Goal: Information Seeking & Learning: Learn about a topic

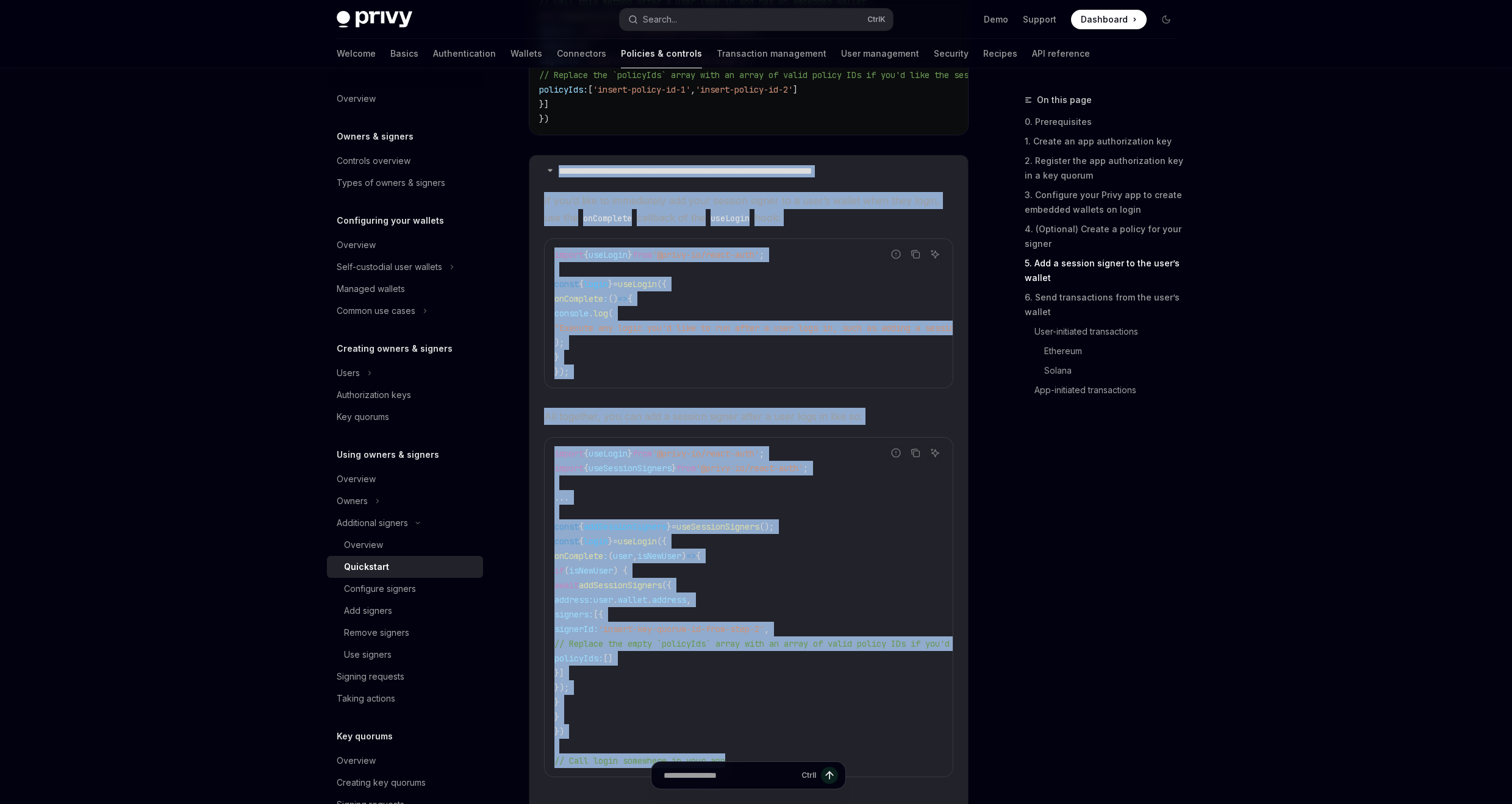
scroll to position [2290, 0]
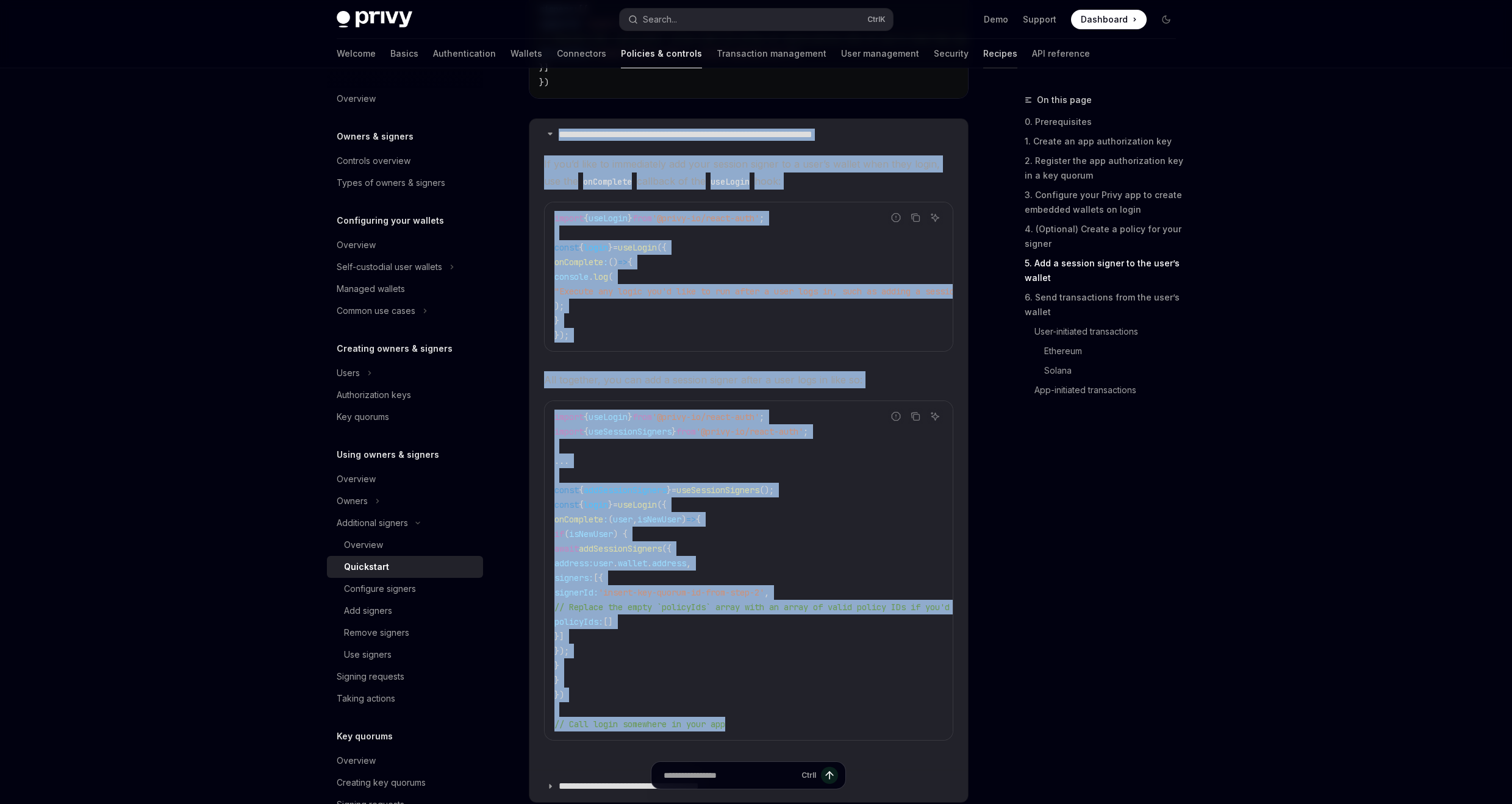
click at [983, 55] on link "Recipes" at bounding box center [1001, 54] width 34 height 30
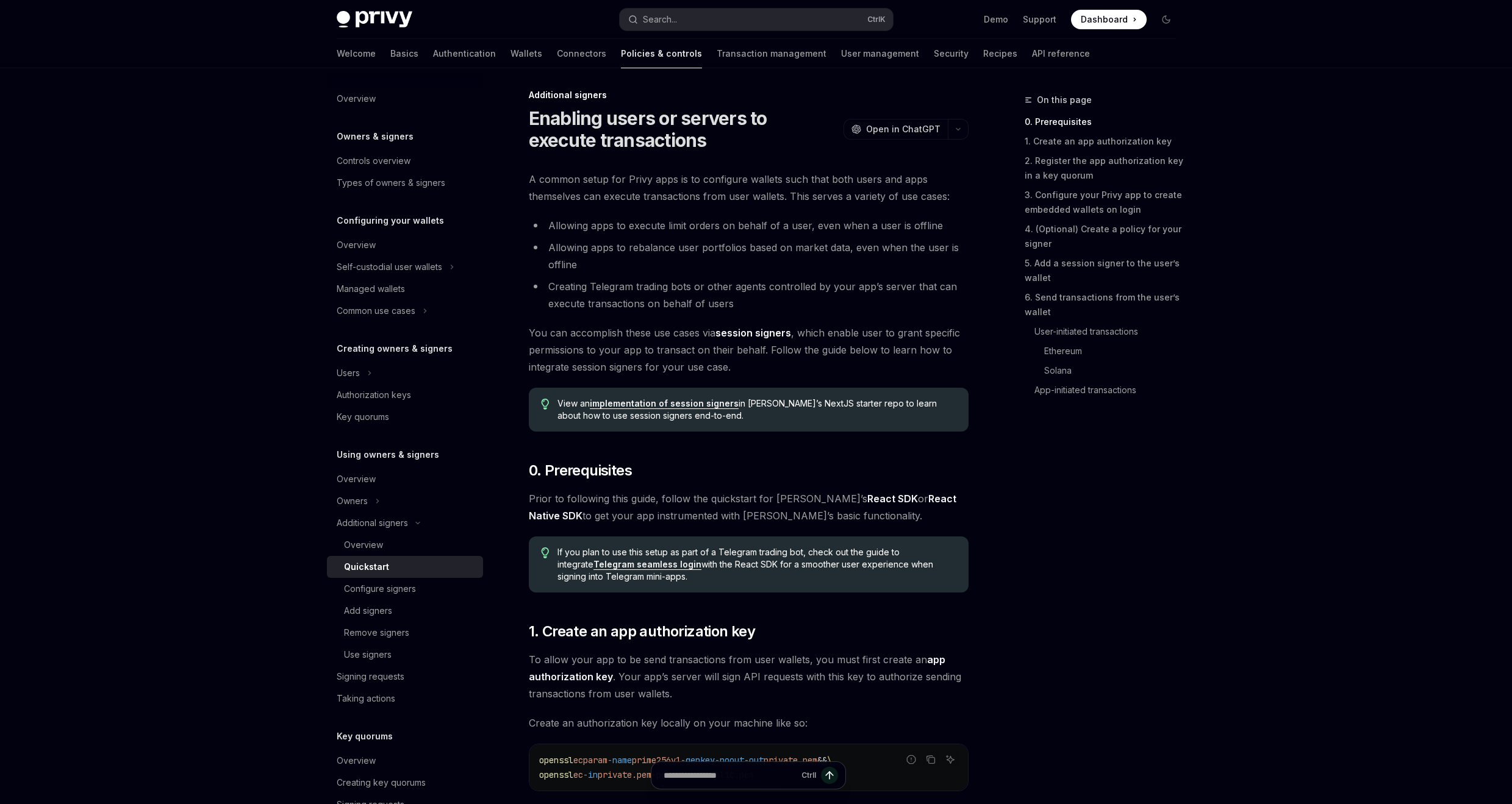
scroll to position [0, 0]
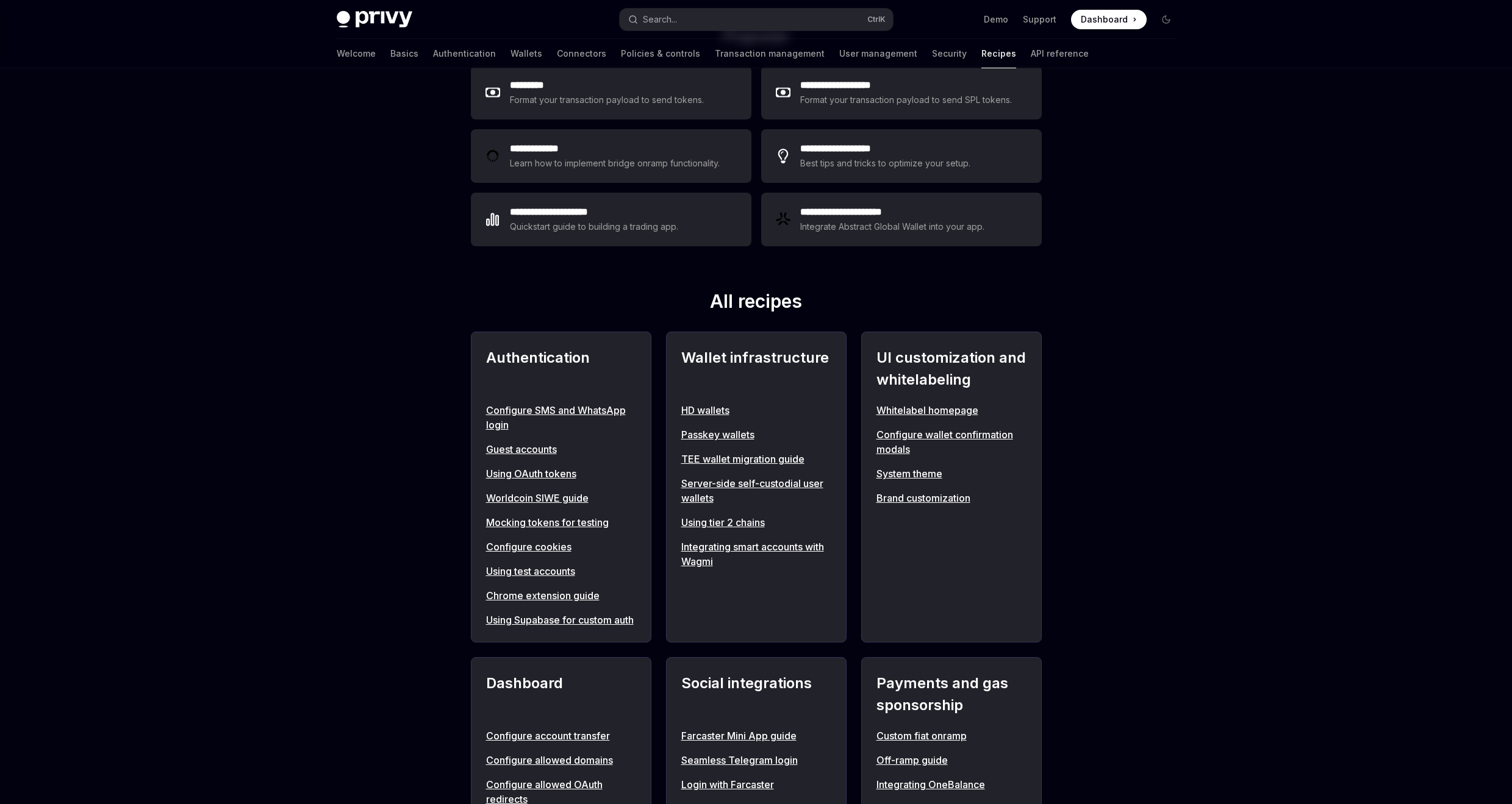
scroll to position [219, 0]
click at [717, 50] on link "Transaction management" at bounding box center [770, 54] width 110 height 30
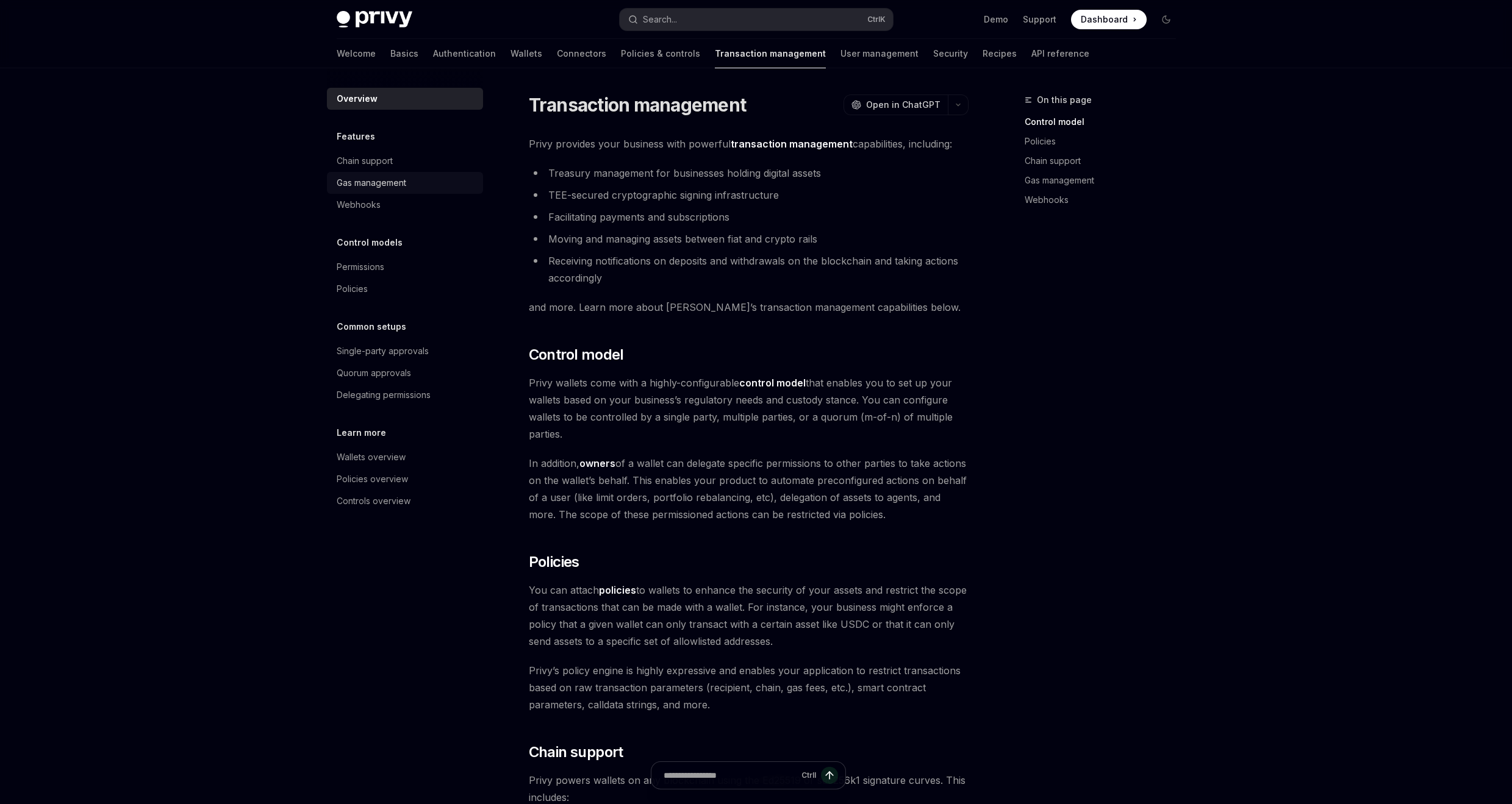
click at [397, 178] on div "Gas management" at bounding box center [372, 182] width 70 height 14
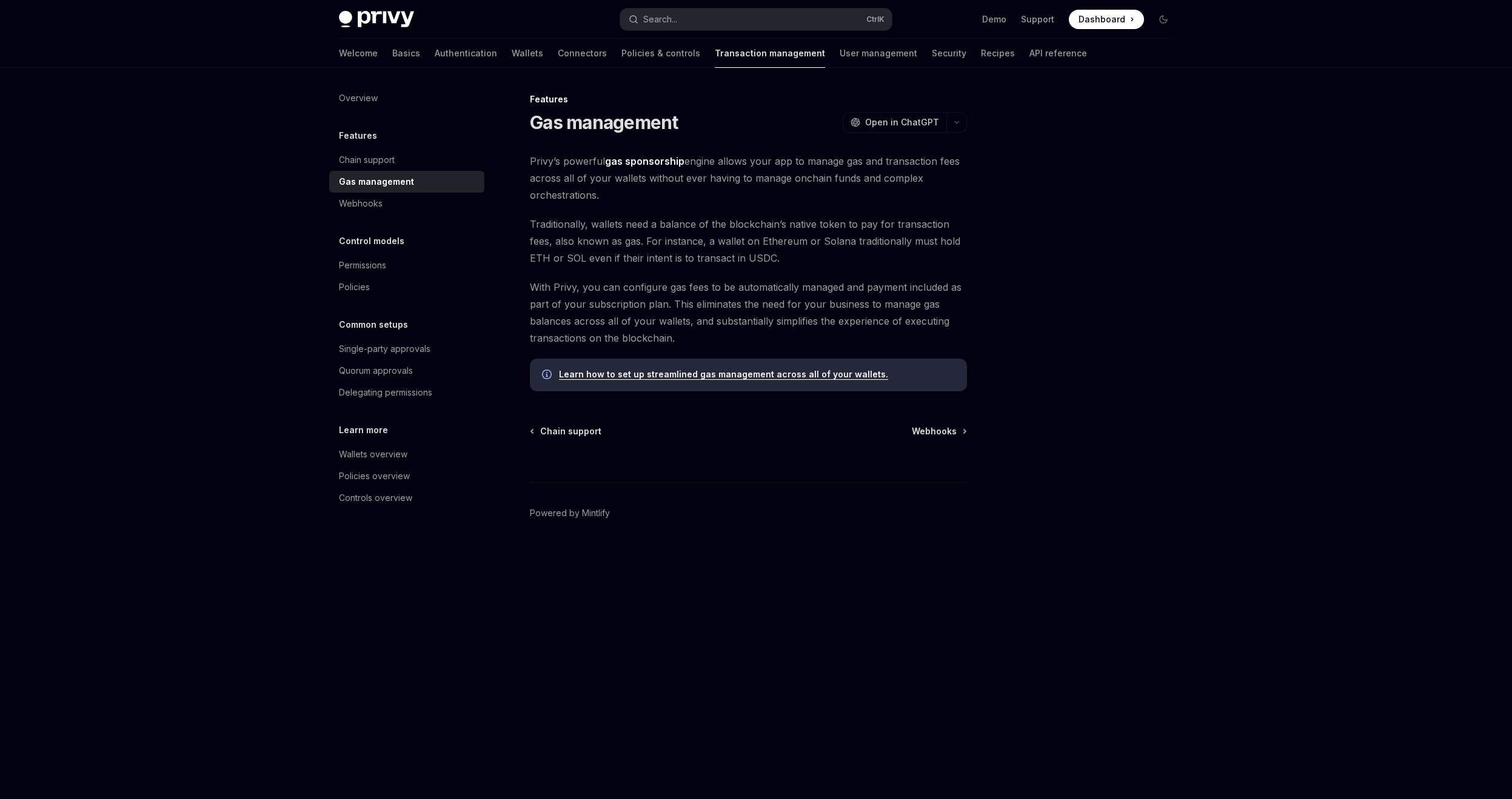
click at [669, 375] on link "Learn how to set up streamlined gas management across all of your wallets." at bounding box center [723, 374] width 329 height 10
type textarea "*"
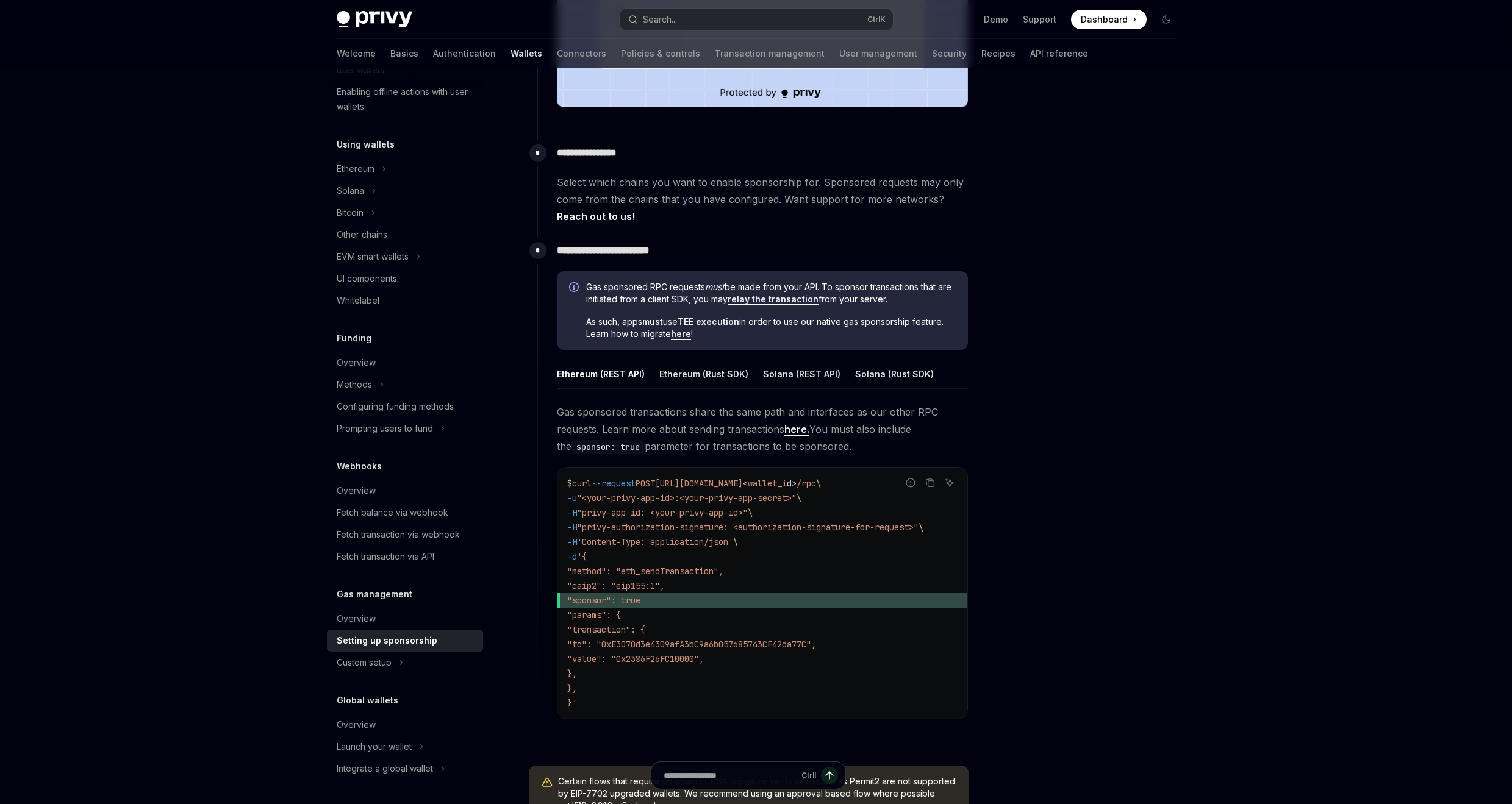
scroll to position [512, 0]
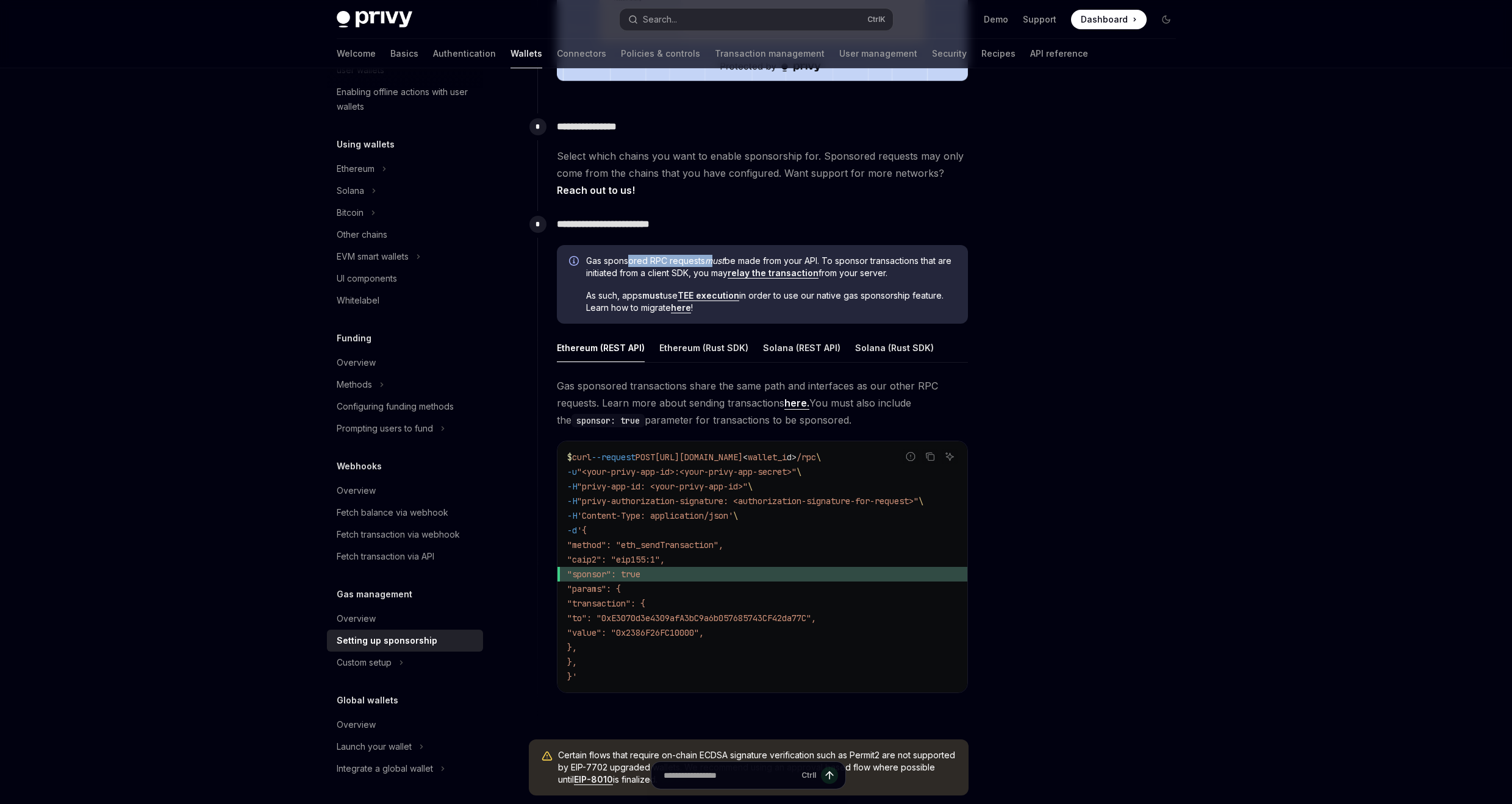
drag, startPoint x: 629, startPoint y: 261, endPoint x: 711, endPoint y: 261, distance: 82.0
click at [711, 261] on span "Gas sponsored RPC requests must be made from your API. To sponsor transactions …" at bounding box center [771, 266] width 370 height 24
drag, startPoint x: 824, startPoint y: 259, endPoint x: 858, endPoint y: 257, distance: 34.1
click at [858, 257] on span "Gas sponsored RPC requests must be made from your API. To sponsor transactions …" at bounding box center [771, 266] width 370 height 24
click at [771, 274] on link "relay the transaction" at bounding box center [773, 273] width 91 height 11
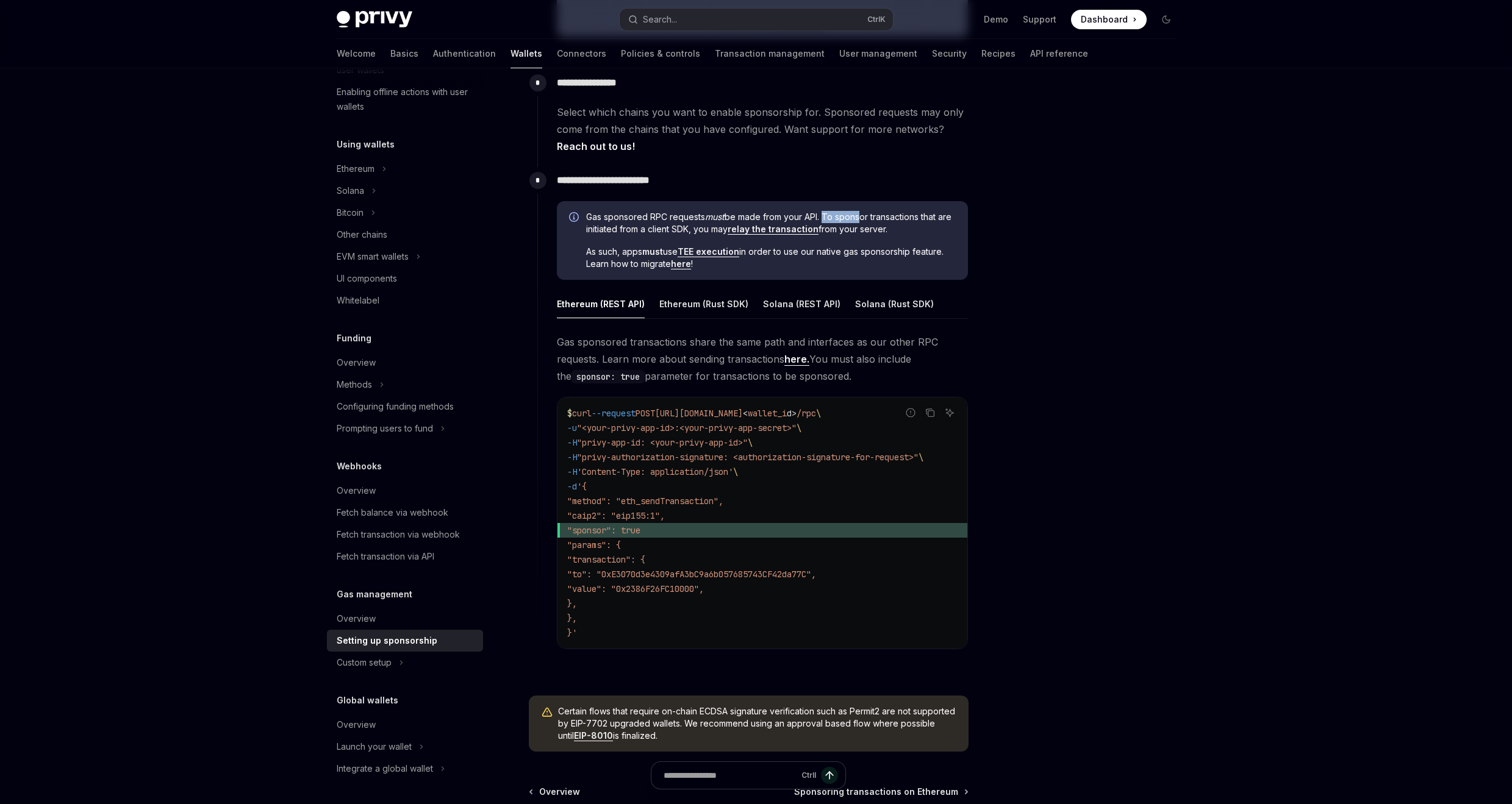
scroll to position [705, 0]
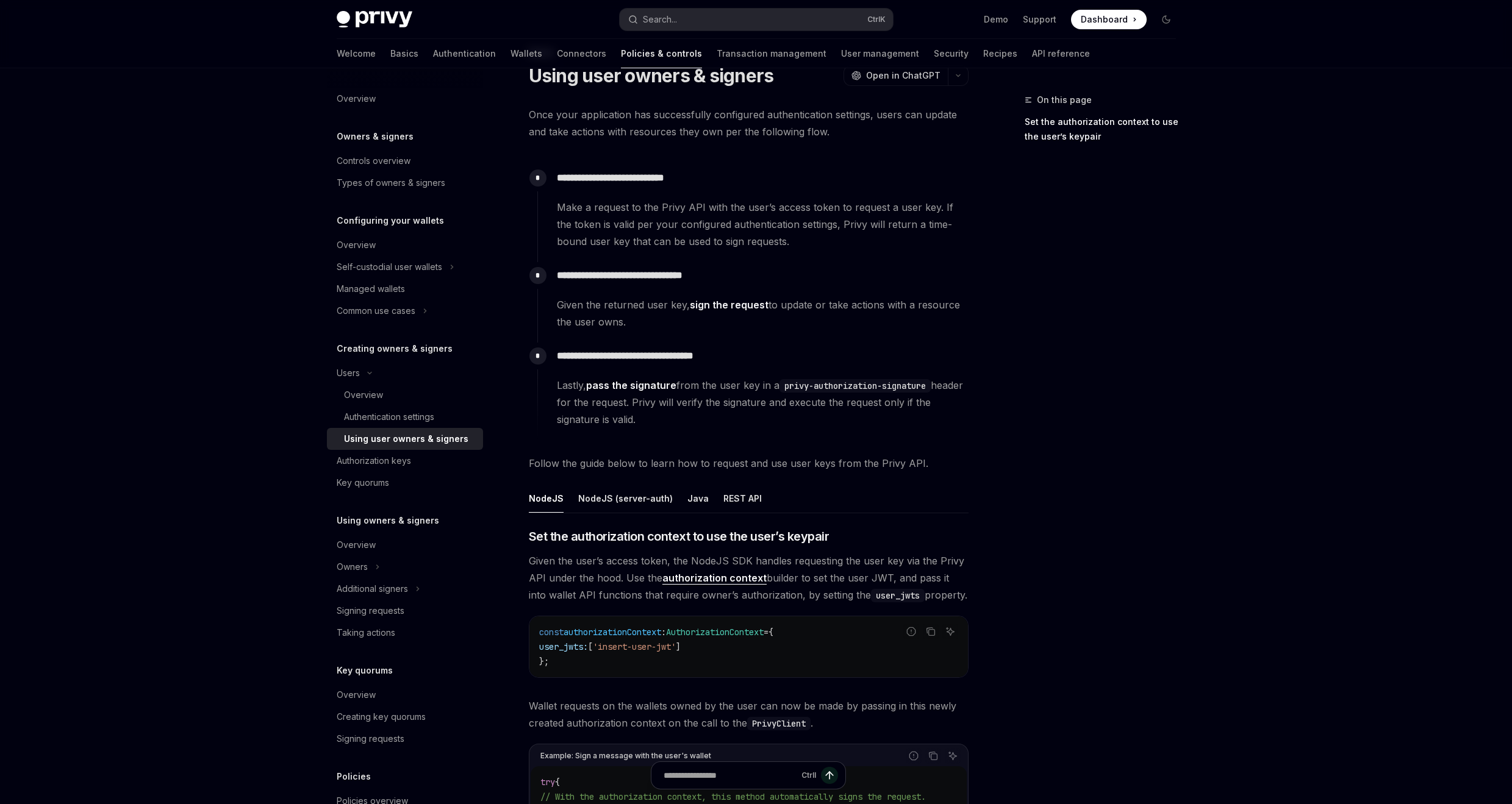
scroll to position [73, 0]
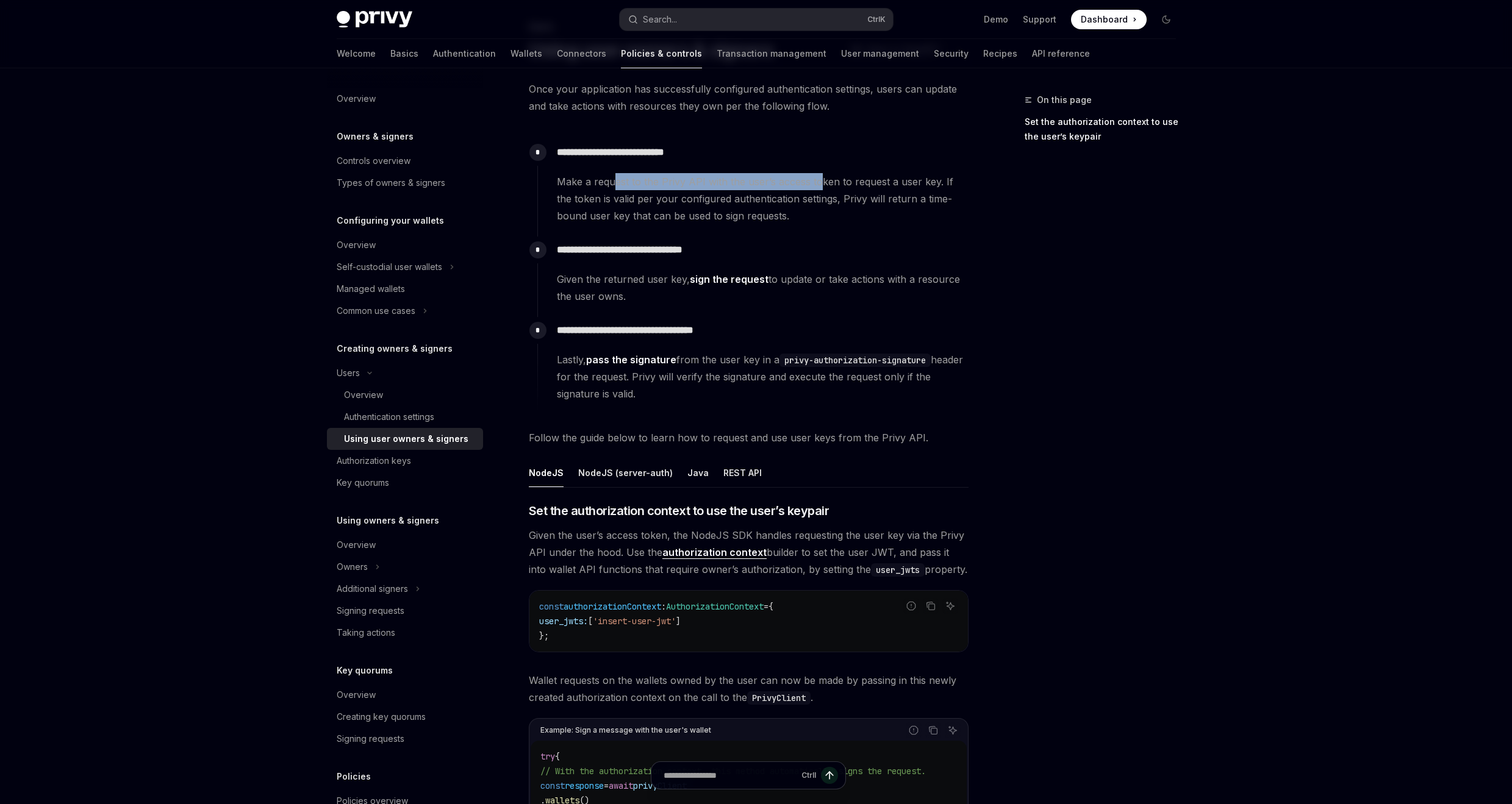
drag, startPoint x: 612, startPoint y: 183, endPoint x: 816, endPoint y: 180, distance: 204.0
click at [816, 180] on span "Make a request to the Privy API with the user’s access token to request a user …" at bounding box center [762, 199] width 411 height 52
drag, startPoint x: 825, startPoint y: 190, endPoint x: 853, endPoint y: 195, distance: 28.4
click at [853, 195] on span "Make a request to the Privy API with the user’s access token to request a user …" at bounding box center [762, 199] width 411 height 52
drag, startPoint x: 823, startPoint y: 197, endPoint x: 841, endPoint y: 210, distance: 22.2
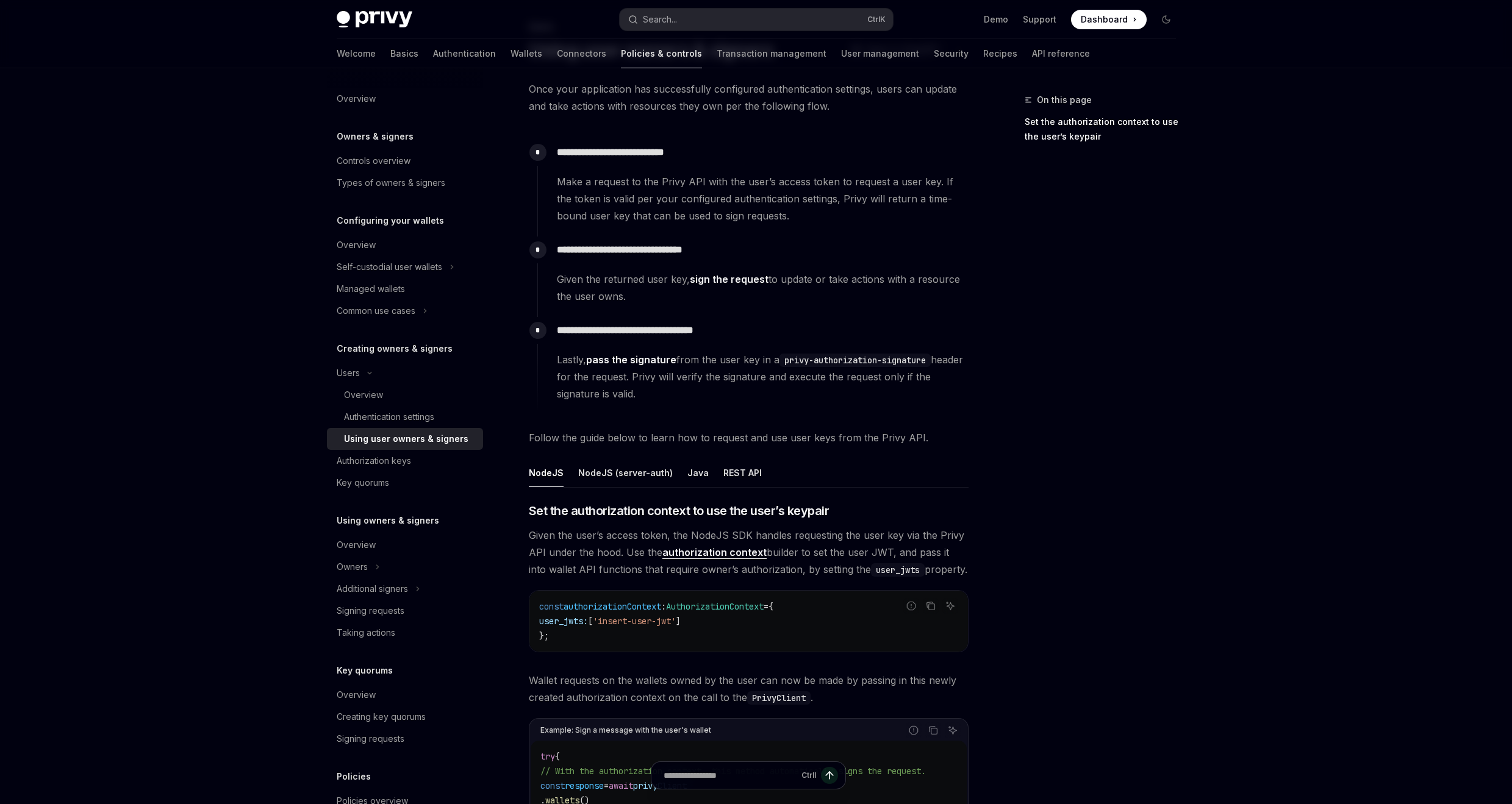
click at [841, 210] on span "Make a request to the Privy API with the user’s access token to request a user …" at bounding box center [762, 199] width 411 height 52
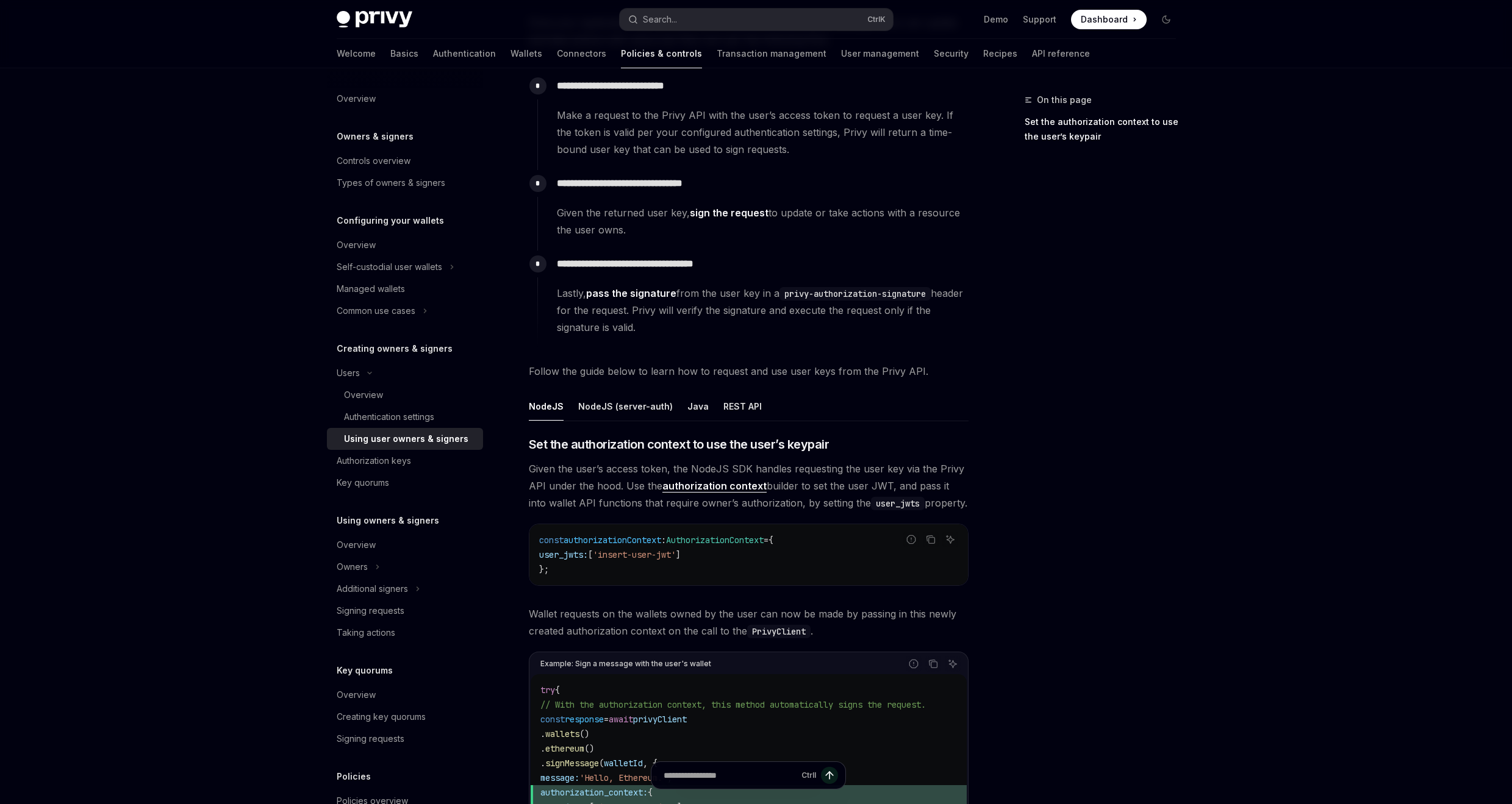
scroll to position [146, 0]
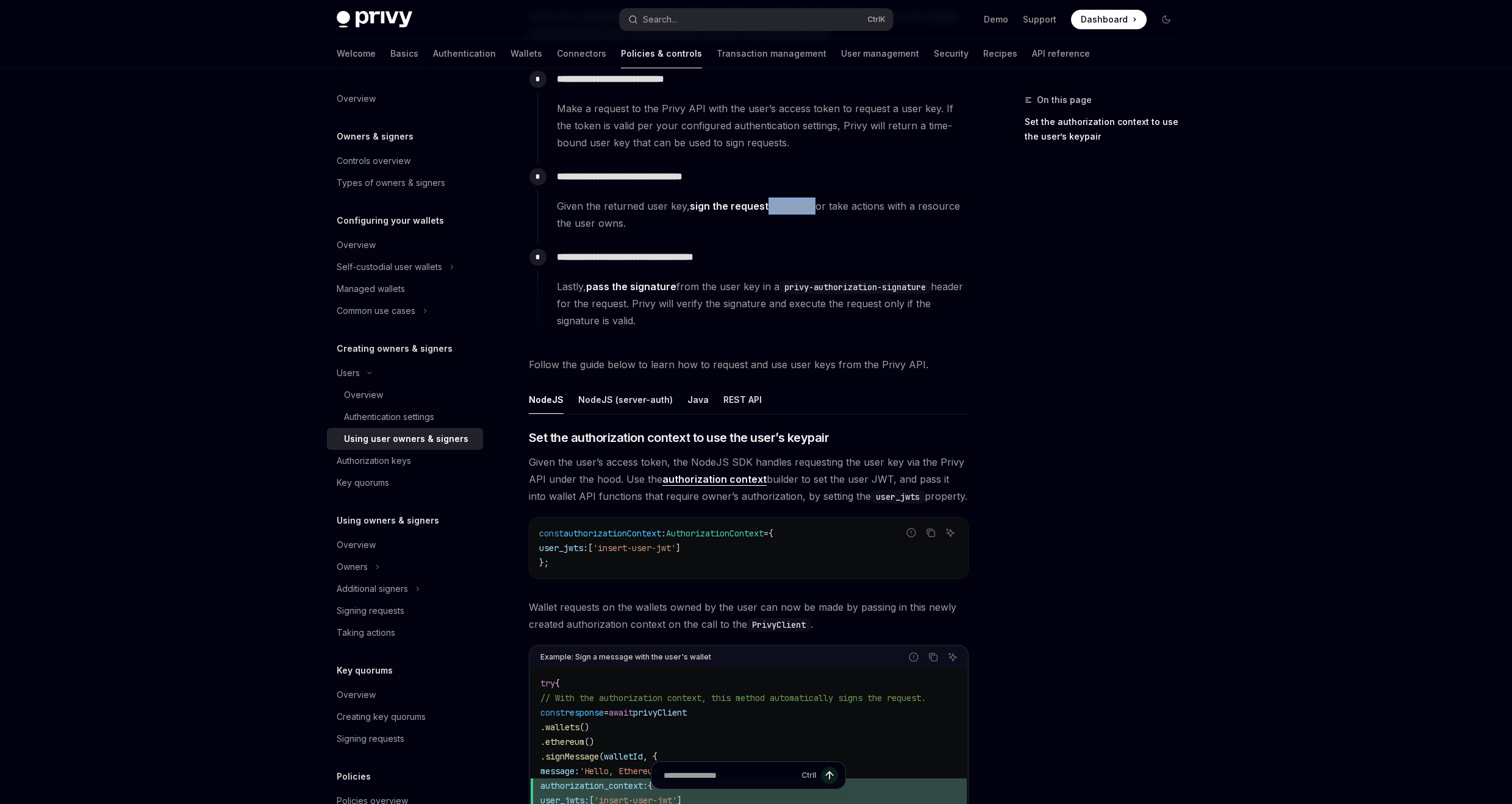
drag, startPoint x: 781, startPoint y: 204, endPoint x: 811, endPoint y: 208, distance: 30.3
click at [811, 208] on span "Given the returned user key, sign the request to update or take actions with a …" at bounding box center [762, 214] width 411 height 34
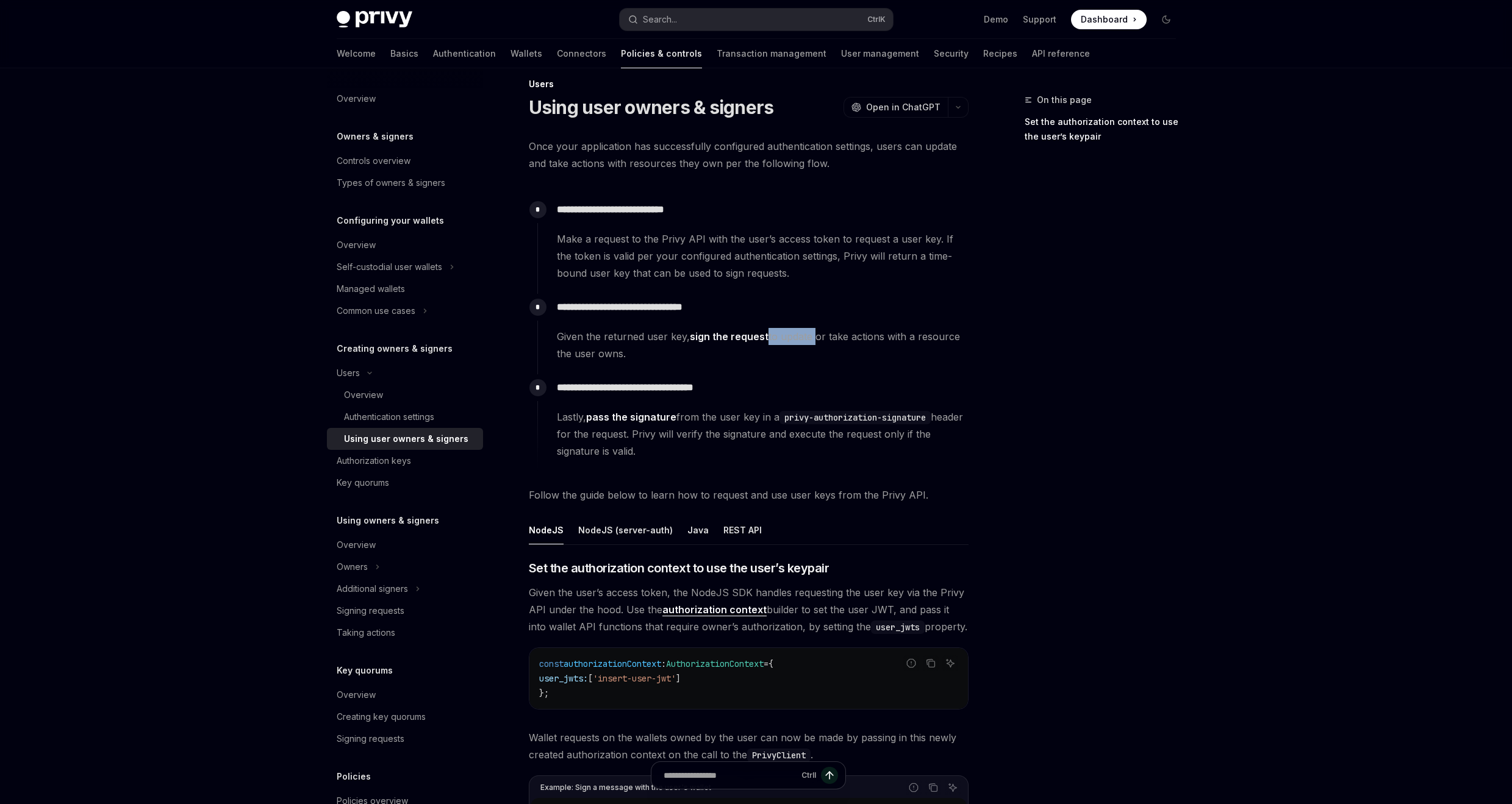
scroll to position [0, 0]
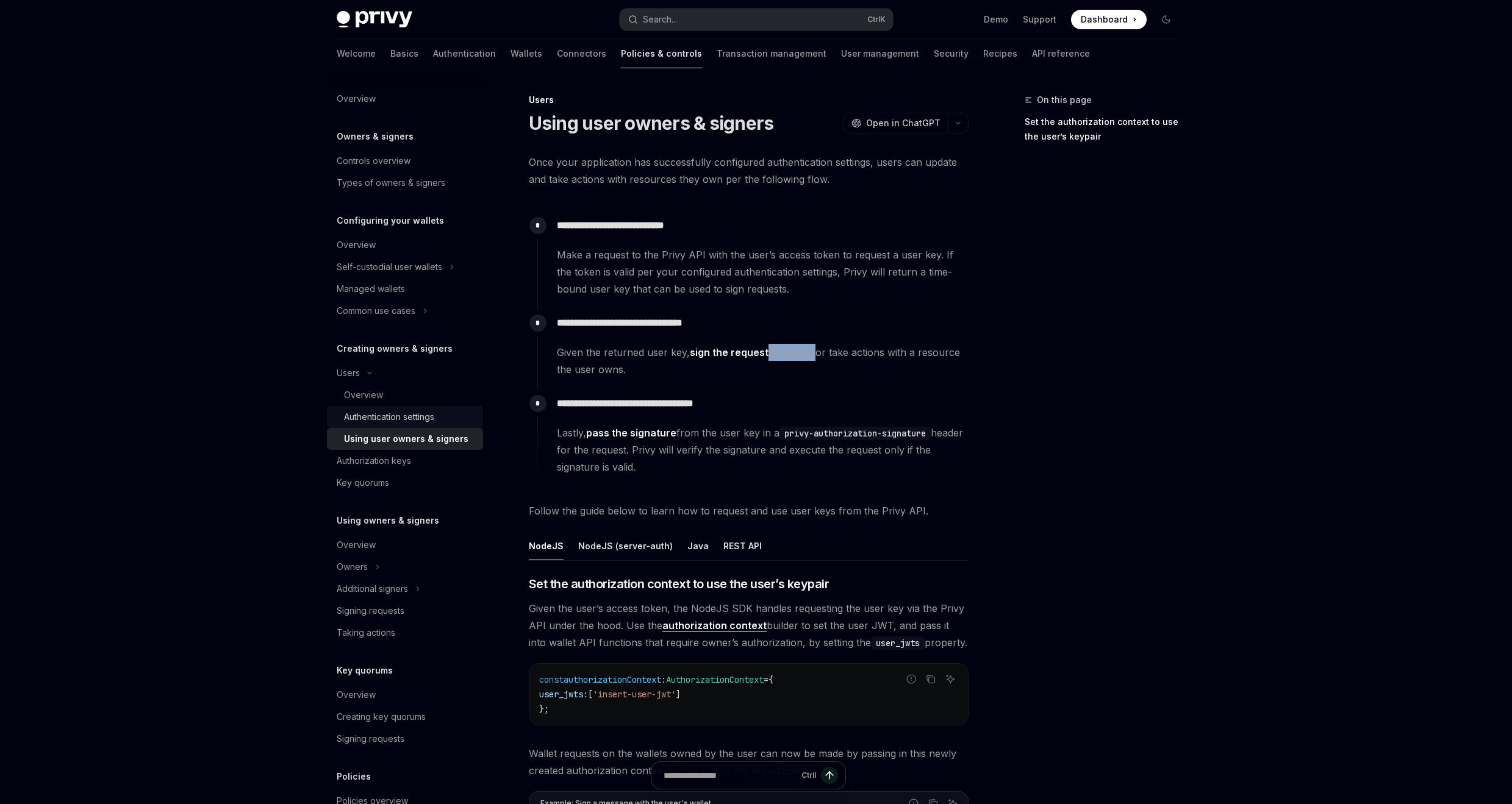
click at [408, 413] on div "Authentication settings" at bounding box center [389, 416] width 90 height 14
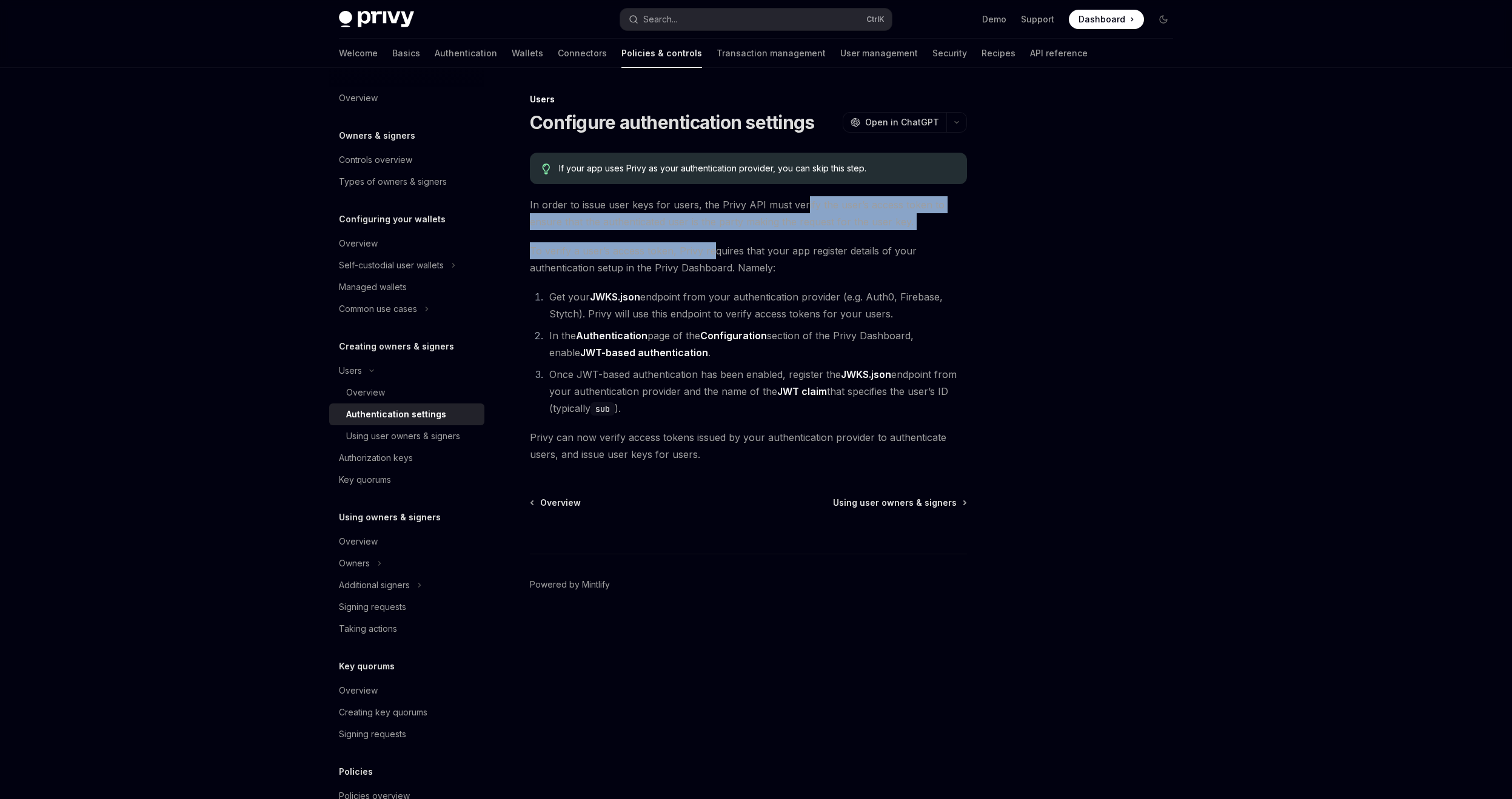
drag, startPoint x: 801, startPoint y: 205, endPoint x: 714, endPoint y: 258, distance: 101.9
click at [714, 258] on div "If your app uses Privy as your authentication provider, you can skip this step.…" at bounding box center [748, 308] width 437 height 310
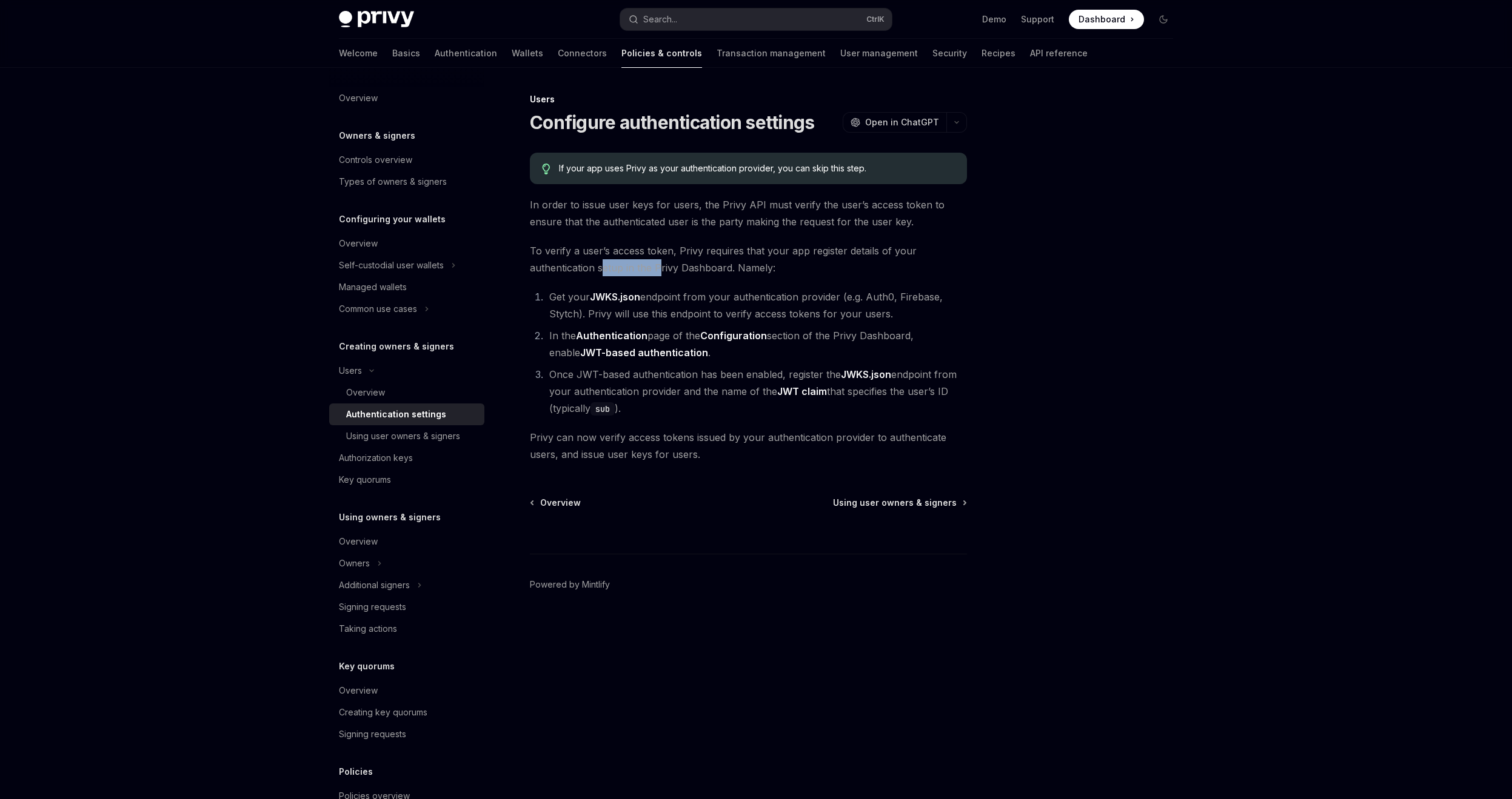
drag, startPoint x: 603, startPoint y: 268, endPoint x: 658, endPoint y: 267, distance: 55.0
click at [658, 267] on span "To verify a user’s access token, Privy requires that your app register details …" at bounding box center [748, 260] width 437 height 34
drag, startPoint x: 605, startPoint y: 304, endPoint x: 886, endPoint y: 304, distance: 281.0
click at [886, 304] on li "Get your JWKS.json endpoint from your authentication provider (e.g. Auth0, Fire…" at bounding box center [756, 305] width 422 height 34
drag, startPoint x: 695, startPoint y: 340, endPoint x: 730, endPoint y: 340, distance: 35.0
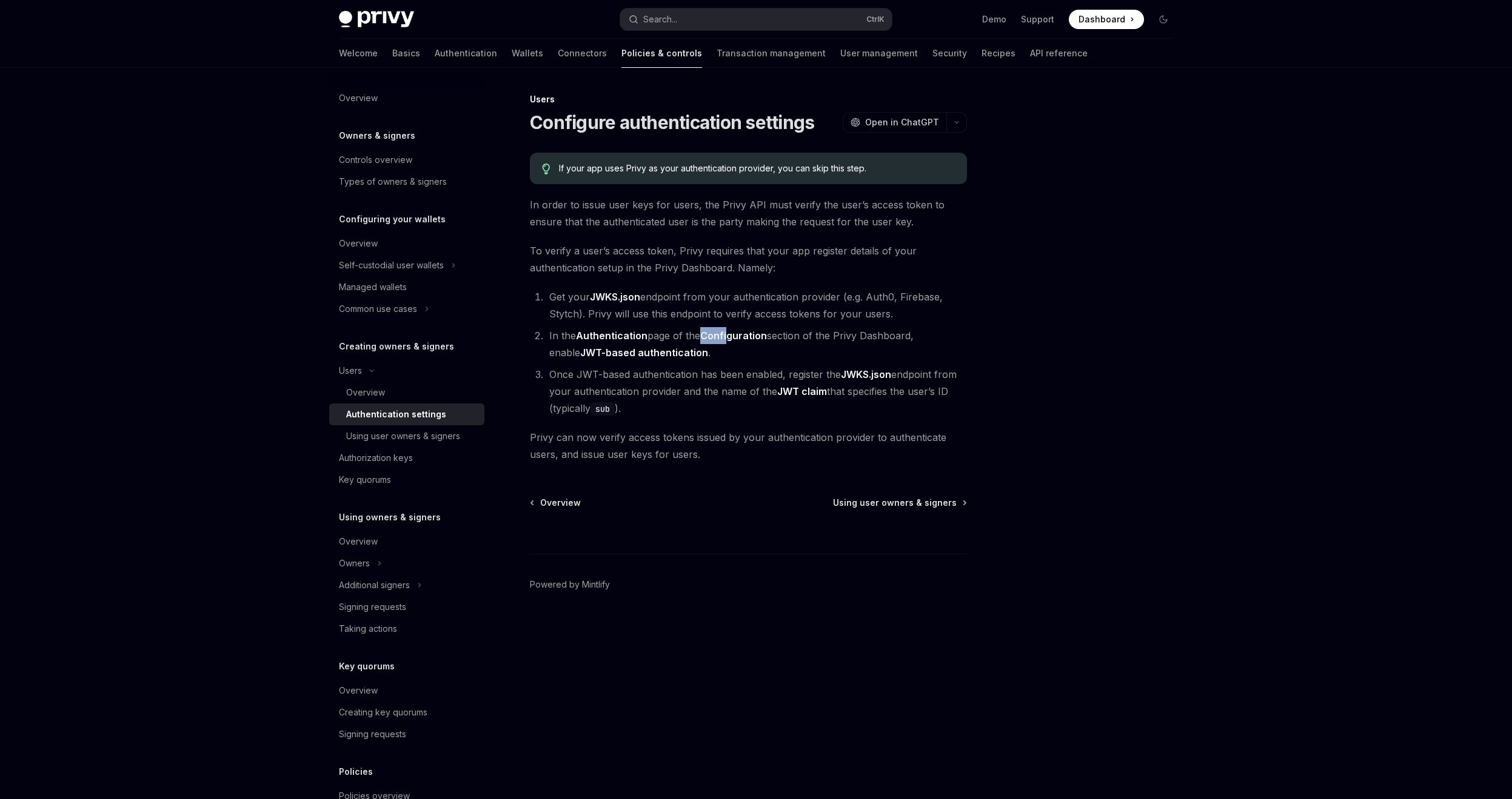
click at [730, 340] on li "In the Authentication page of the Configuration section of the Privy Dashboard,…" at bounding box center [756, 344] width 422 height 34
click at [409, 439] on div "Using user owners & signers" at bounding box center [403, 436] width 114 height 14
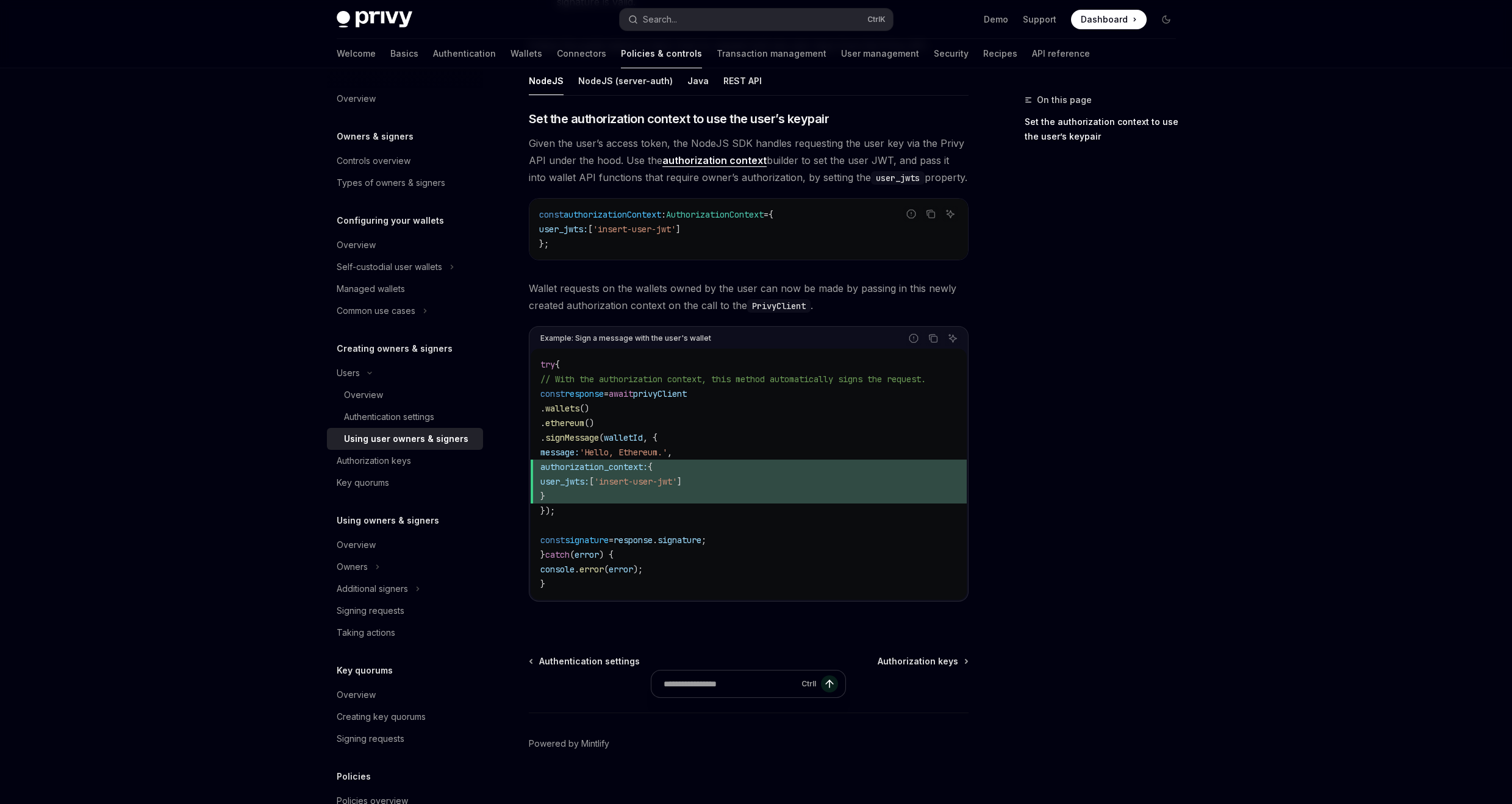
scroll to position [484, 0]
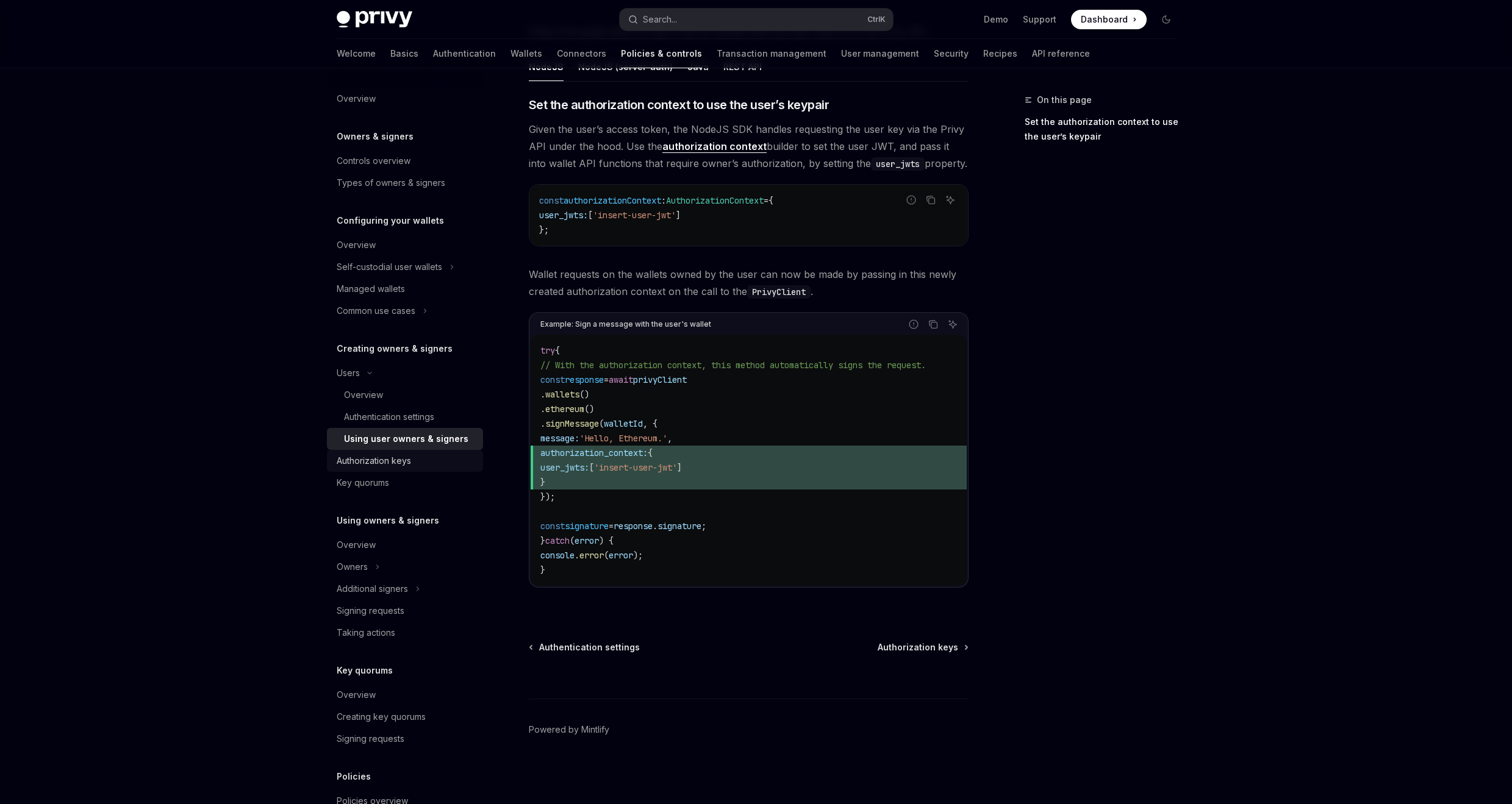
click at [419, 466] on div "Authorization keys" at bounding box center [406, 460] width 139 height 14
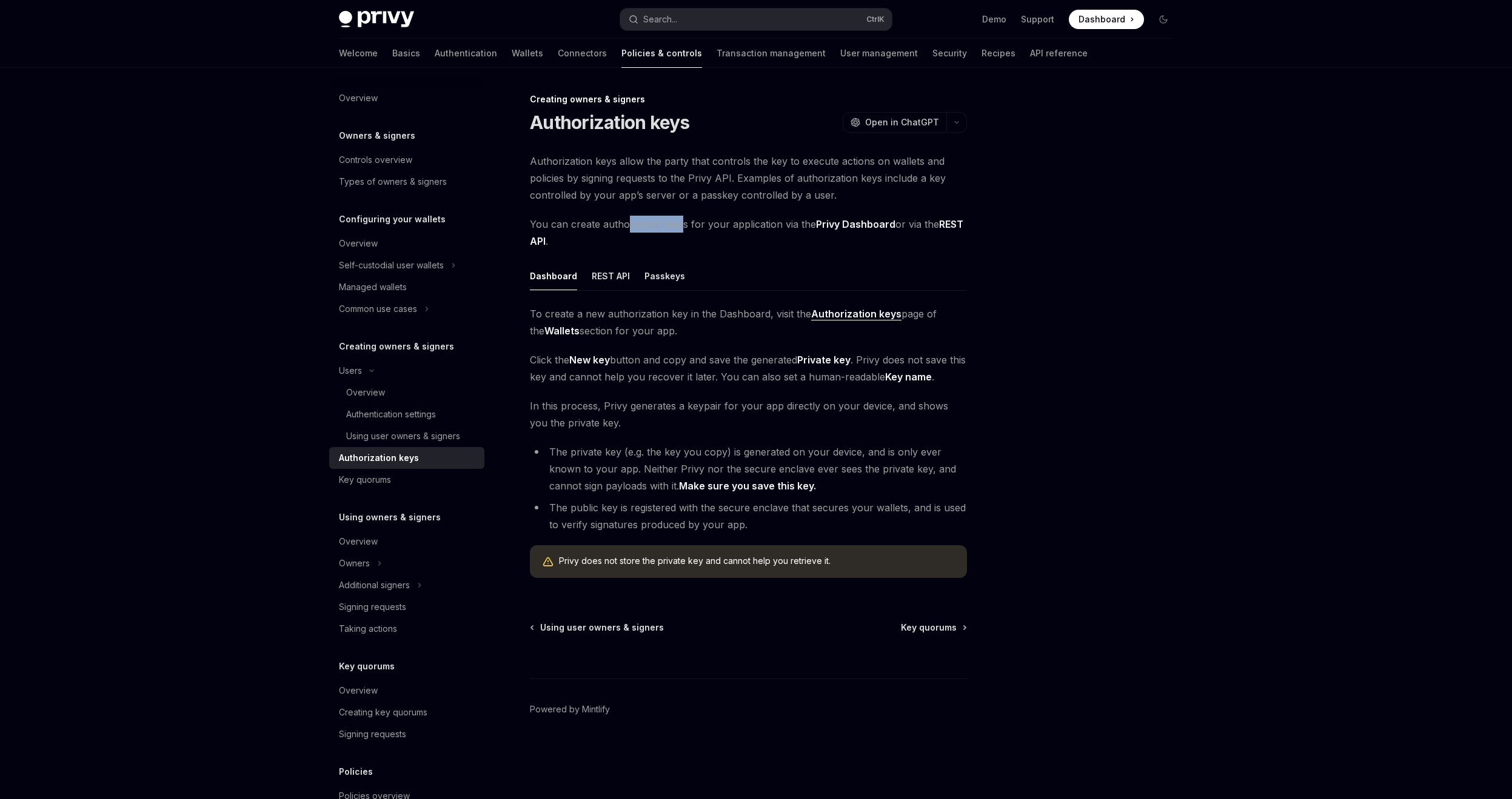
drag, startPoint x: 624, startPoint y: 221, endPoint x: 680, endPoint y: 218, distance: 56.1
click at [680, 218] on span "You can create authorization keys for your application via the Privy Dashboard …" at bounding box center [748, 233] width 437 height 34
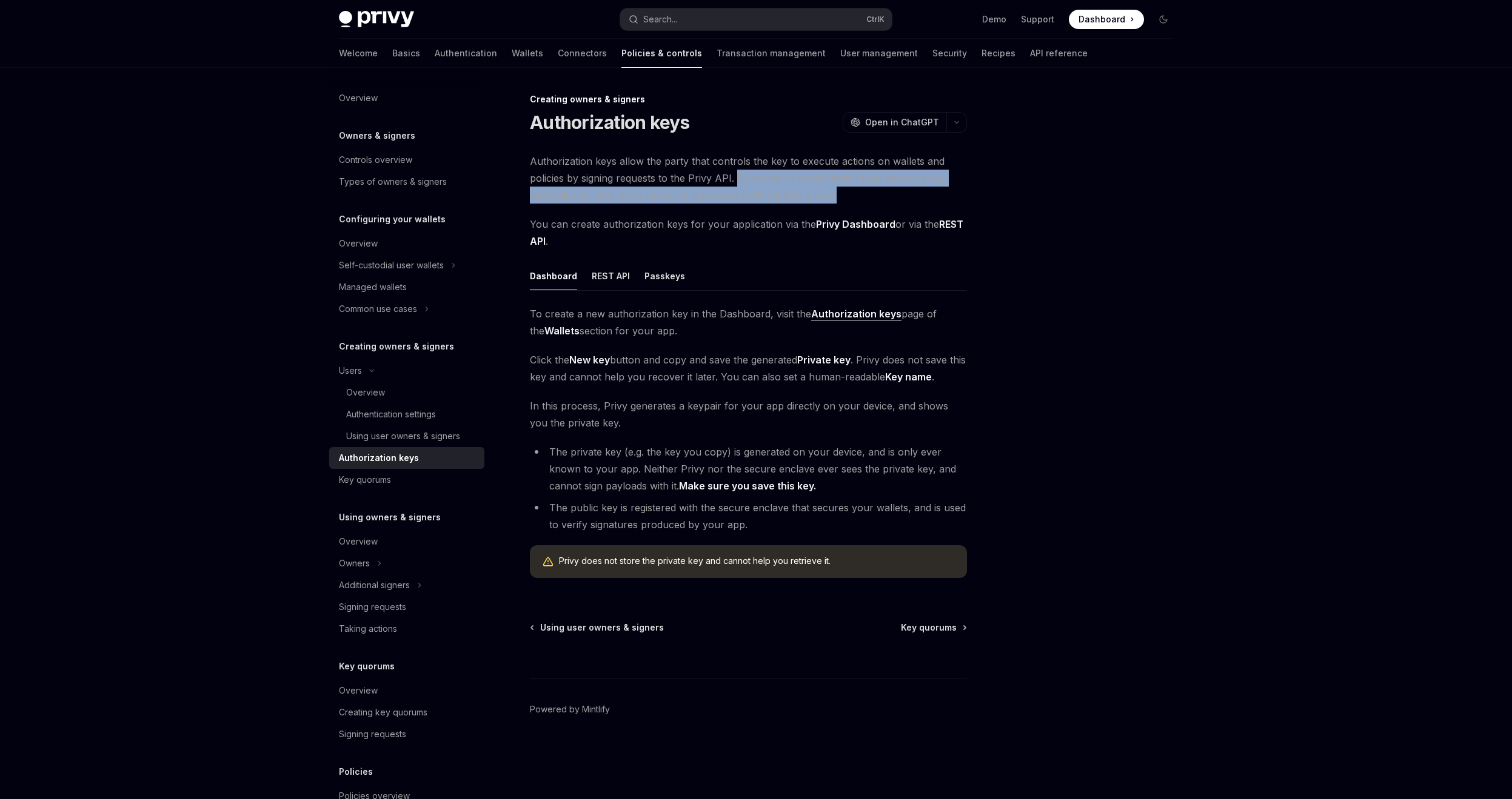
drag, startPoint x: 736, startPoint y: 178, endPoint x: 839, endPoint y: 203, distance: 106.0
click at [839, 203] on span "Authorization keys allow the party that controls the key to execute actions on …" at bounding box center [748, 179] width 437 height 51
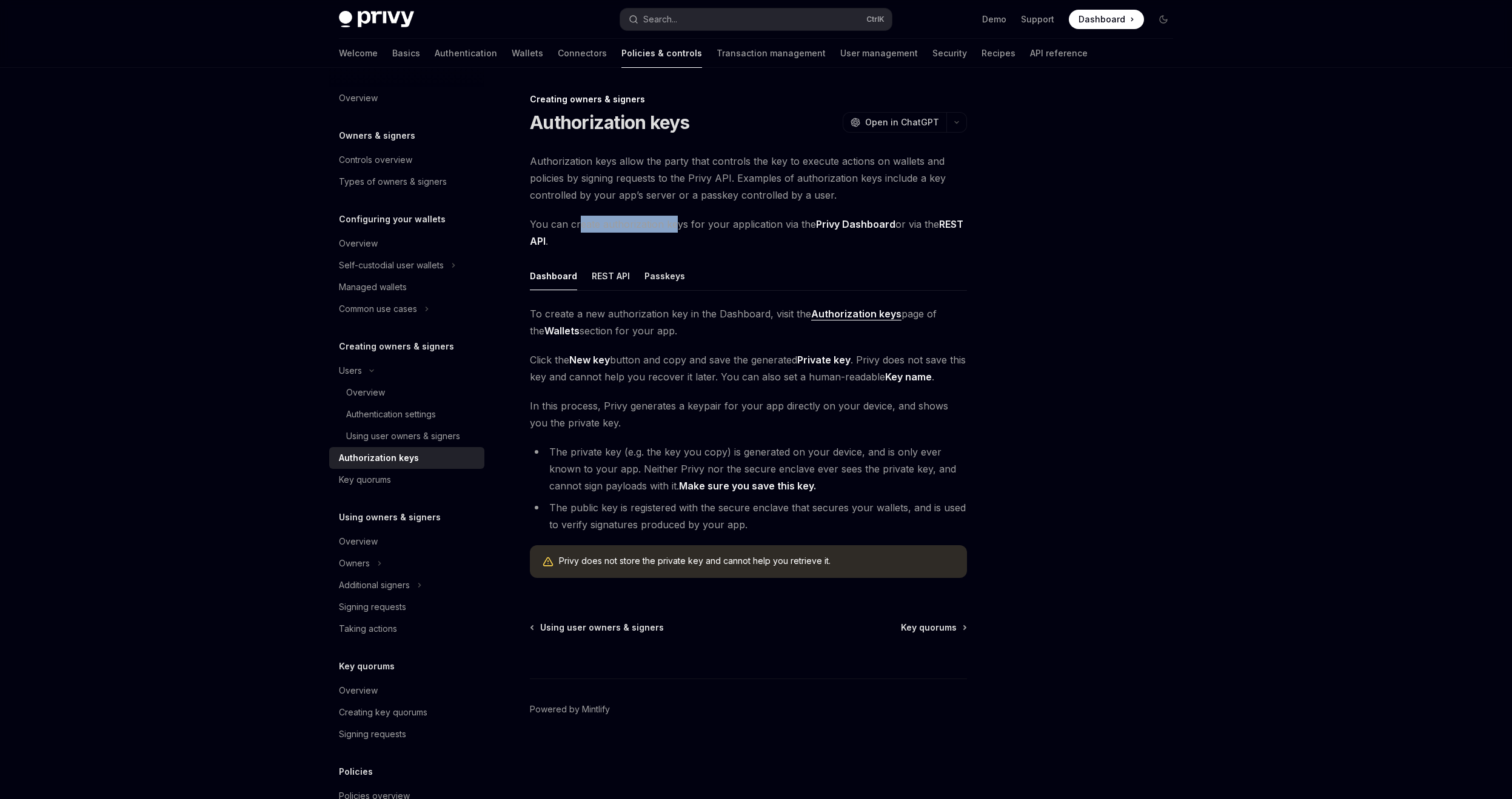
drag, startPoint x: 579, startPoint y: 223, endPoint x: 675, endPoint y: 223, distance: 96.0
click at [675, 223] on span "You can create authorization keys for your application via the Privy Dashboard …" at bounding box center [748, 233] width 437 height 34
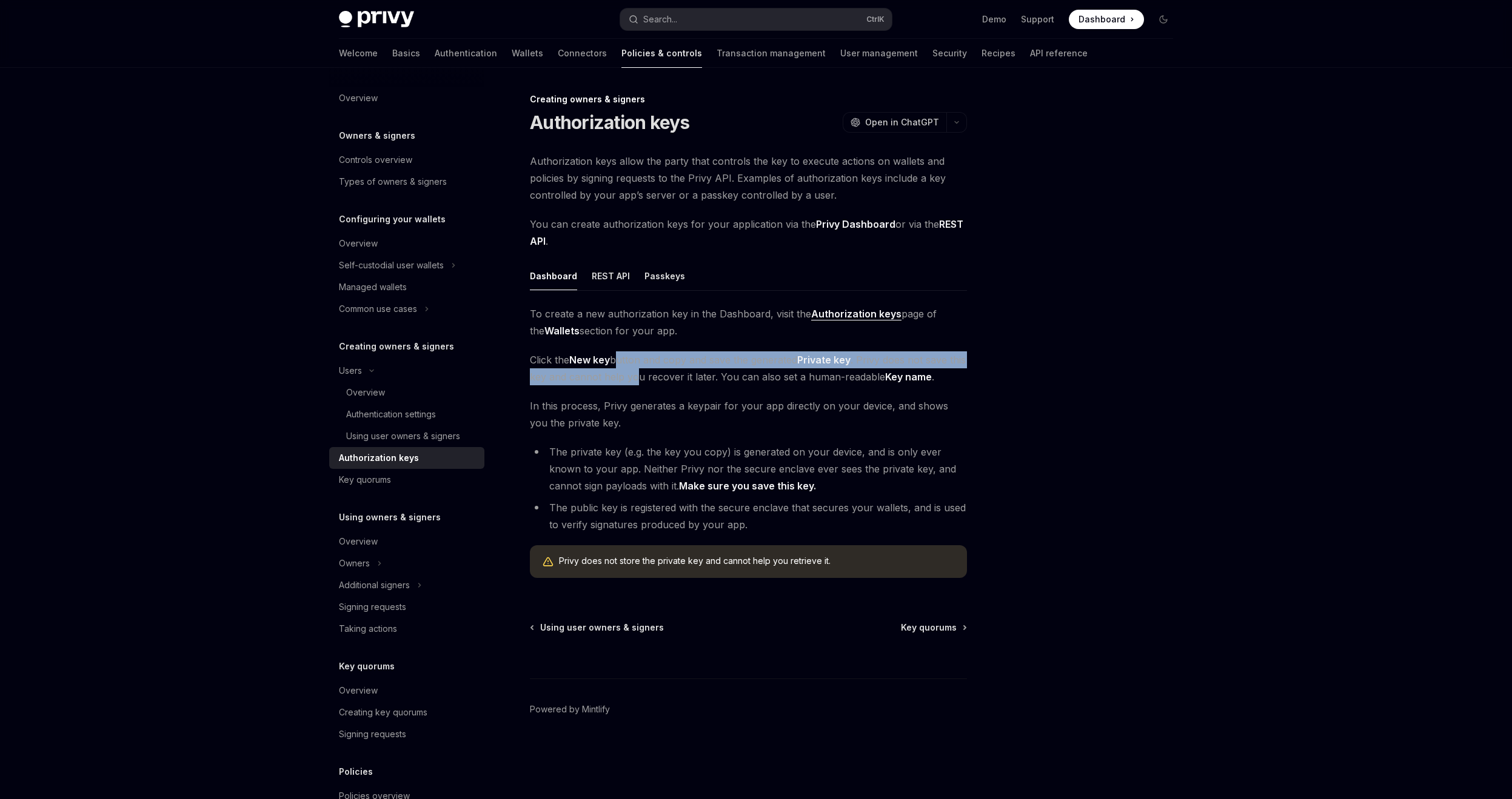
drag, startPoint x: 615, startPoint y: 360, endPoint x: 654, endPoint y: 369, distance: 40.0
click at [654, 369] on span "Click the New key button and copy and save the generated Private key . Privy do…" at bounding box center [748, 368] width 437 height 34
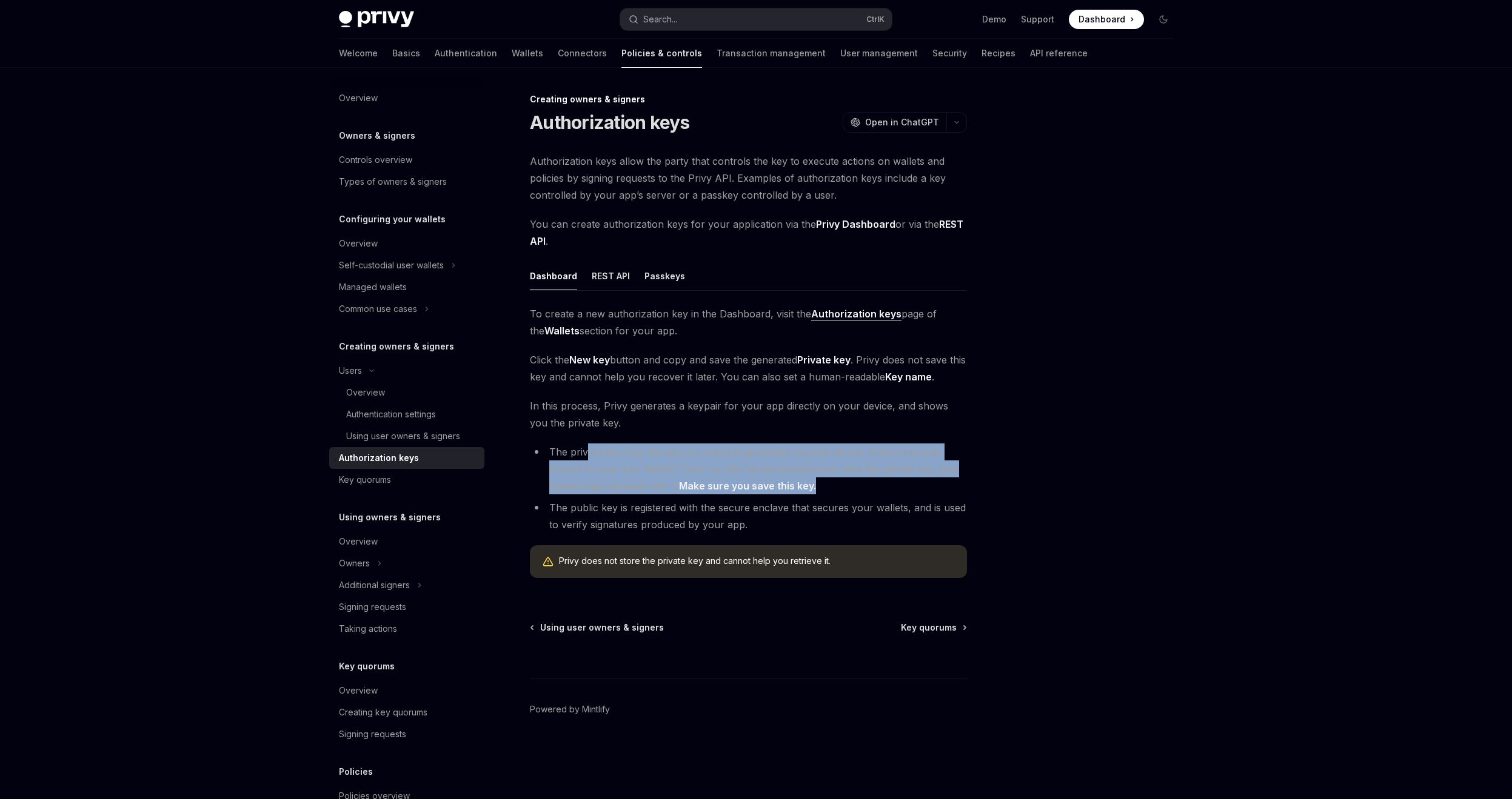
drag, startPoint x: 586, startPoint y: 450, endPoint x: 835, endPoint y: 490, distance: 252.2
click at [835, 490] on li "The private key (e.g. the key you copy) is generated on your device, and is onl…" at bounding box center [748, 469] width 437 height 51
click at [409, 436] on div "Using user owners & signers" at bounding box center [403, 436] width 114 height 14
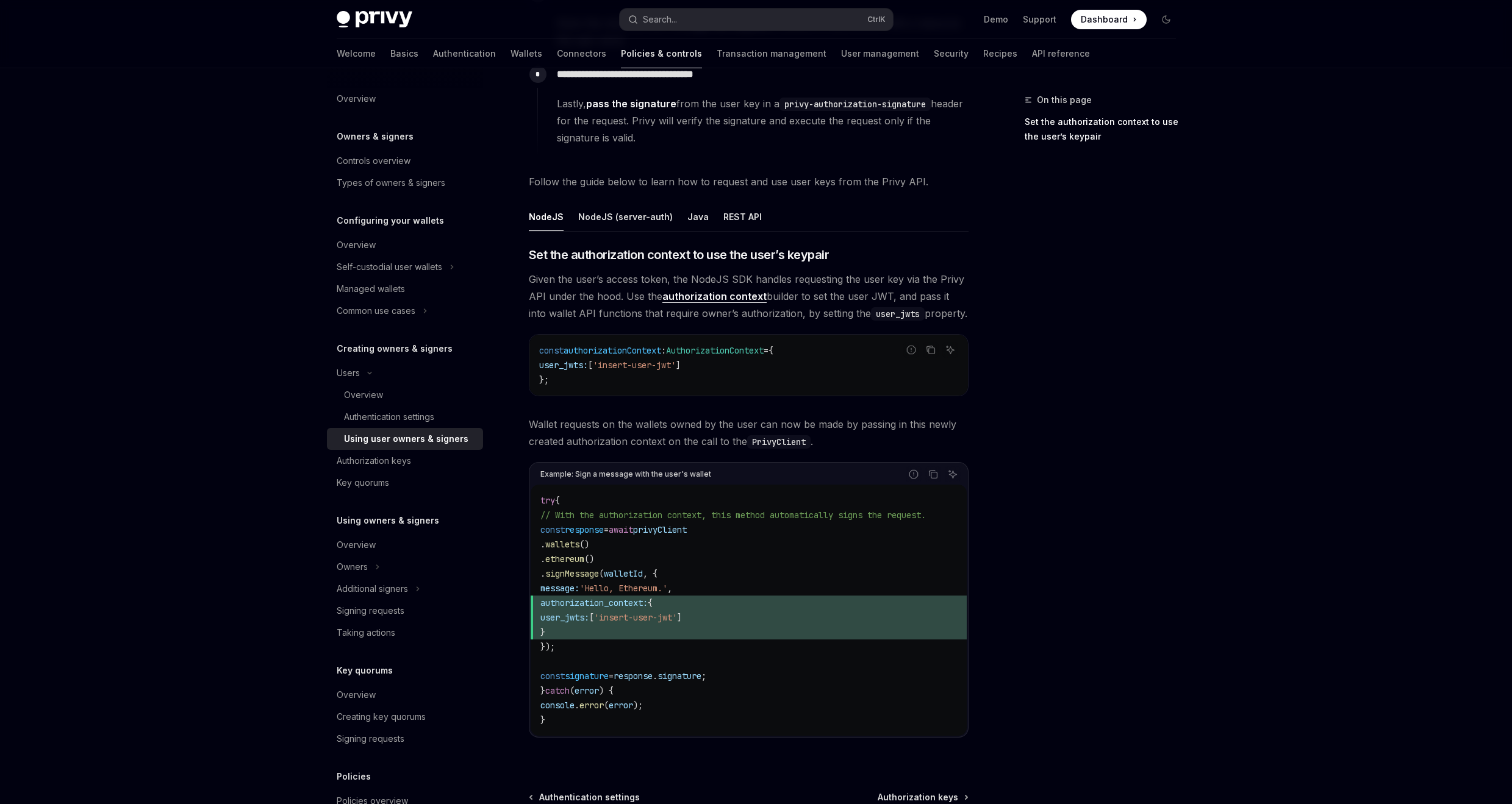
scroll to position [45, 0]
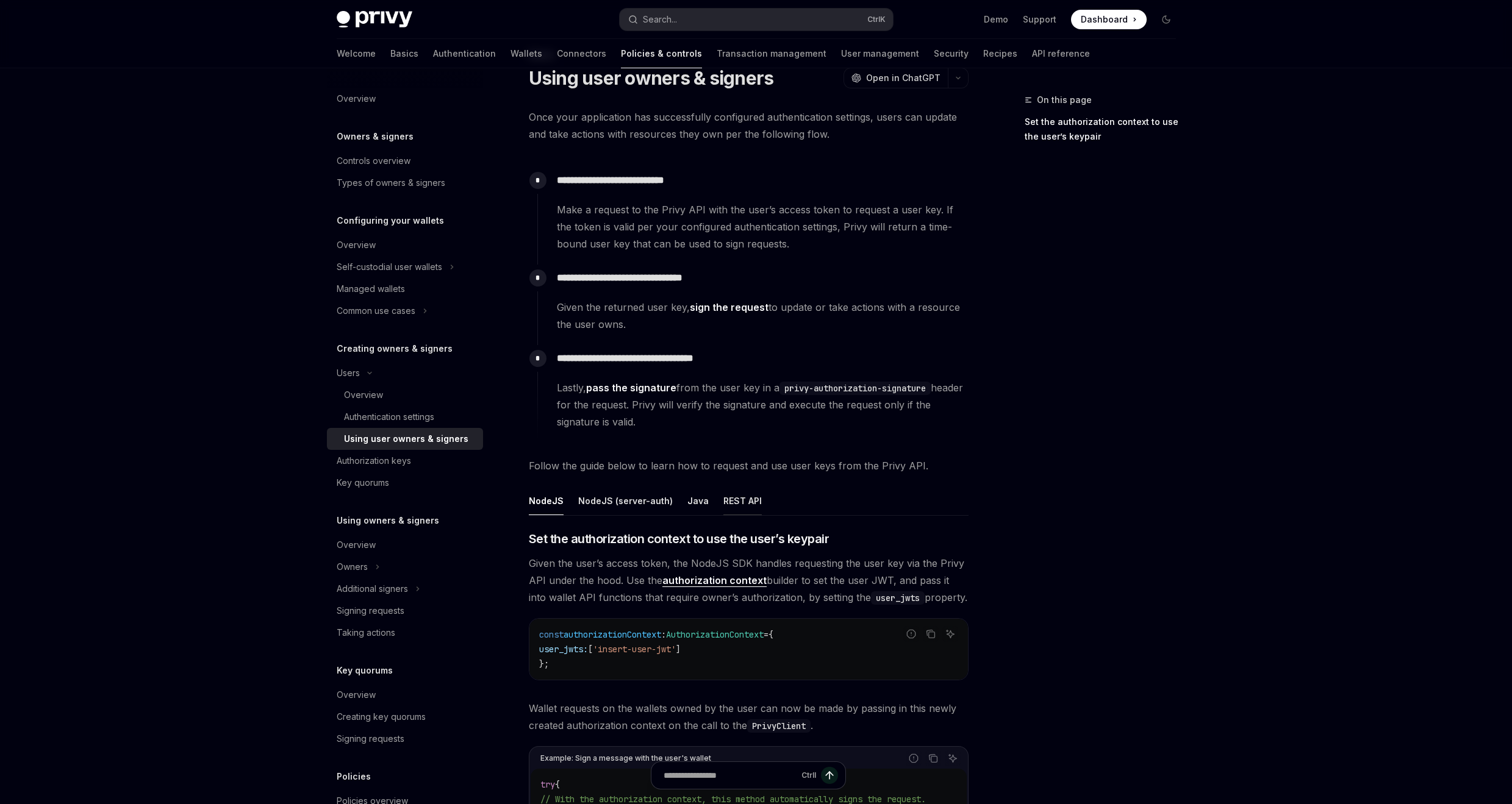
click at [751, 502] on div "REST API" at bounding box center [743, 501] width 38 height 29
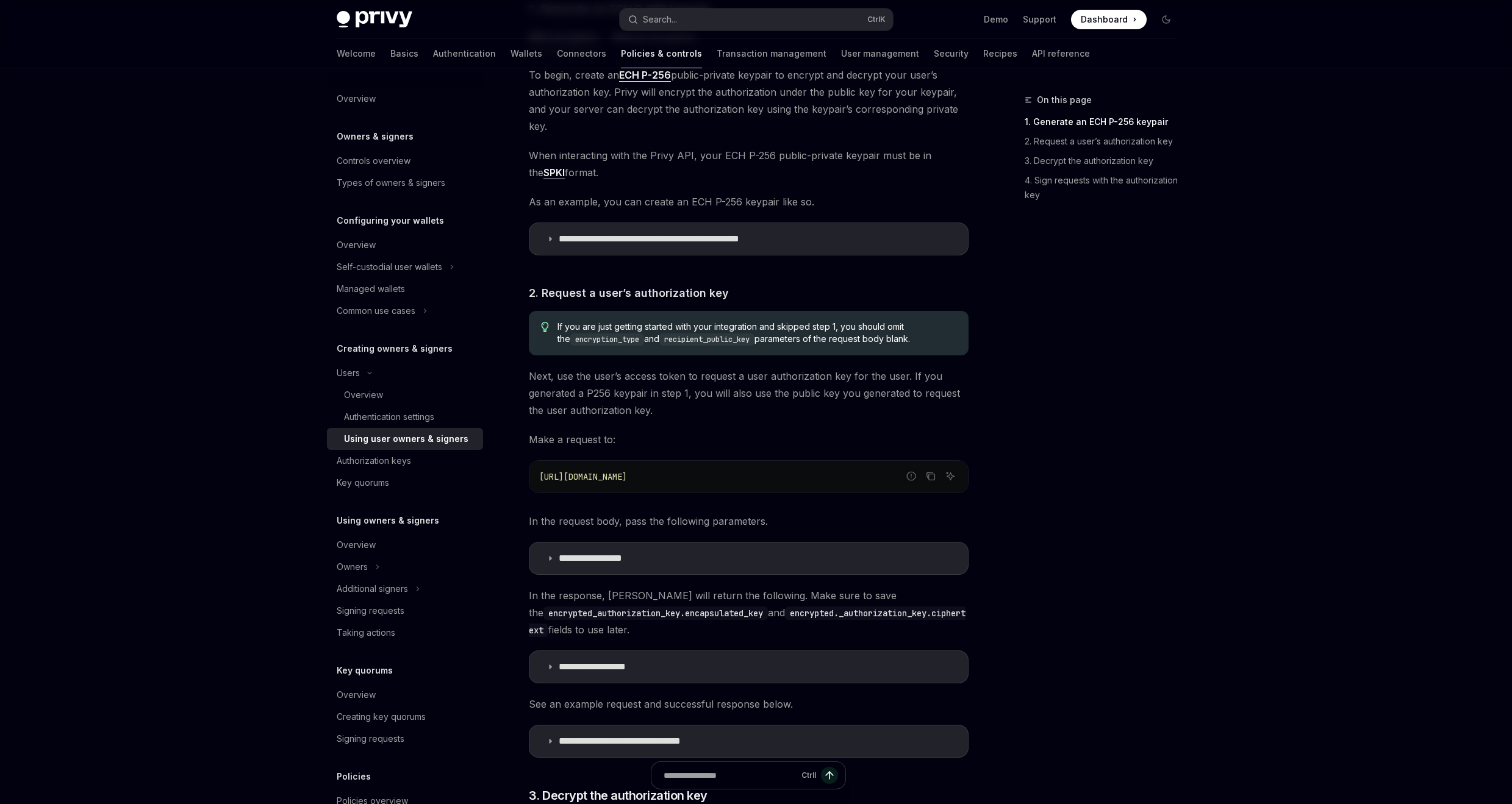
scroll to position [850, 0]
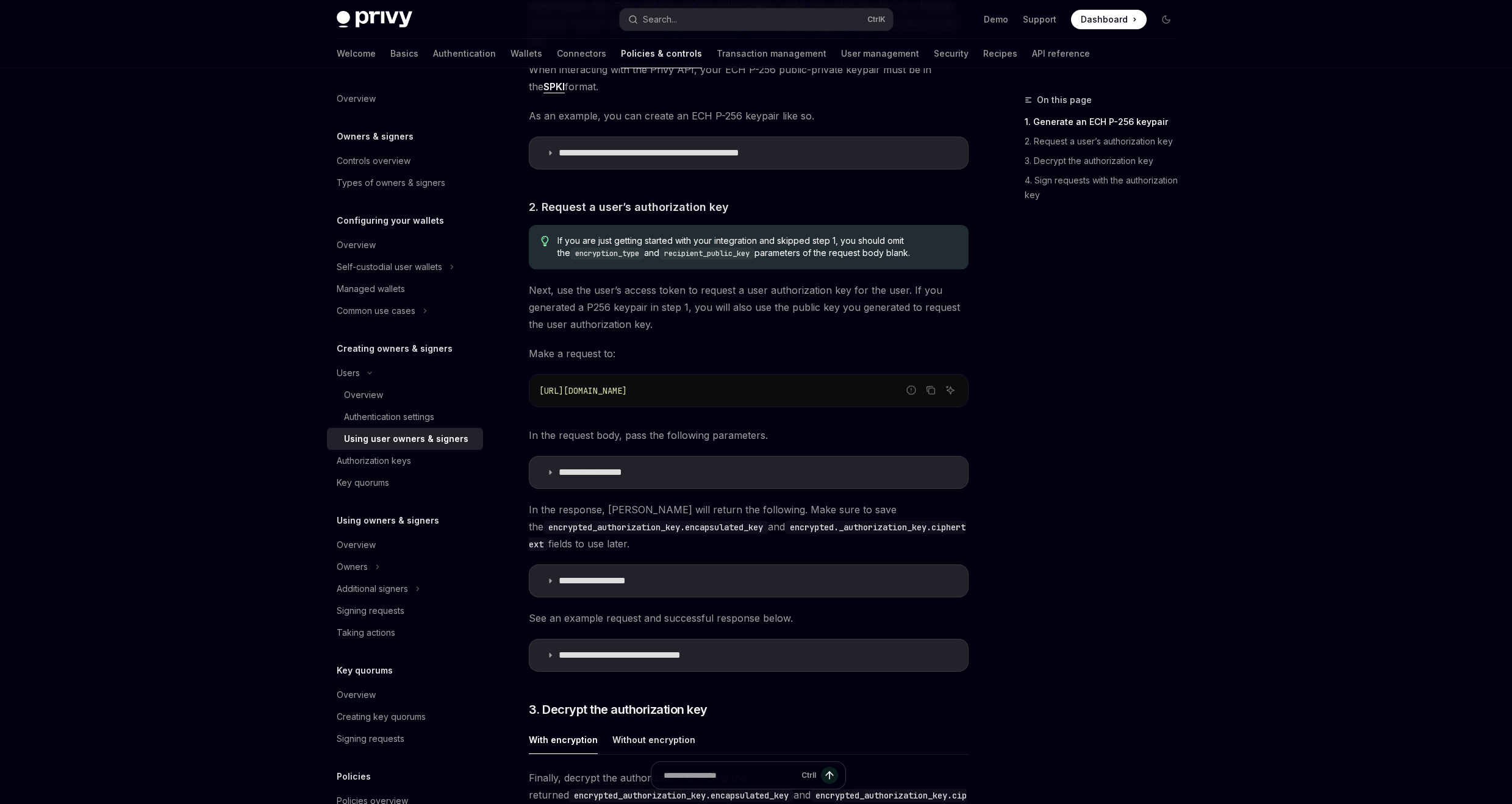
click at [1031, 473] on div "On this page 1. Generate an ECH P-256 keypair 2. Request a user’s authorization…" at bounding box center [1094, 448] width 186 height 711
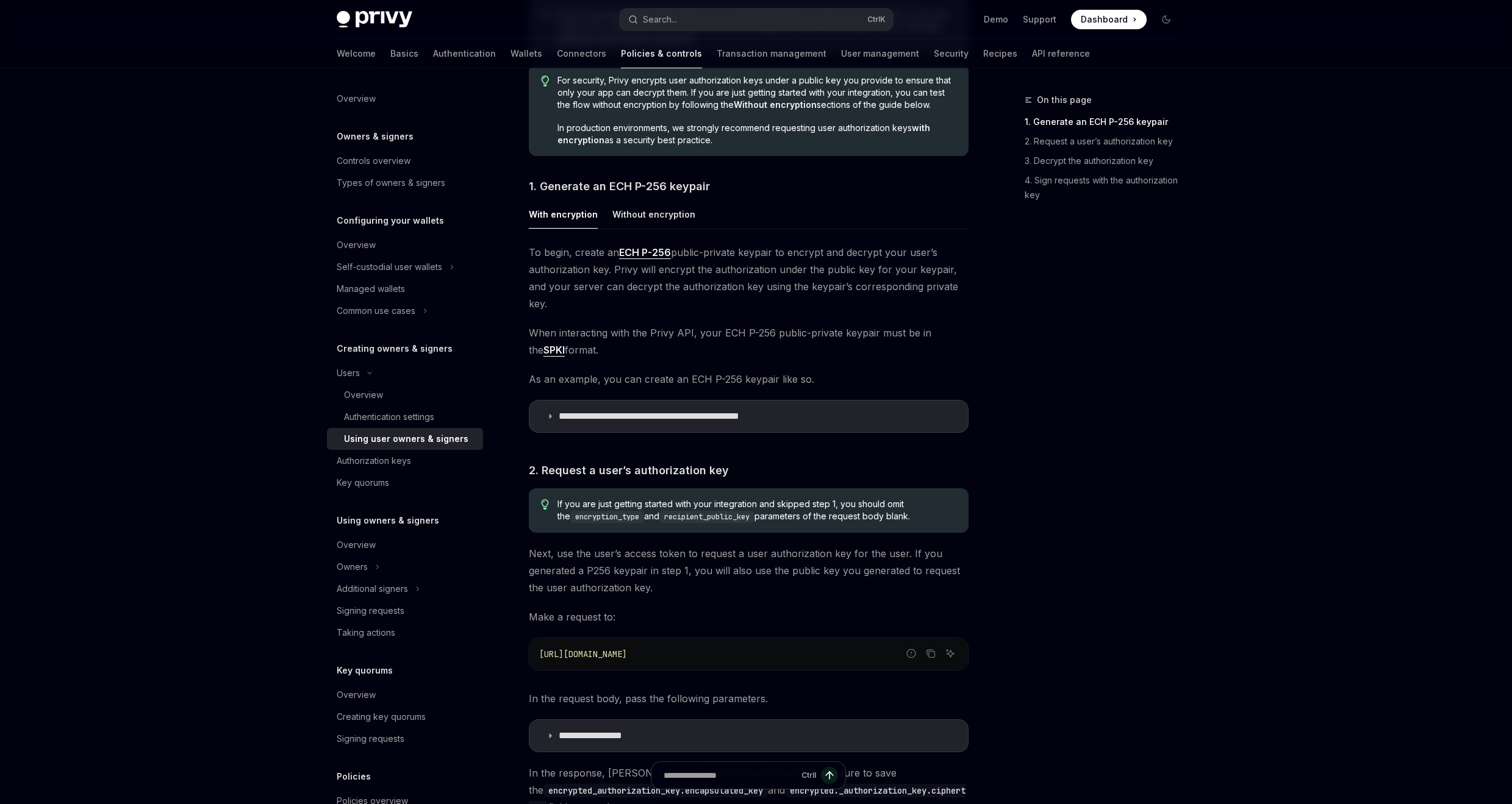
scroll to position [338, 0]
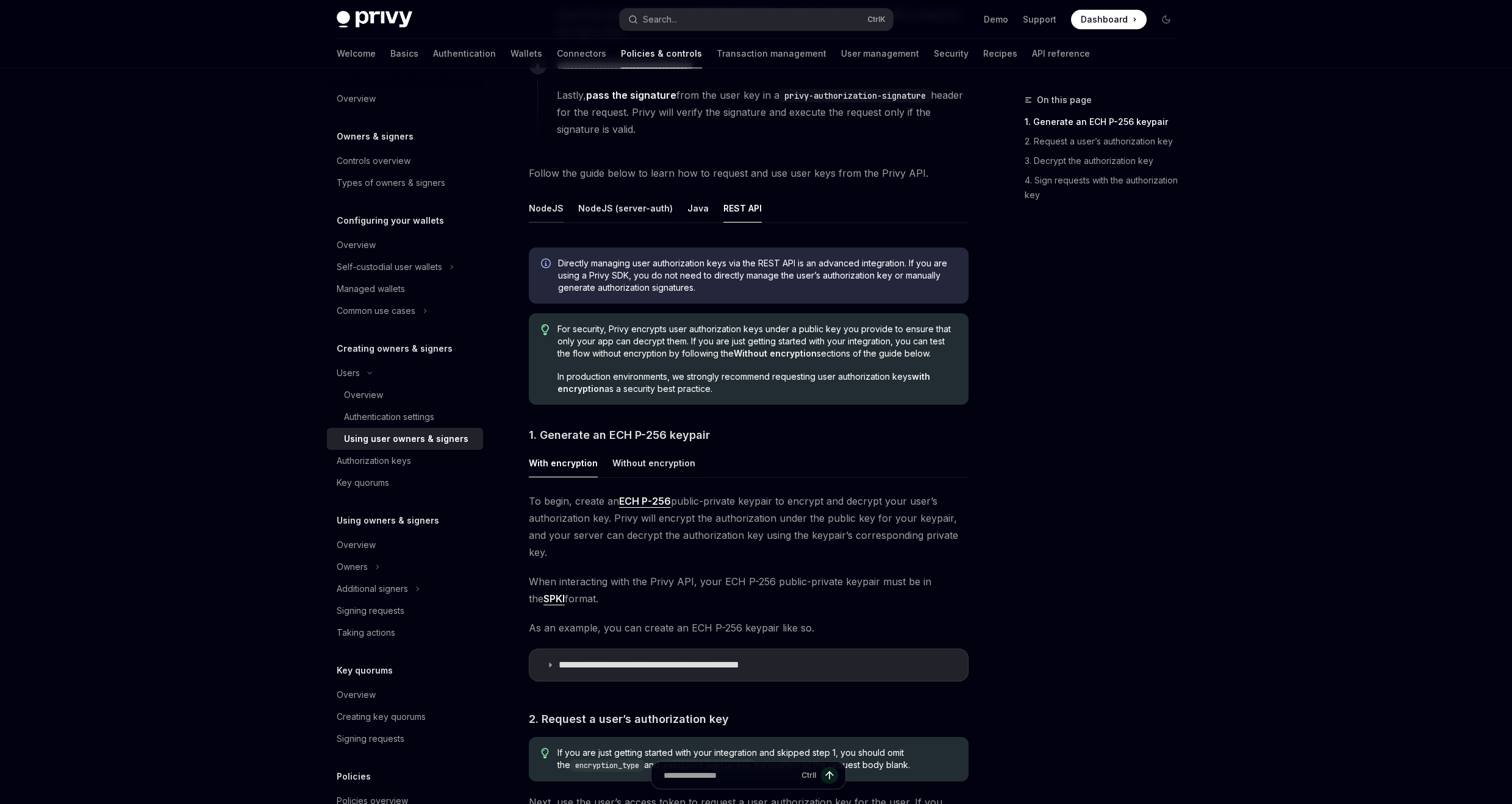
click at [559, 211] on div "NodeJS" at bounding box center [546, 209] width 34 height 29
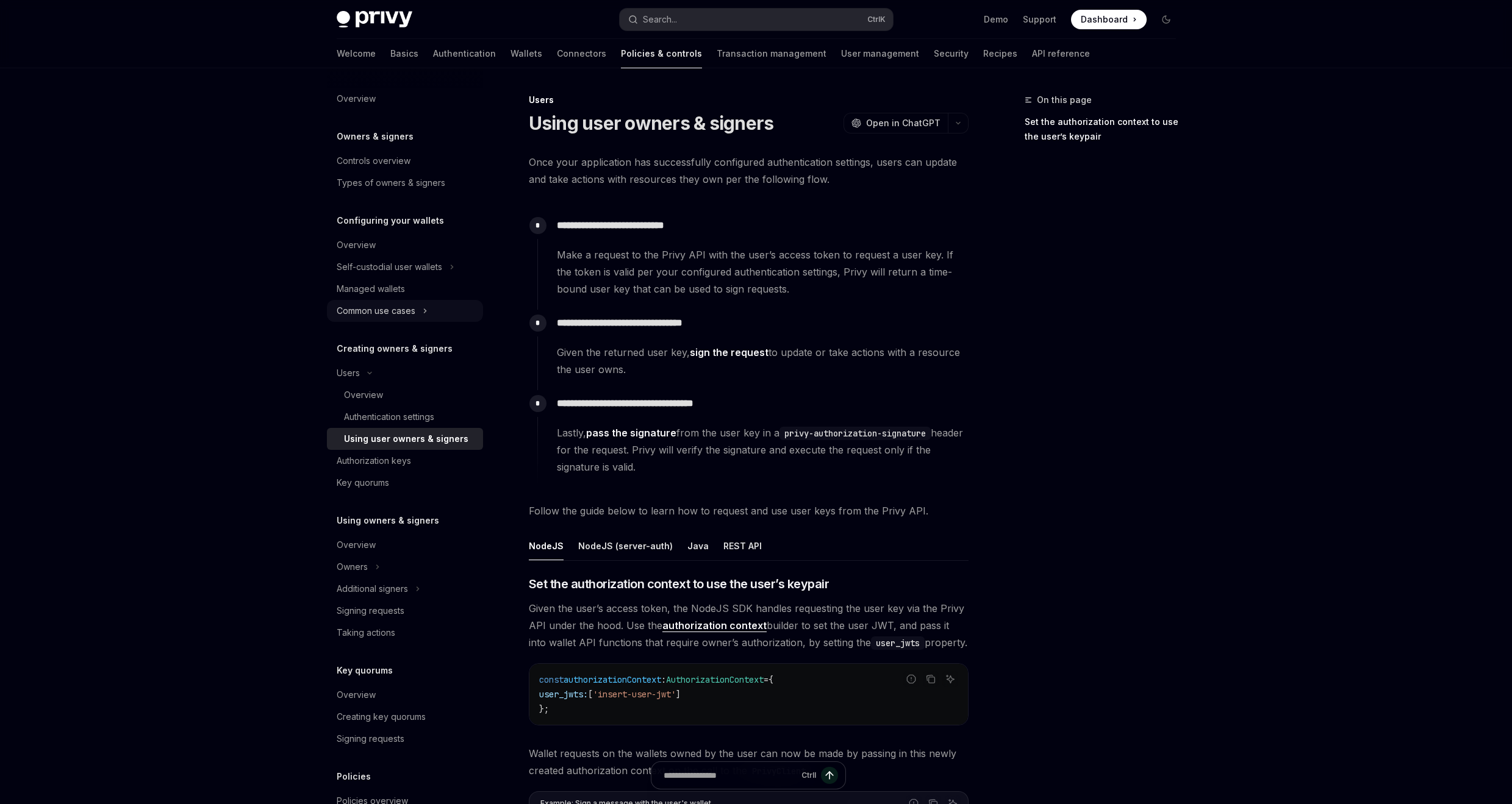
click at [399, 322] on button "Common use cases" at bounding box center [404, 310] width 156 height 22
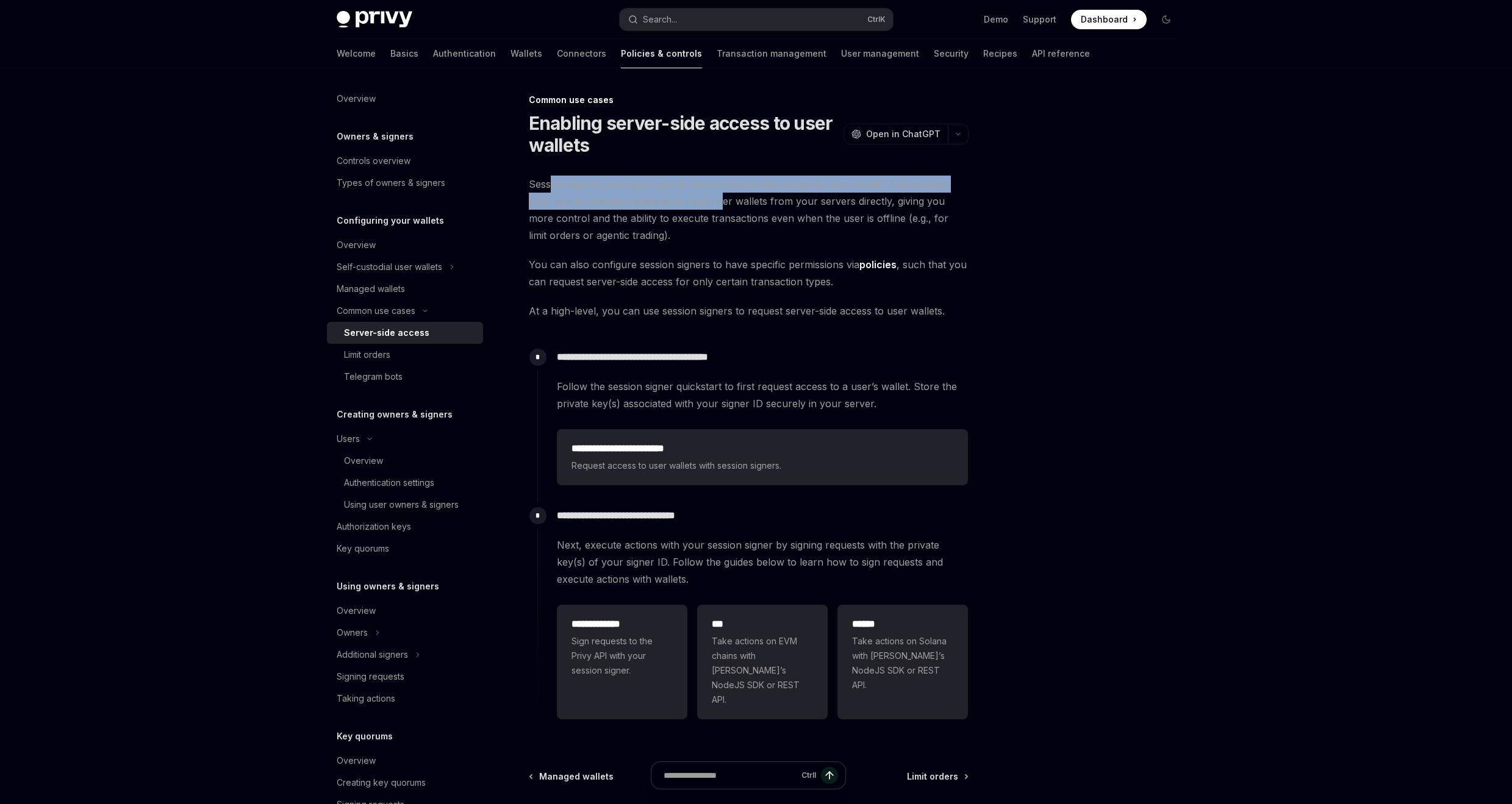
drag, startPoint x: 552, startPoint y: 186, endPoint x: 718, endPoint y: 194, distance: 166.2
click at [718, 194] on span "Session signers allow your app to request server-side access to user wallets. T…" at bounding box center [748, 209] width 440 height 68
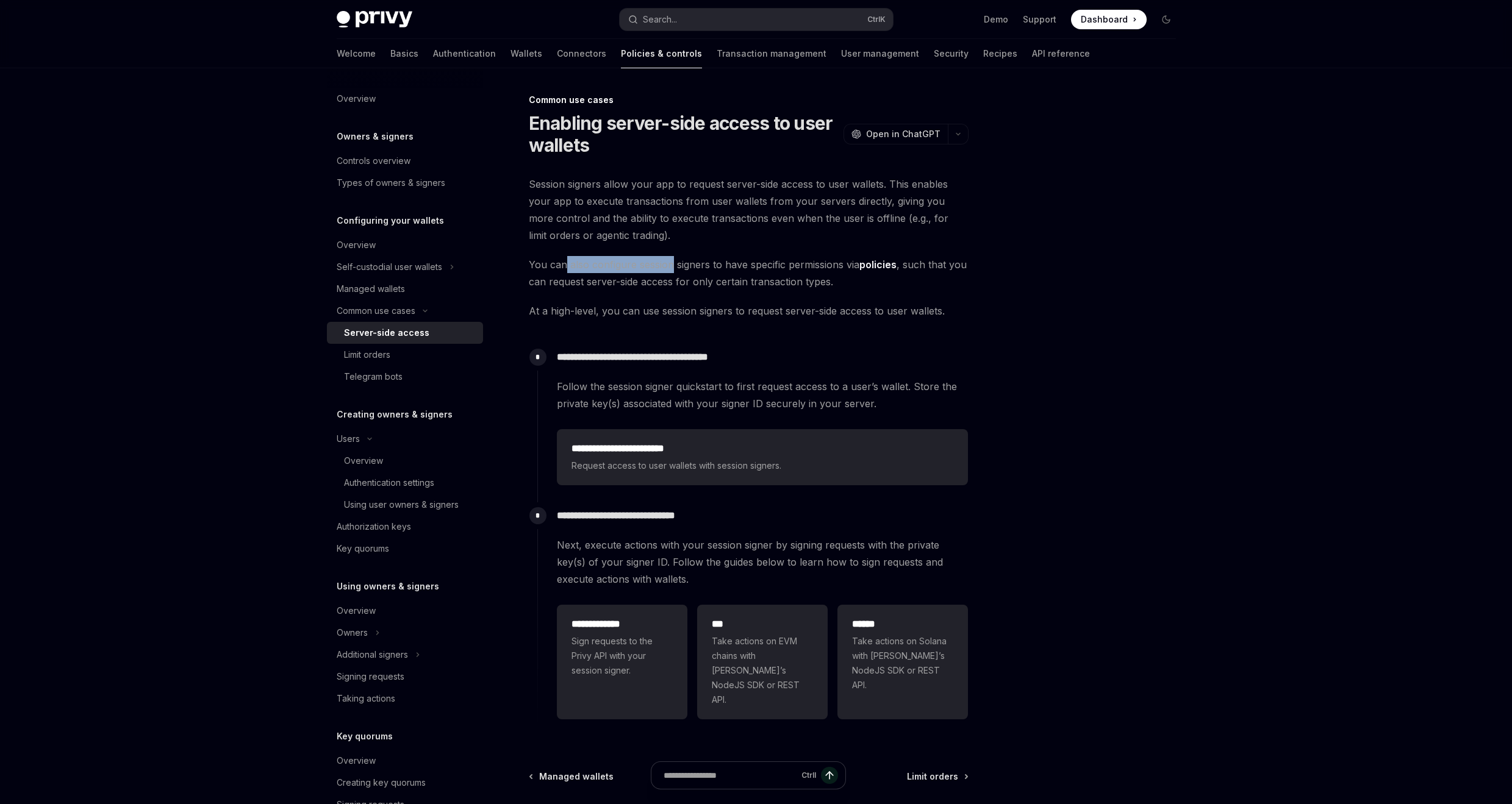
drag, startPoint x: 566, startPoint y: 263, endPoint x: 673, endPoint y: 262, distance: 107.0
click at [673, 262] on span "You can also configure session signers to have specific permissions via policie…" at bounding box center [748, 274] width 440 height 34
click at [707, 265] on span "You can also configure session signers to have specific permissions via policie…" at bounding box center [748, 274] width 440 height 34
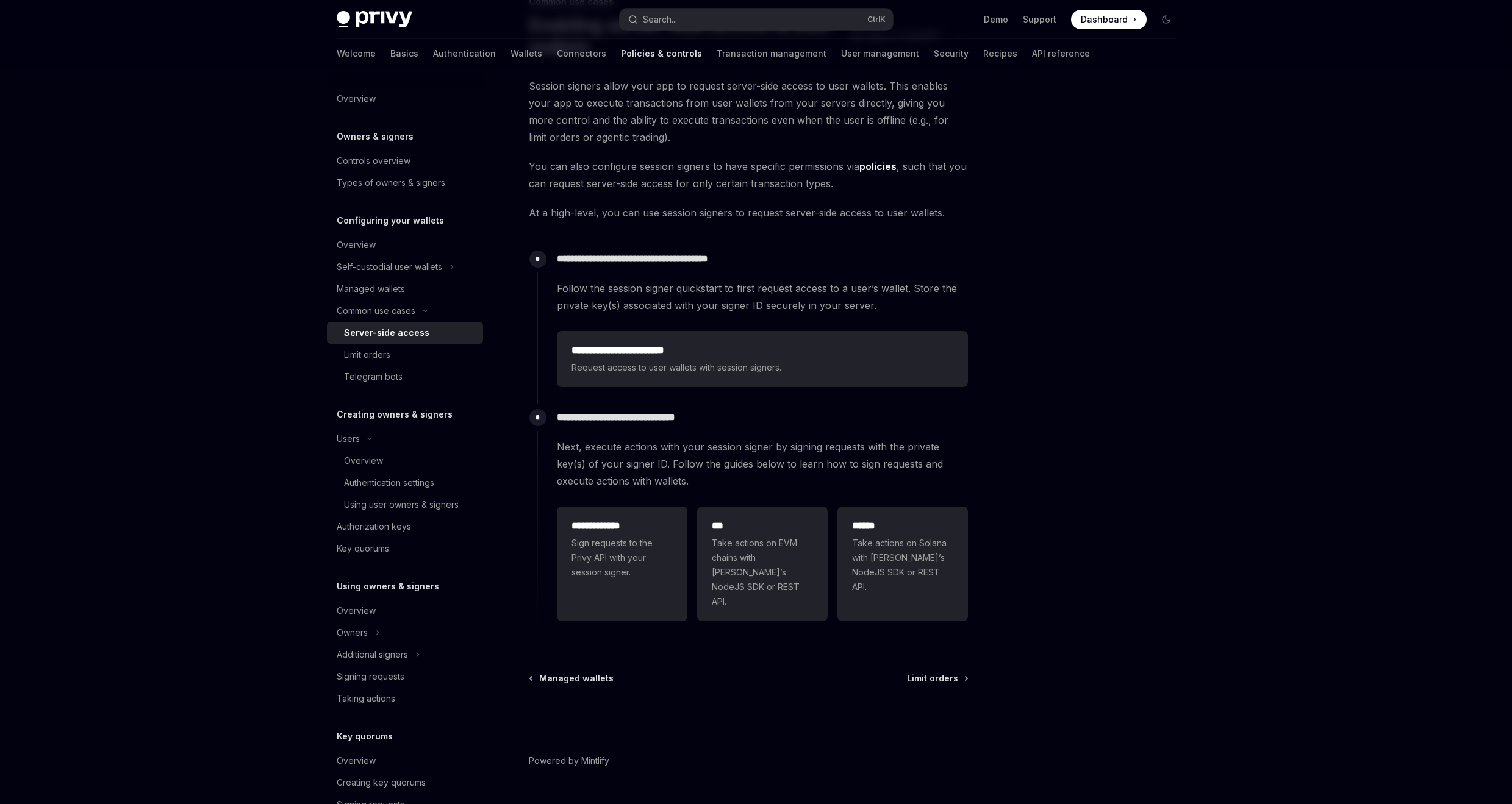
scroll to position [115, 0]
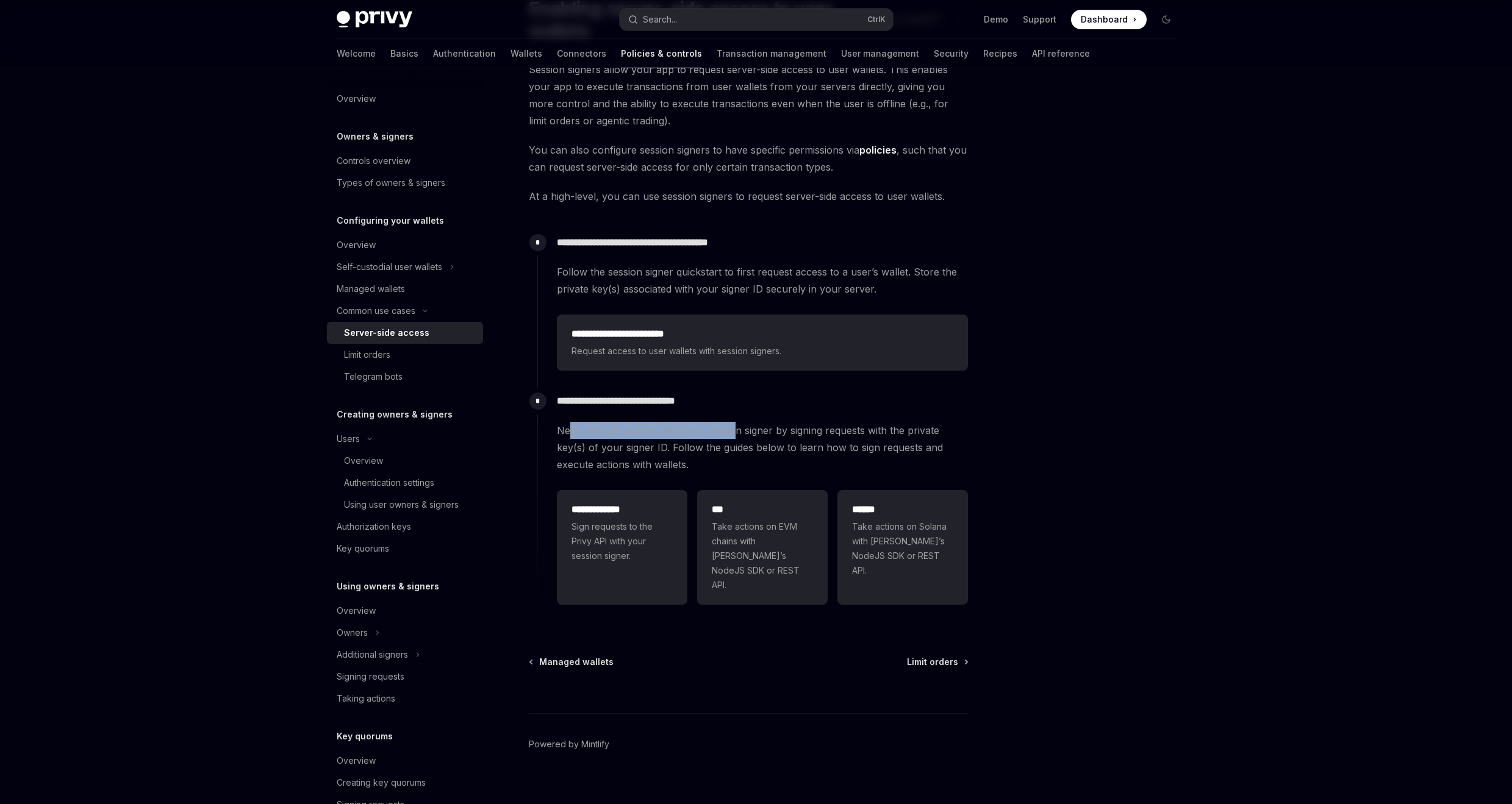
drag, startPoint x: 568, startPoint y: 432, endPoint x: 735, endPoint y: 434, distance: 167.0
click at [735, 434] on span "Next, execute actions with your session signer by signing requests with the pri…" at bounding box center [762, 448] width 411 height 52
click at [729, 348] on span "Request access to user wallets with session signers." at bounding box center [762, 350] width 382 height 14
click at [771, 535] on span "Take actions on EVM chains with Privy’s NodeJS SDK or REST API." at bounding box center [762, 556] width 102 height 73
type textarea "*"
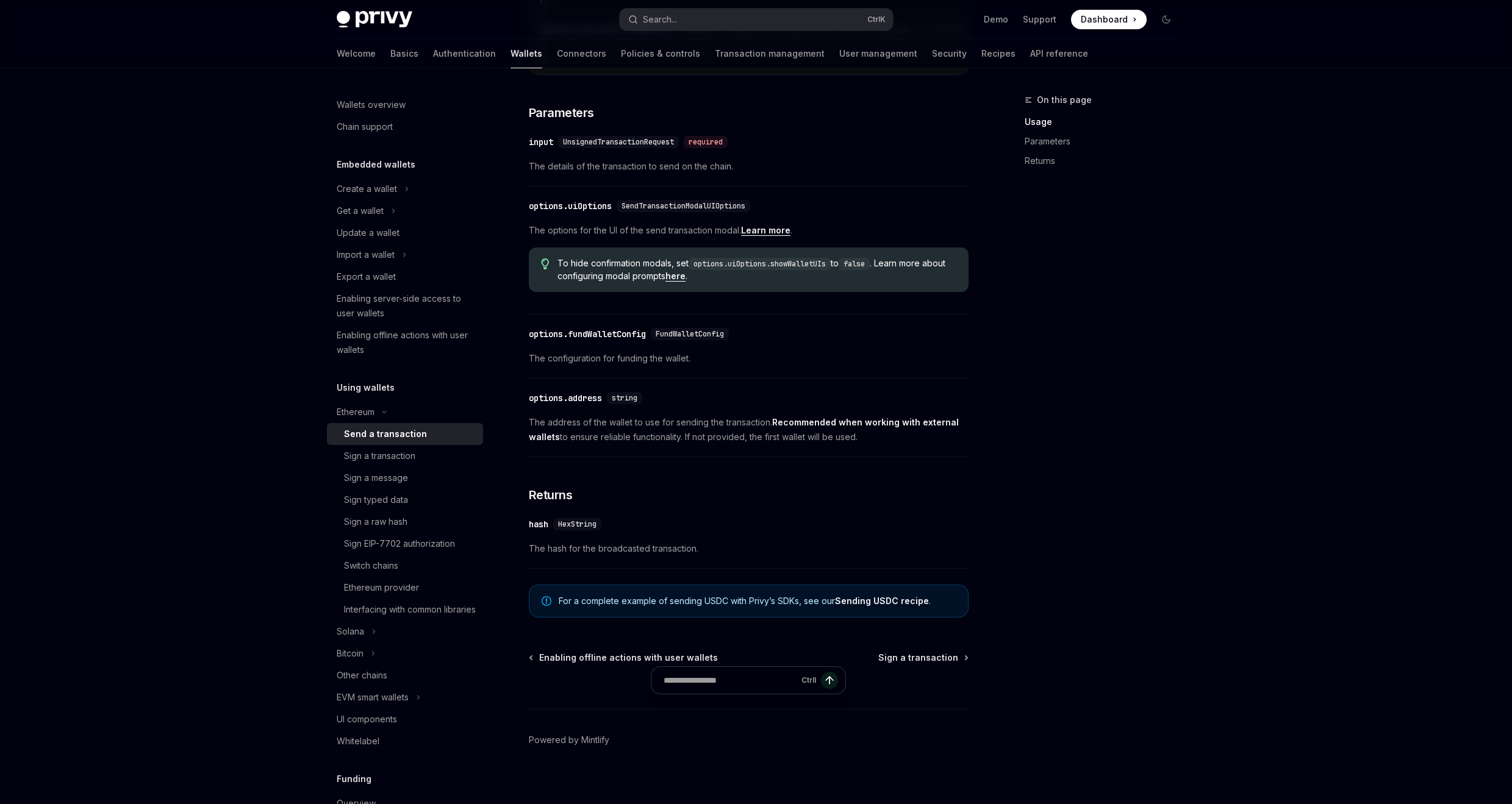
scroll to position [513, 0]
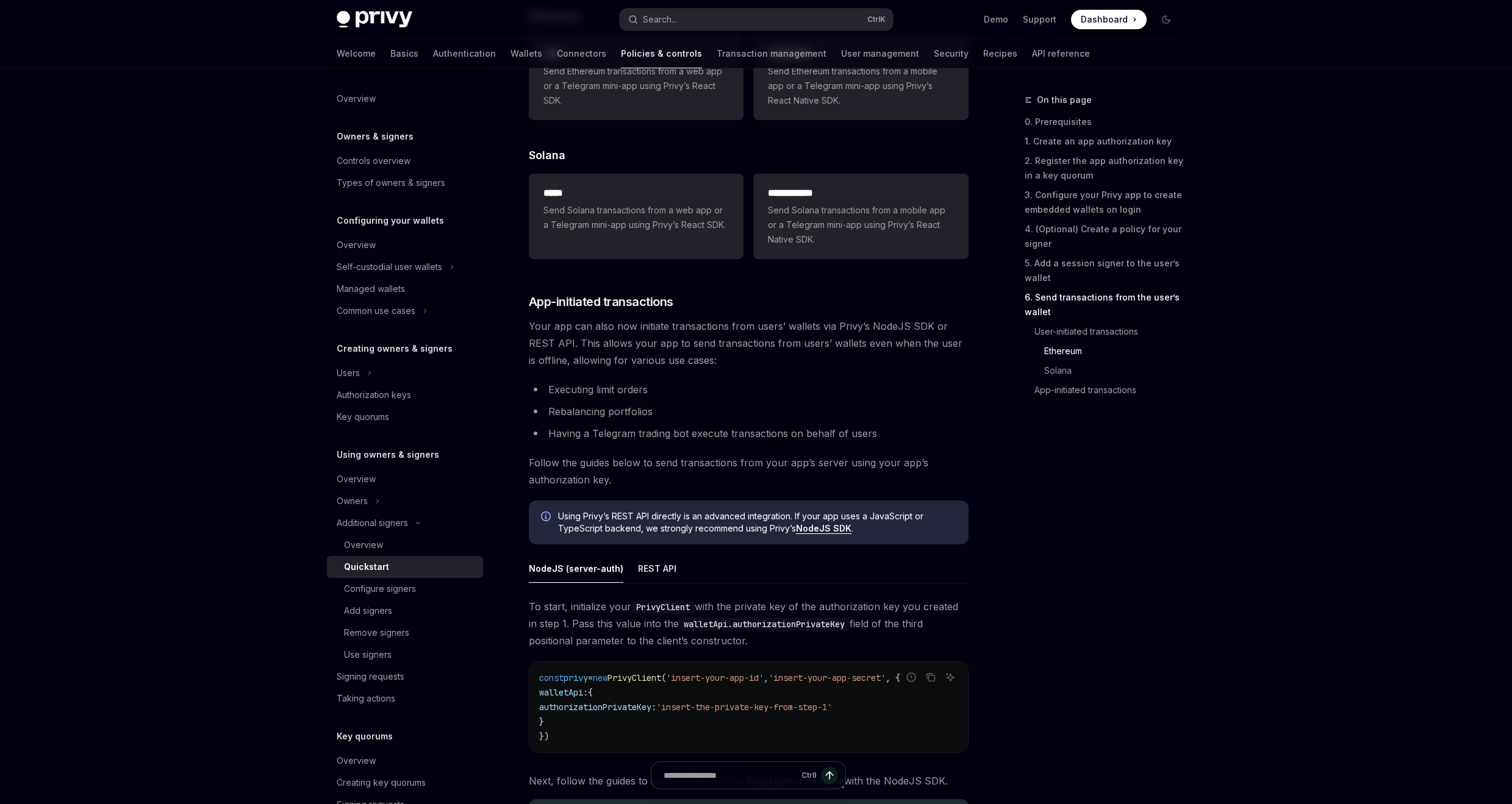
scroll to position [2707, 0]
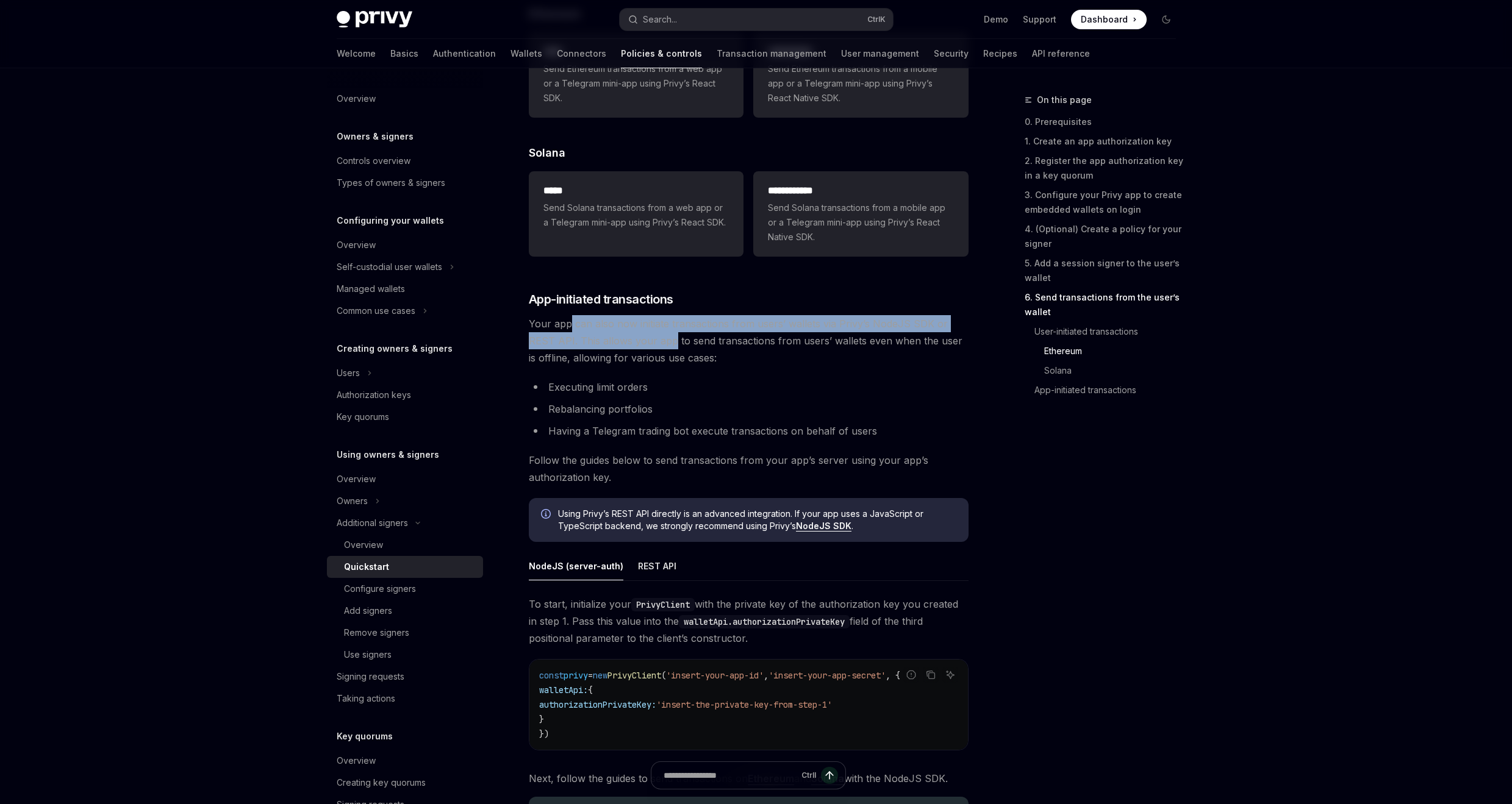
drag, startPoint x: 571, startPoint y: 324, endPoint x: 645, endPoint y: 349, distance: 78.1
click at [645, 349] on span "Your app can also now initiate transactions from users’ wallets via Privy’s Nod…" at bounding box center [748, 341] width 440 height 52
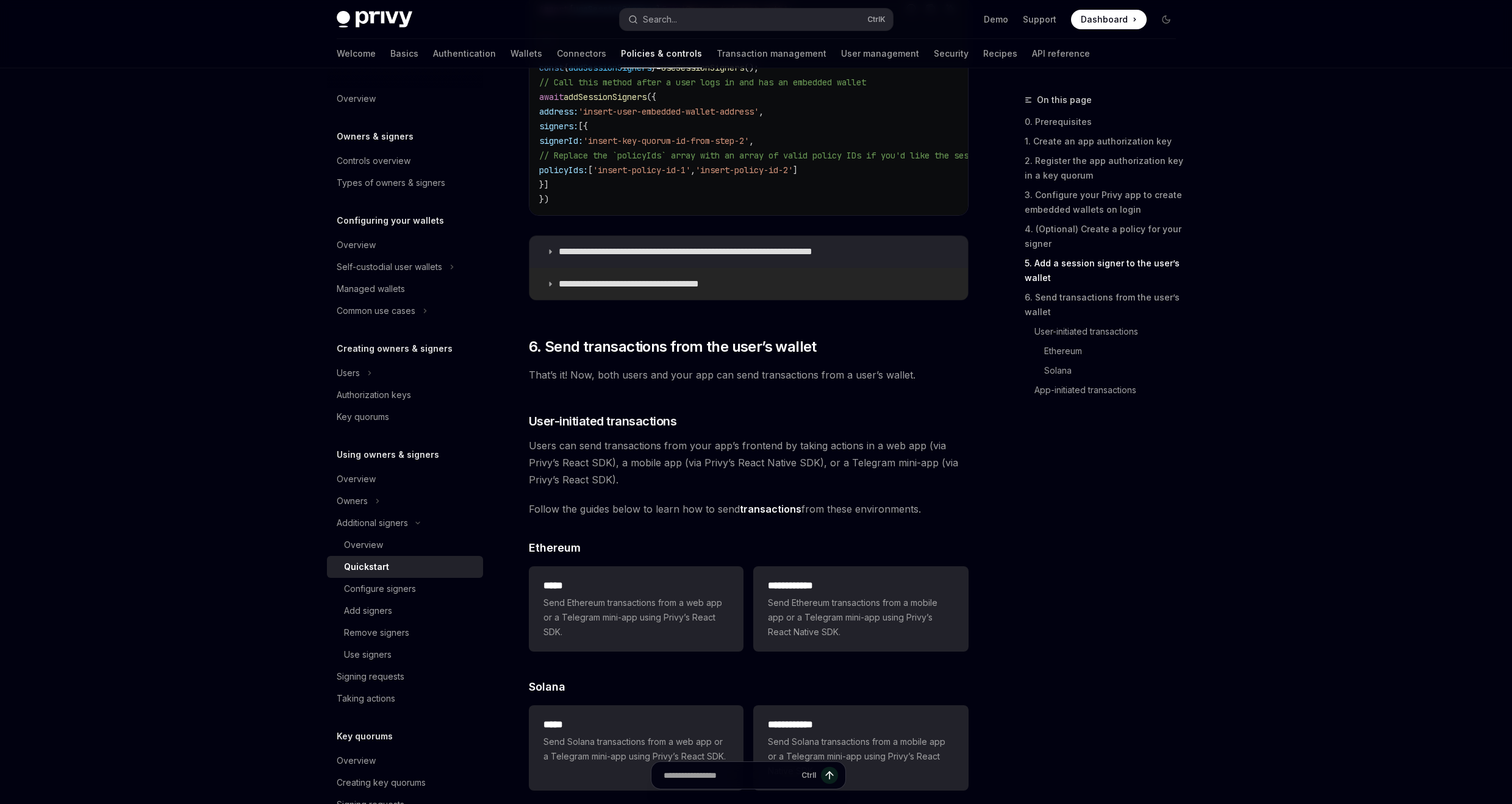
scroll to position [2146, 0]
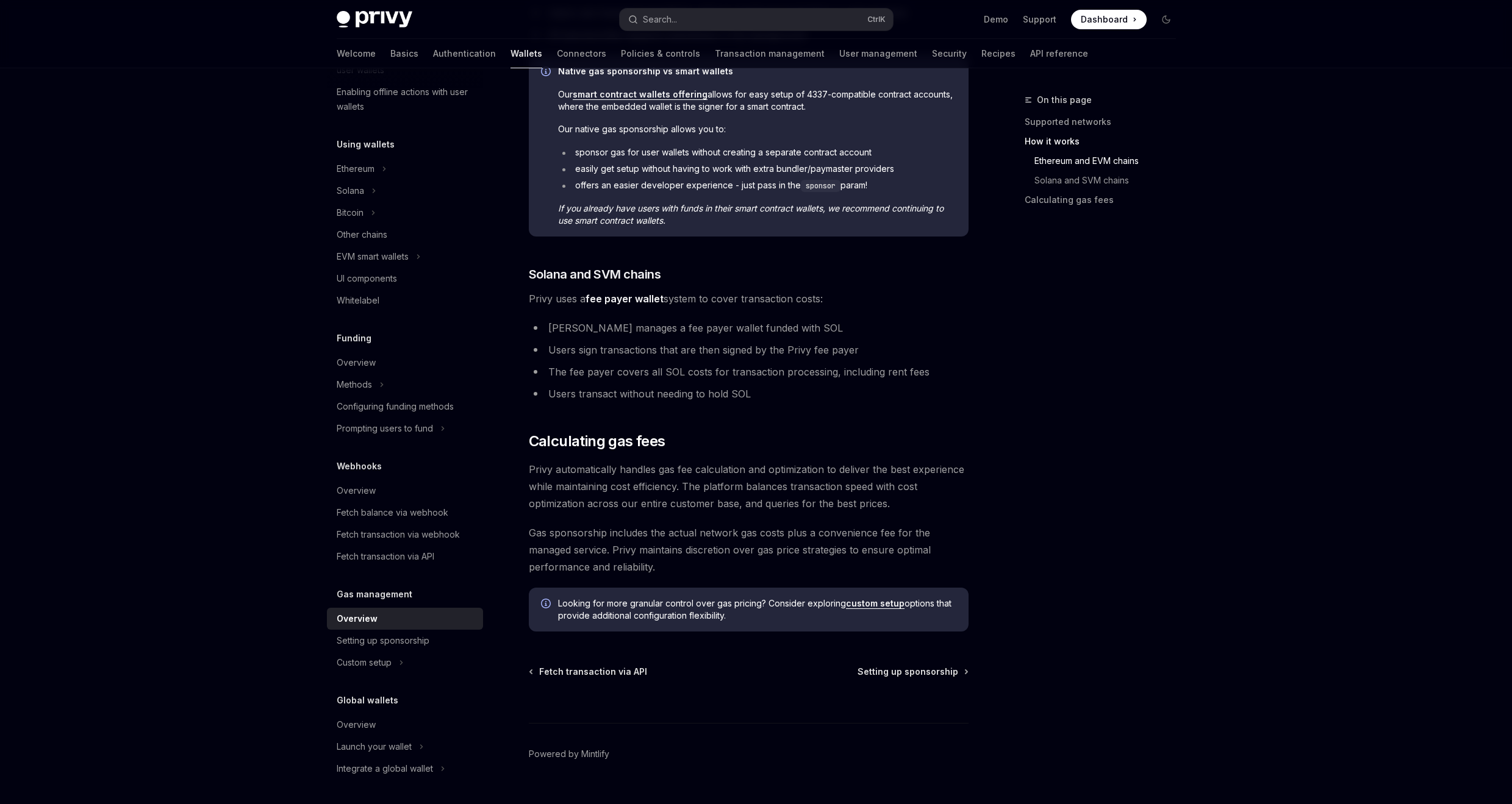
scroll to position [642, 0]
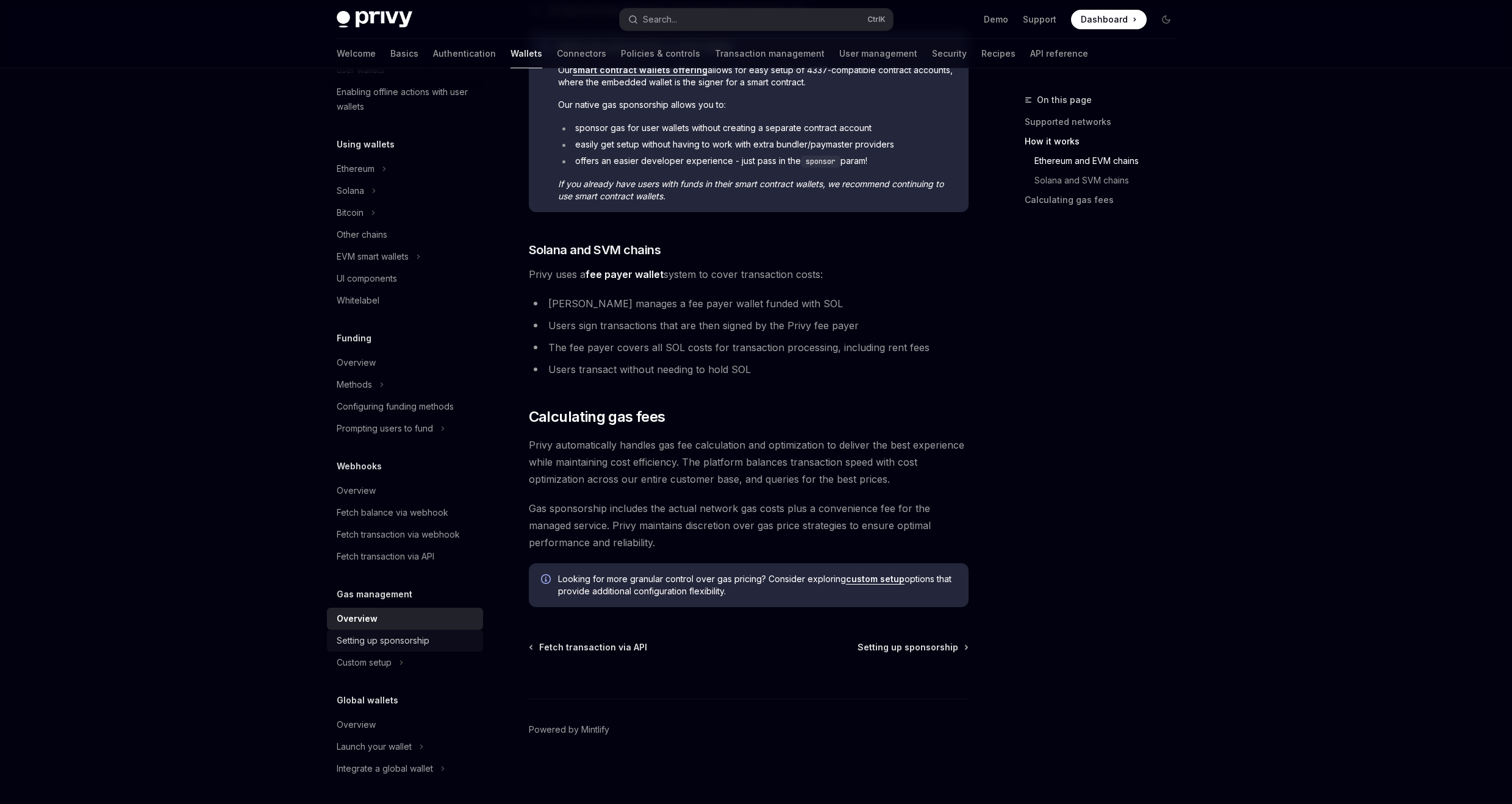
click at [400, 649] on link "Setting up sponsorship" at bounding box center [404, 640] width 156 height 22
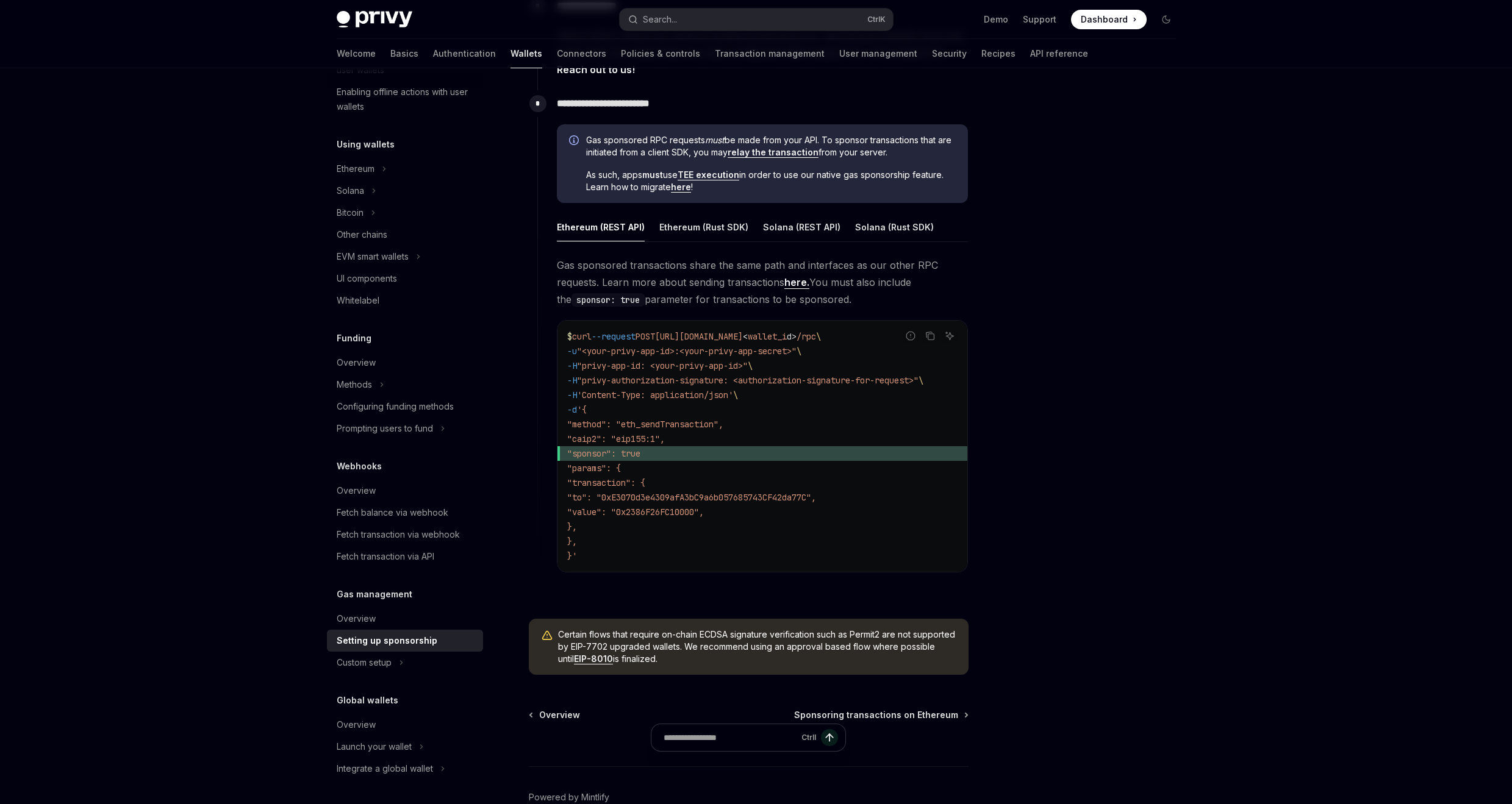
scroll to position [659, 0]
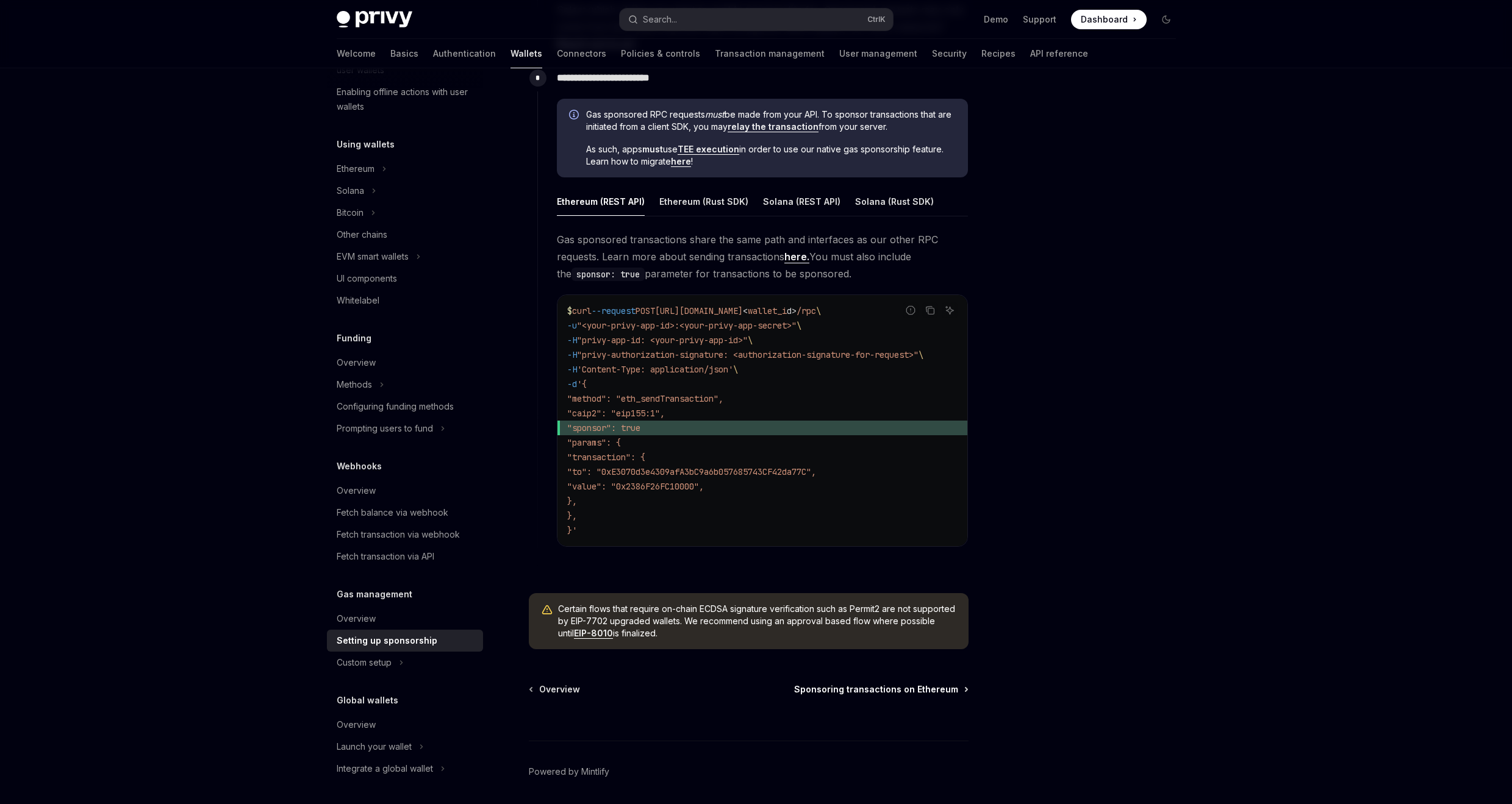
click at [885, 696] on span "Sponsoring transactions on Ethereum" at bounding box center [875, 689] width 164 height 12
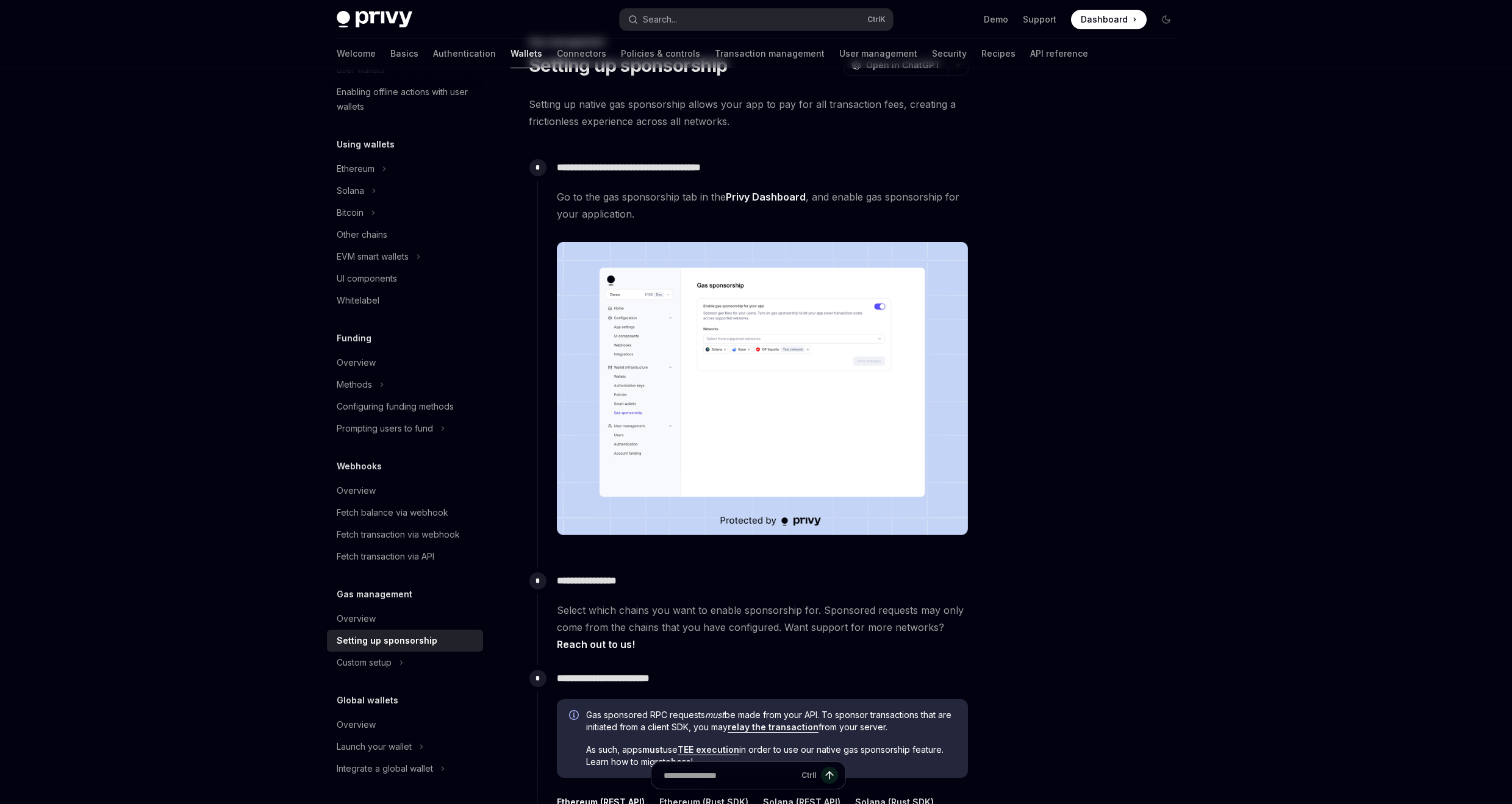
scroll to position [0, 0]
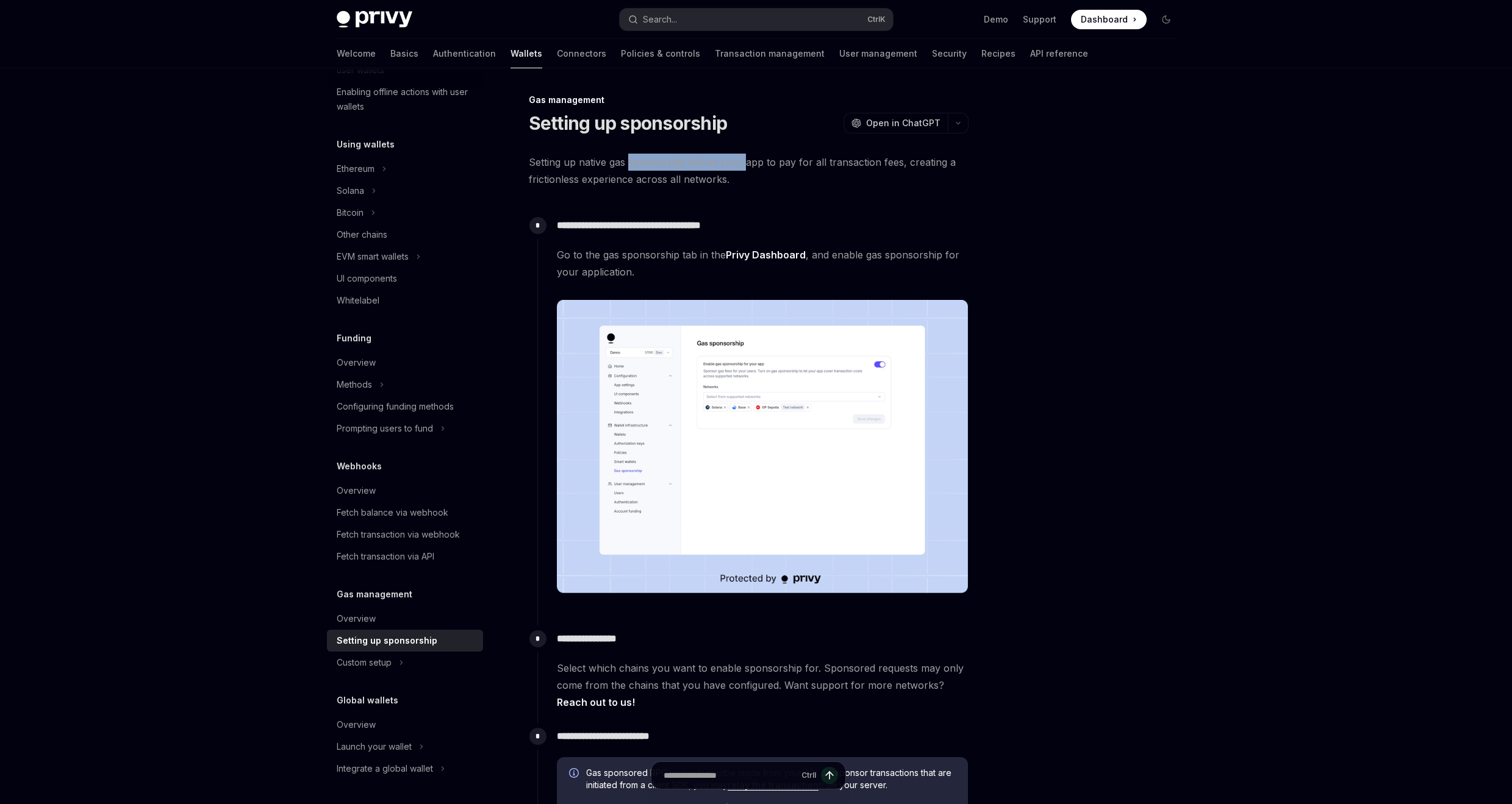
drag, startPoint x: 629, startPoint y: 163, endPoint x: 745, endPoint y: 163, distance: 116.0
click at [745, 163] on span "Setting up native gas sponsorship allows your app to pay for all transaction fe…" at bounding box center [748, 171] width 440 height 34
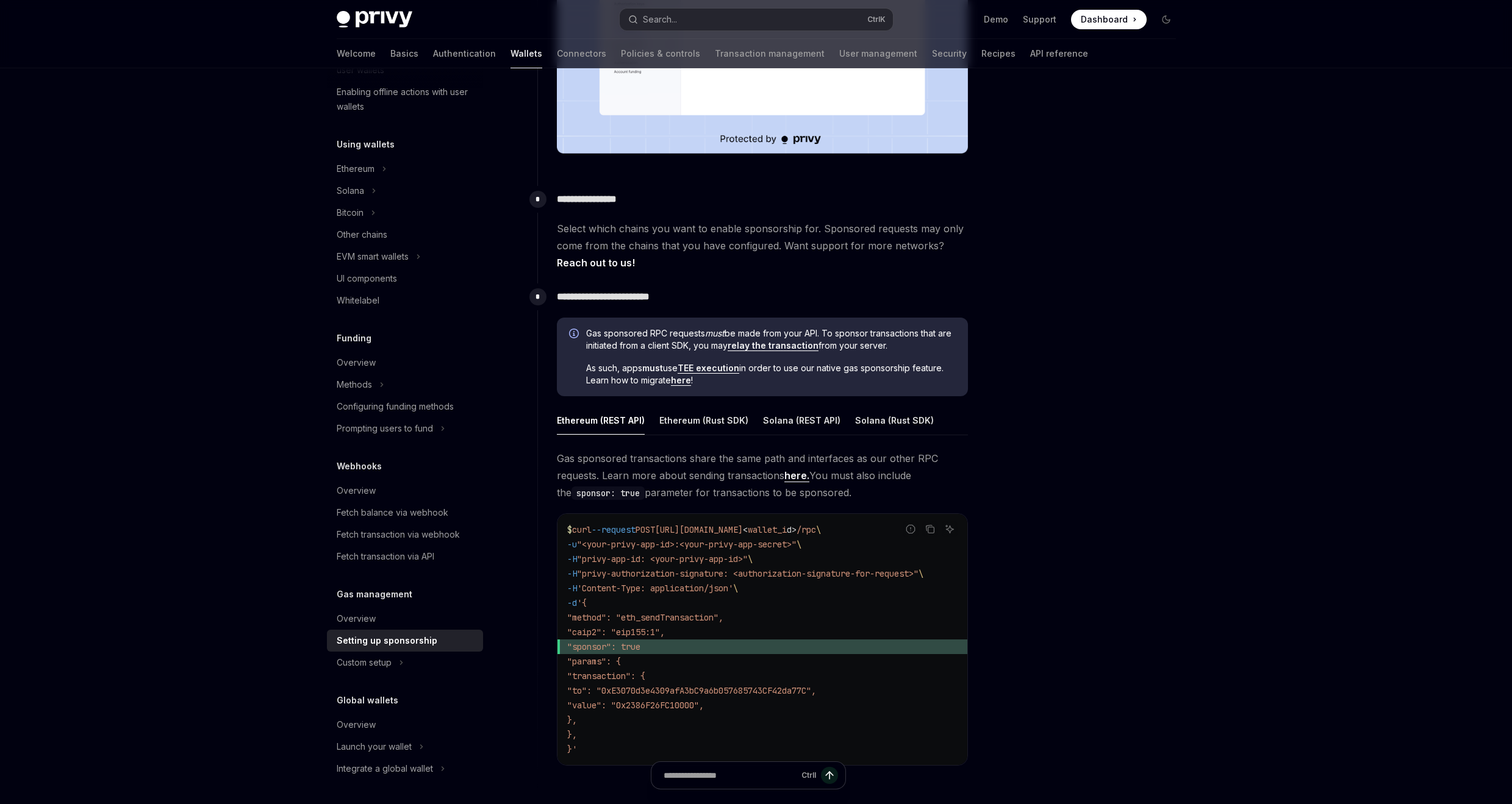
scroll to position [439, 0]
drag, startPoint x: 598, startPoint y: 333, endPoint x: 828, endPoint y: 332, distance: 230.0
click at [828, 332] on span "Gas sponsored RPC requests must be made from your API. To sponsor transactions …" at bounding box center [771, 340] width 370 height 24
click at [707, 371] on link "TEE execution" at bounding box center [709, 368] width 61 height 11
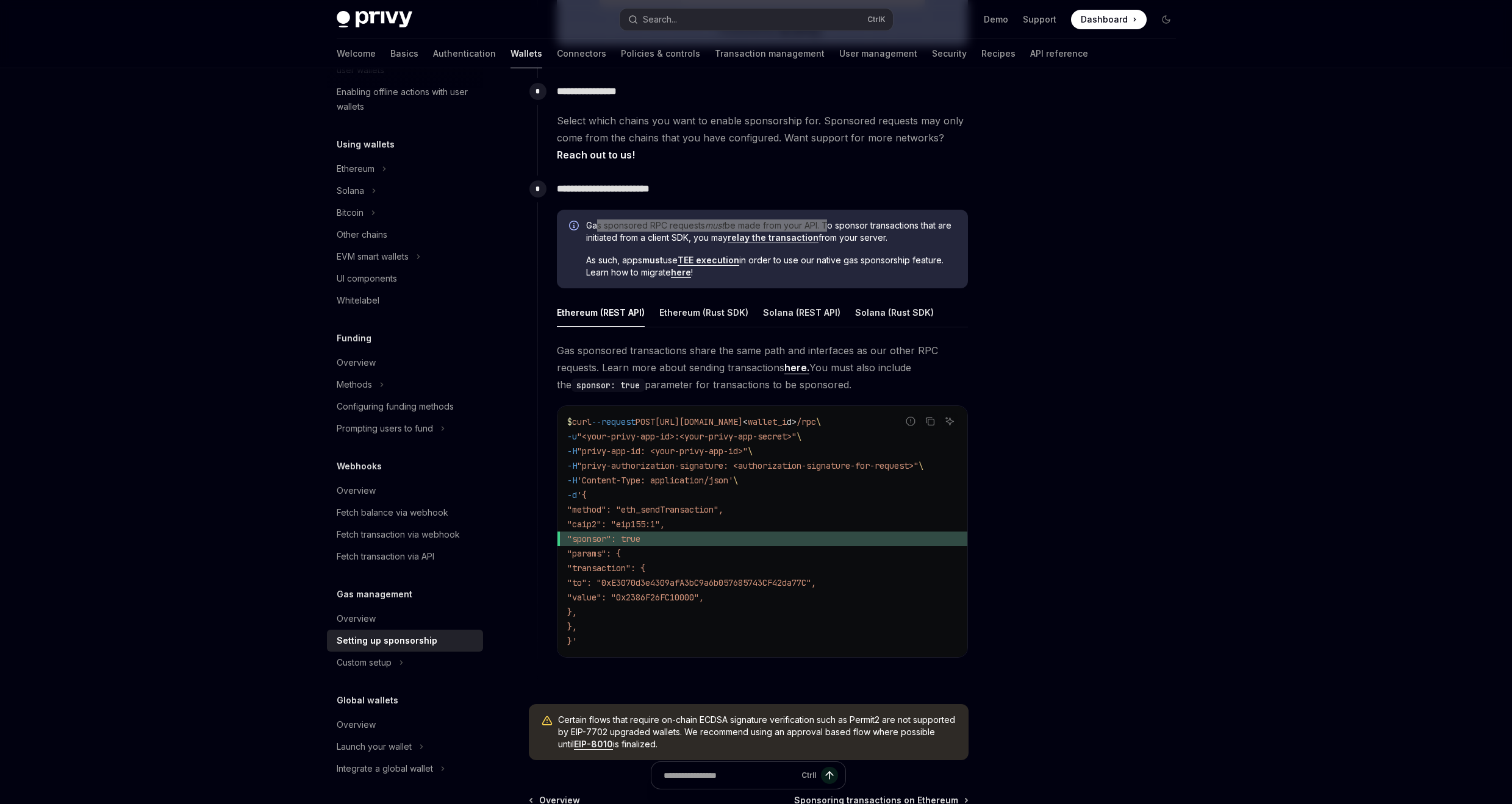
scroll to position [633, 0]
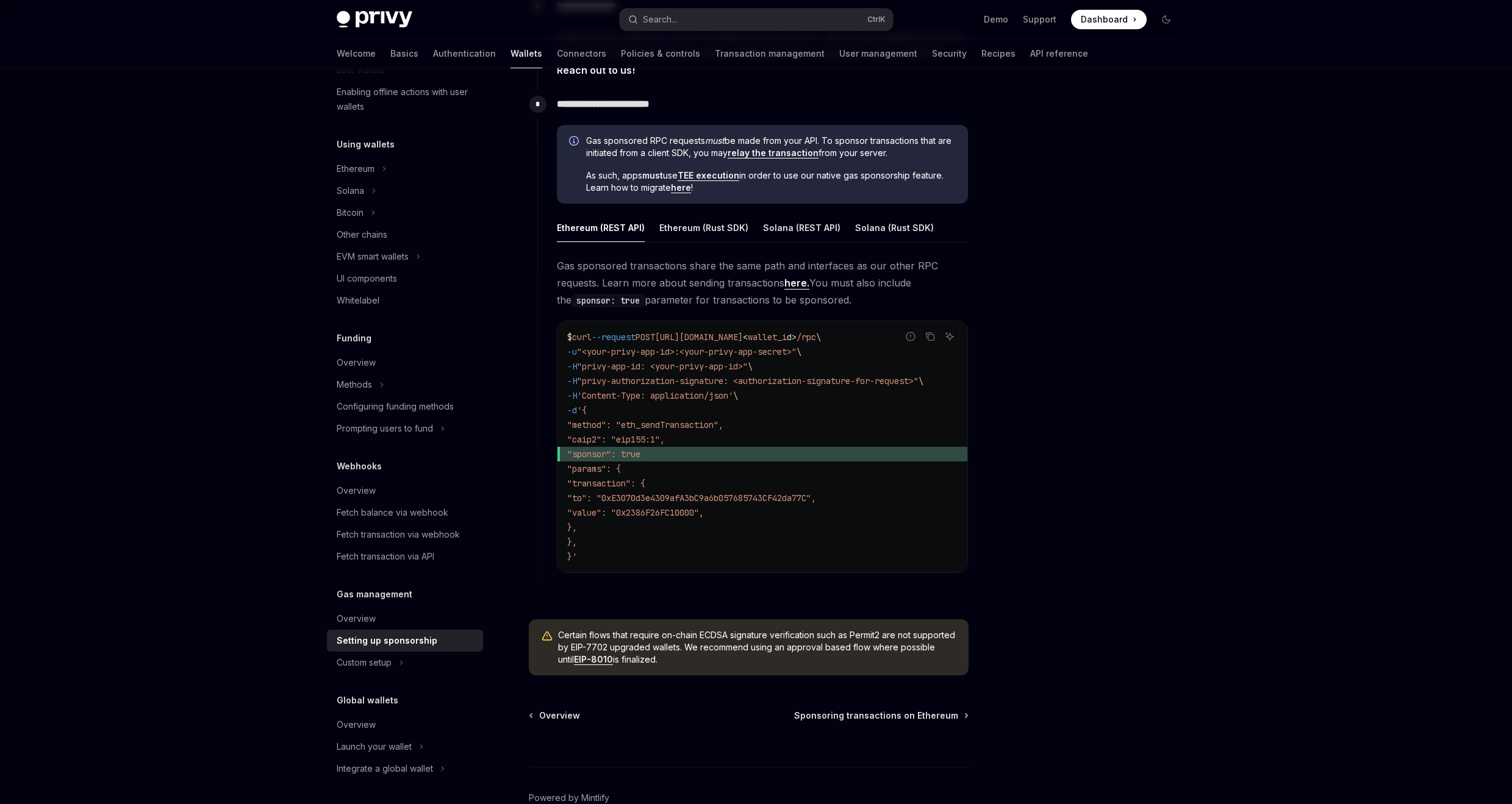
click at [733, 656] on span "Certain flows that require on-chain ECDSA signature verification such as Permit…" at bounding box center [757, 647] width 398 height 36
click at [746, 674] on div "Certain flows that require on-chain ECDSA signature verification such as Permit…" at bounding box center [748, 647] width 440 height 56
drag, startPoint x: 591, startPoint y: 639, endPoint x: 706, endPoint y: 648, distance: 115.4
click at [706, 648] on span "Certain flows that require on-chain ECDSA signature verification such as Permit…" at bounding box center [757, 647] width 398 height 36
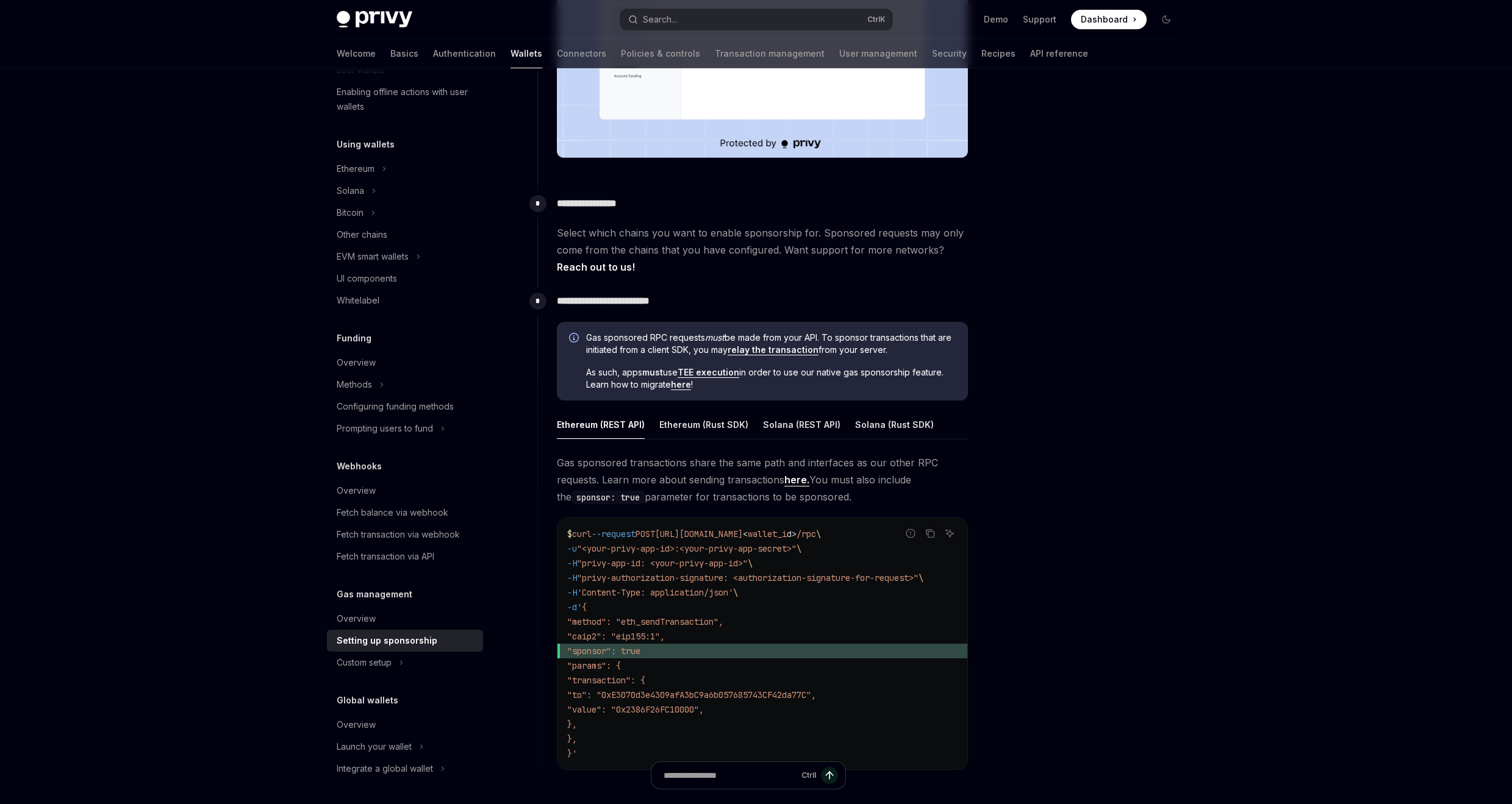
scroll to position [439, 0]
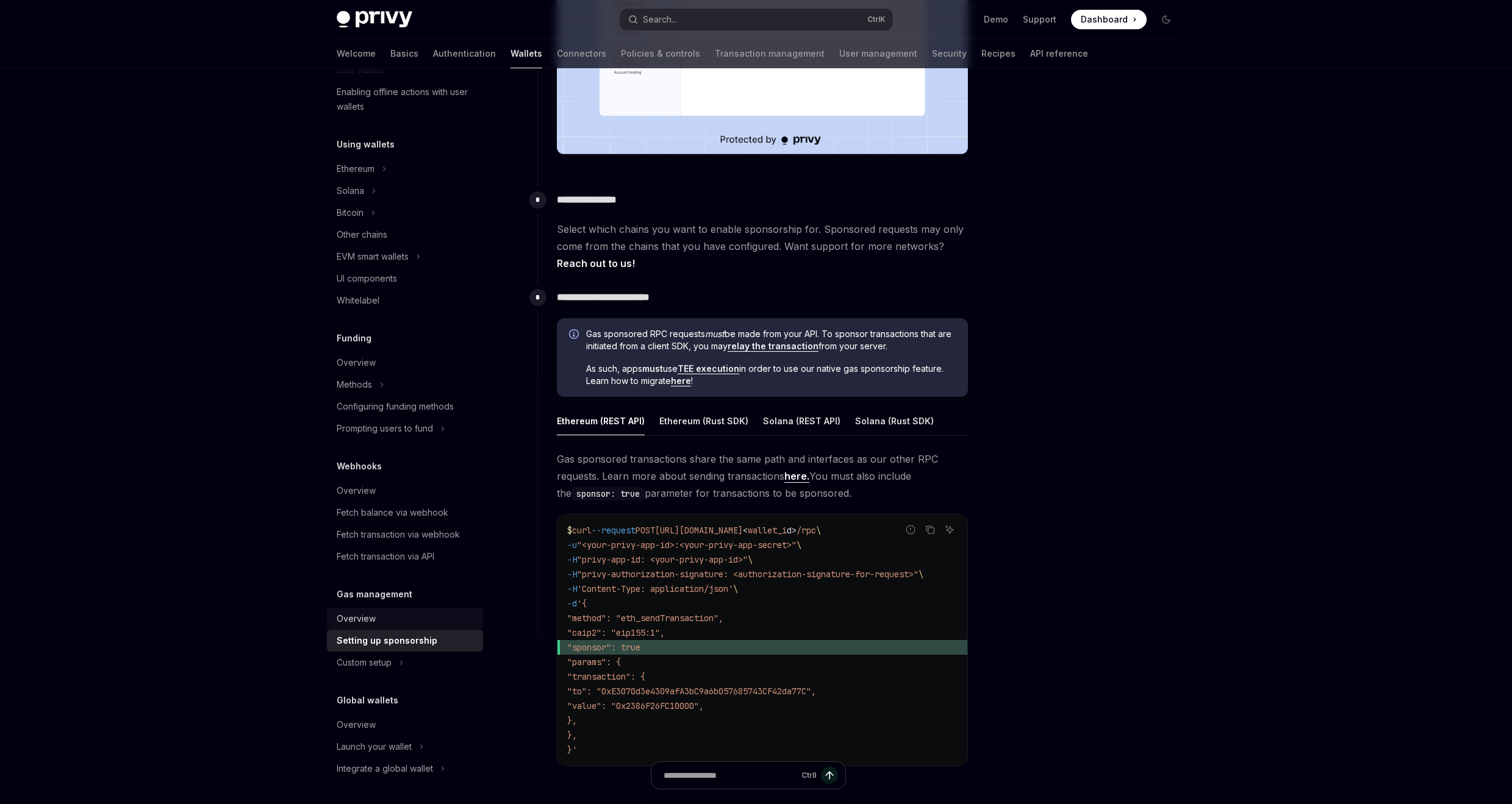
click at [373, 621] on div "Overview" at bounding box center [356, 618] width 39 height 14
type textarea "*"
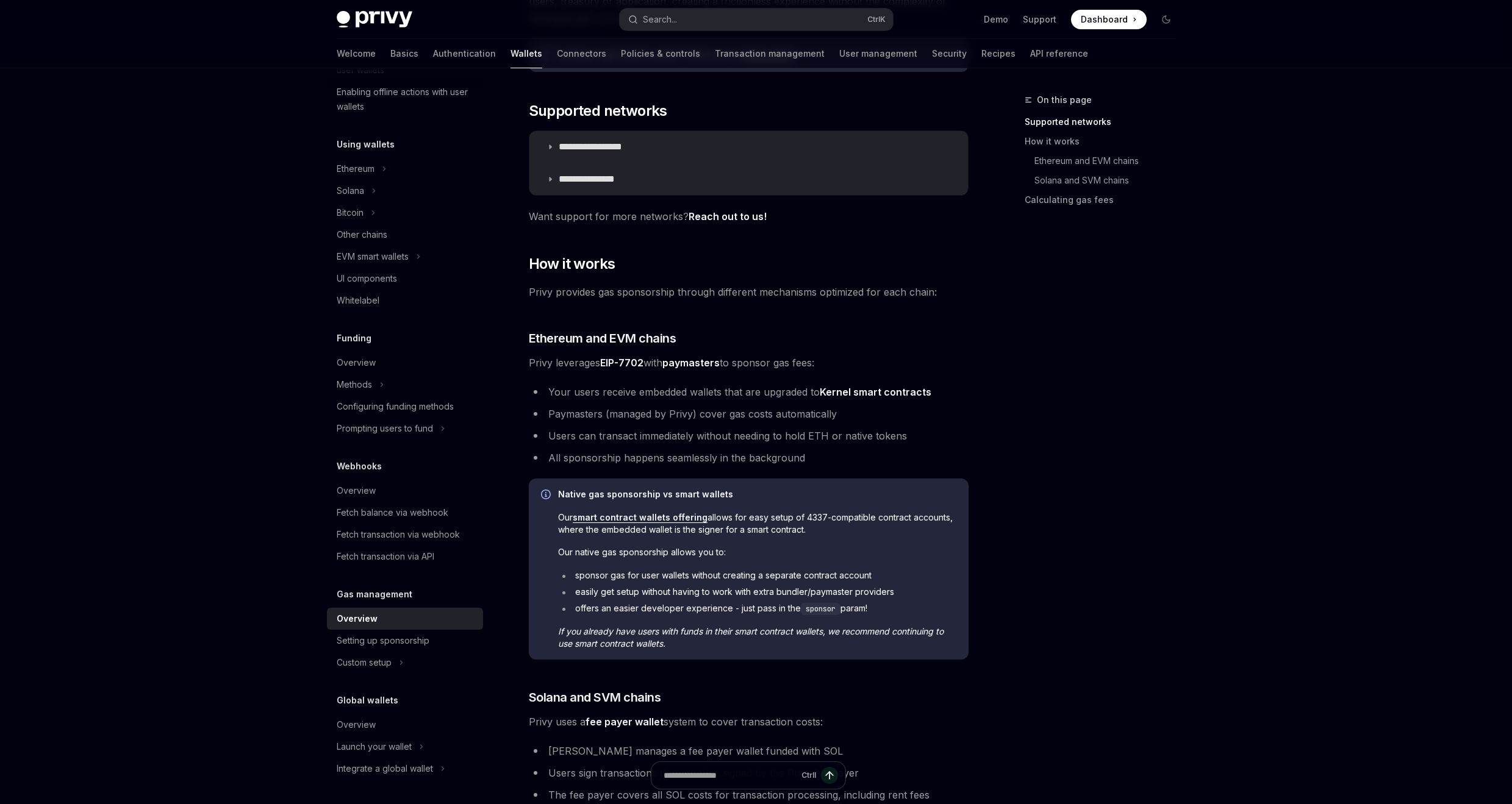
scroll to position [219, 0]
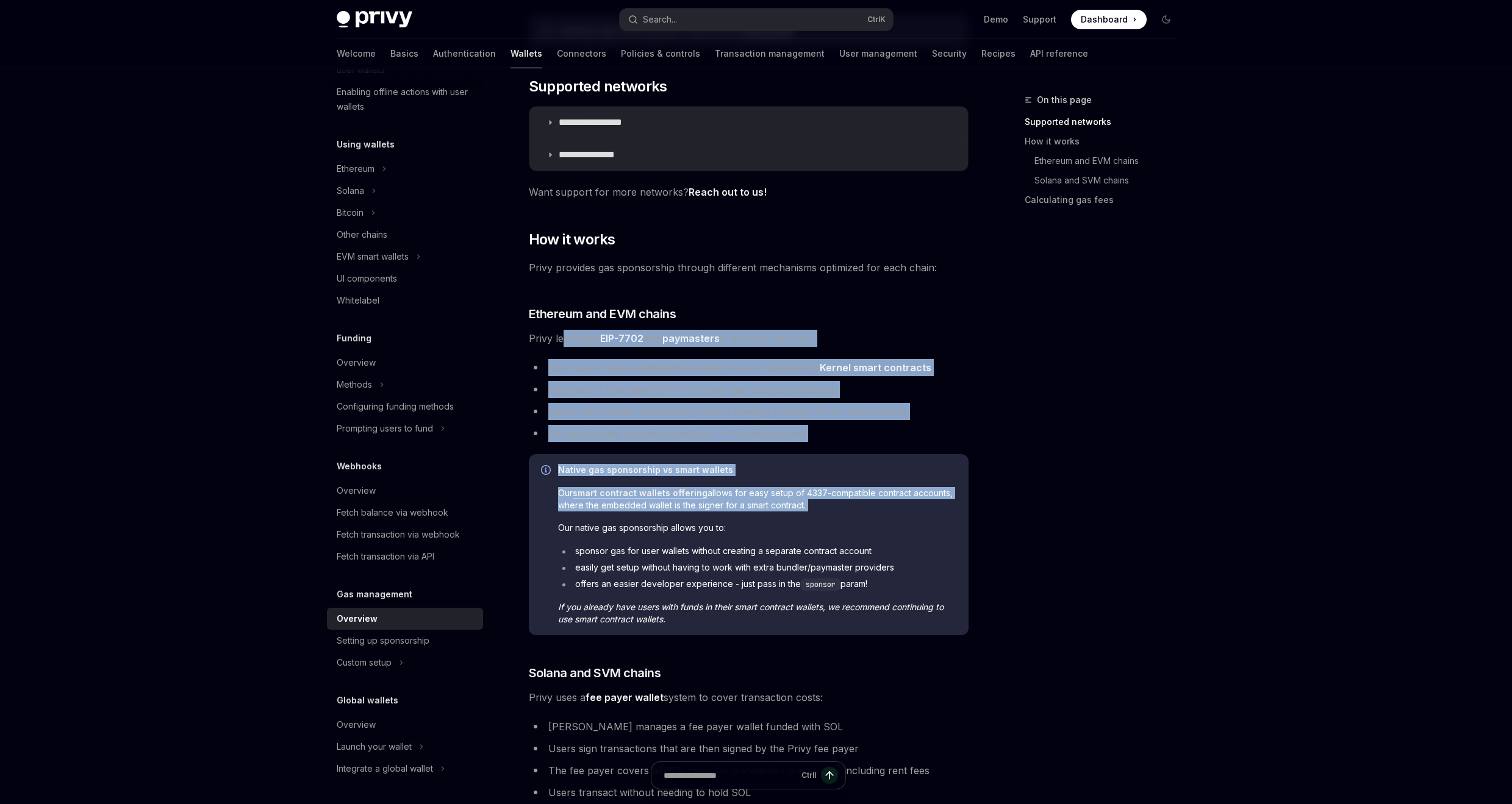
drag, startPoint x: 564, startPoint y: 337, endPoint x: 878, endPoint y: 522, distance: 364.4
click at [878, 522] on div "**********" at bounding box center [748, 481] width 440 height 1096
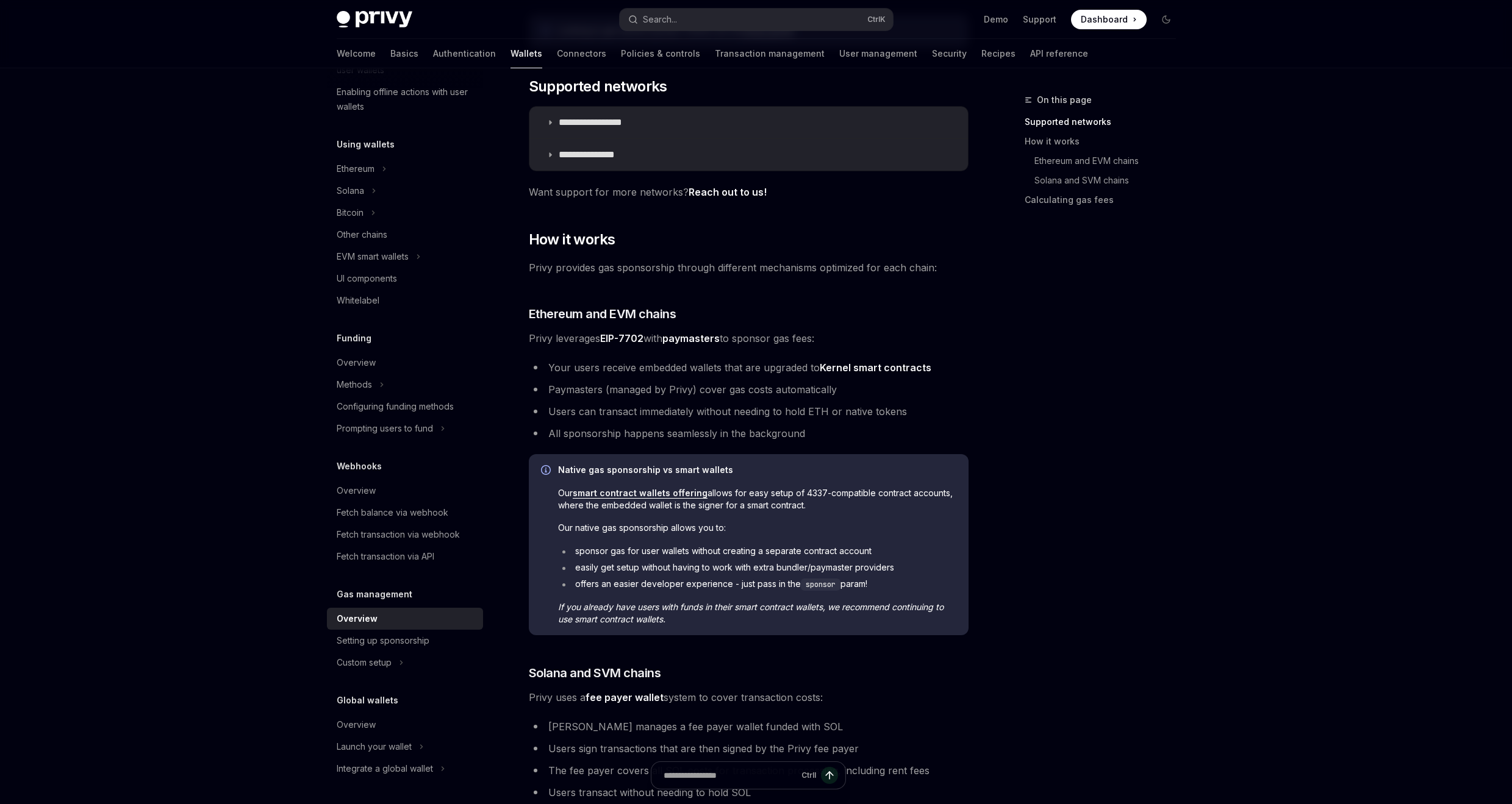
drag, startPoint x: 1038, startPoint y: 397, endPoint x: 1030, endPoint y: 401, distance: 8.9
click at [1038, 398] on div "On this page Supported networks How it works Ethereum and EVM chains Solana and…" at bounding box center [1094, 448] width 186 height 711
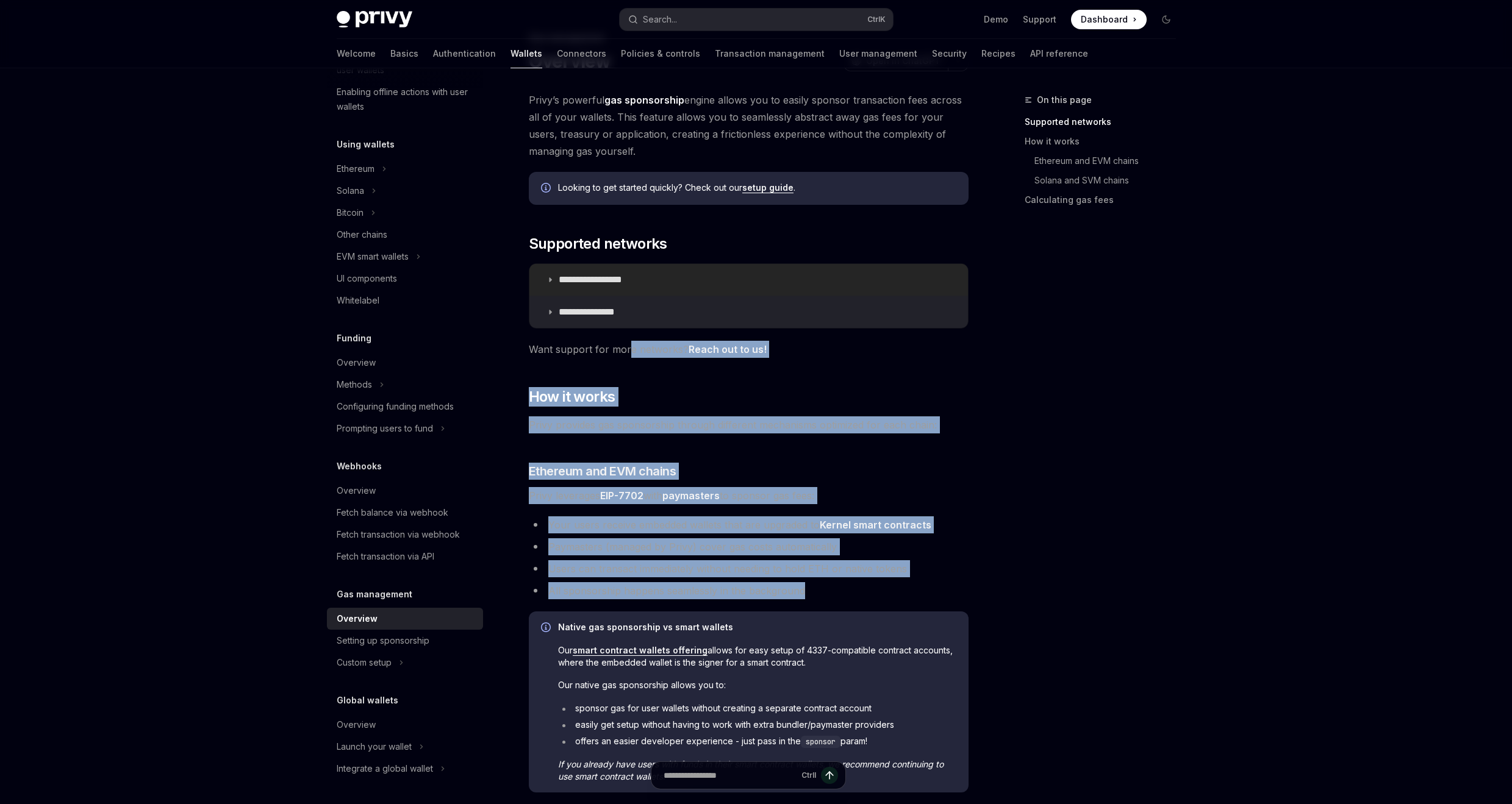
scroll to position [0, 0]
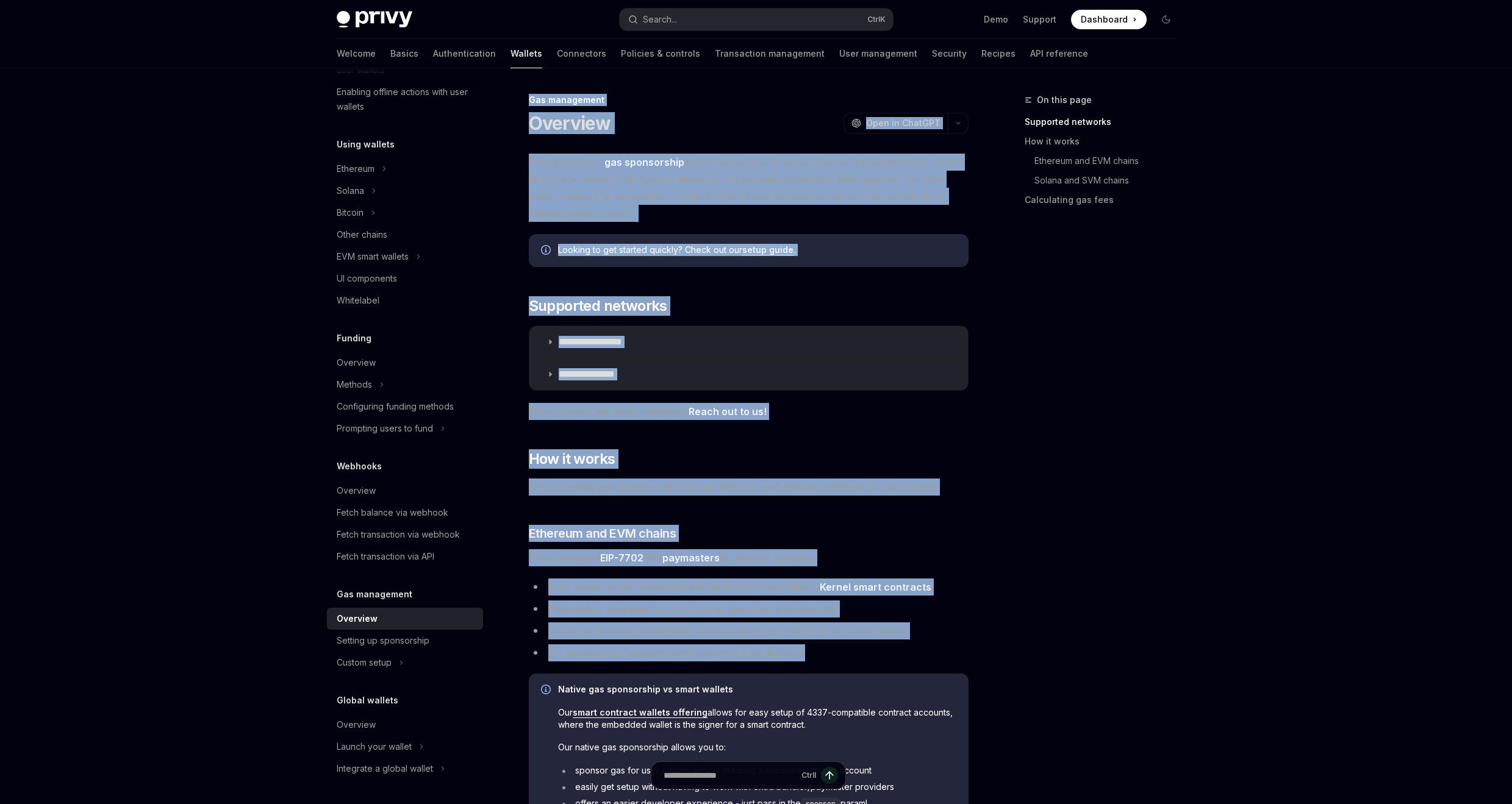
drag, startPoint x: 824, startPoint y: 436, endPoint x: 525, endPoint y: 99, distance: 450.5
click at [525, 99] on div "**********" at bounding box center [634, 770] width 673 height 1354
click at [851, 656] on li "All sponsorship happens seamlessly in the background" at bounding box center [748, 653] width 440 height 17
drag, startPoint x: 752, startPoint y: 621, endPoint x: 527, endPoint y: 166, distance: 507.6
click at [527, 166] on div "**********" at bounding box center [634, 770] width 673 height 1354
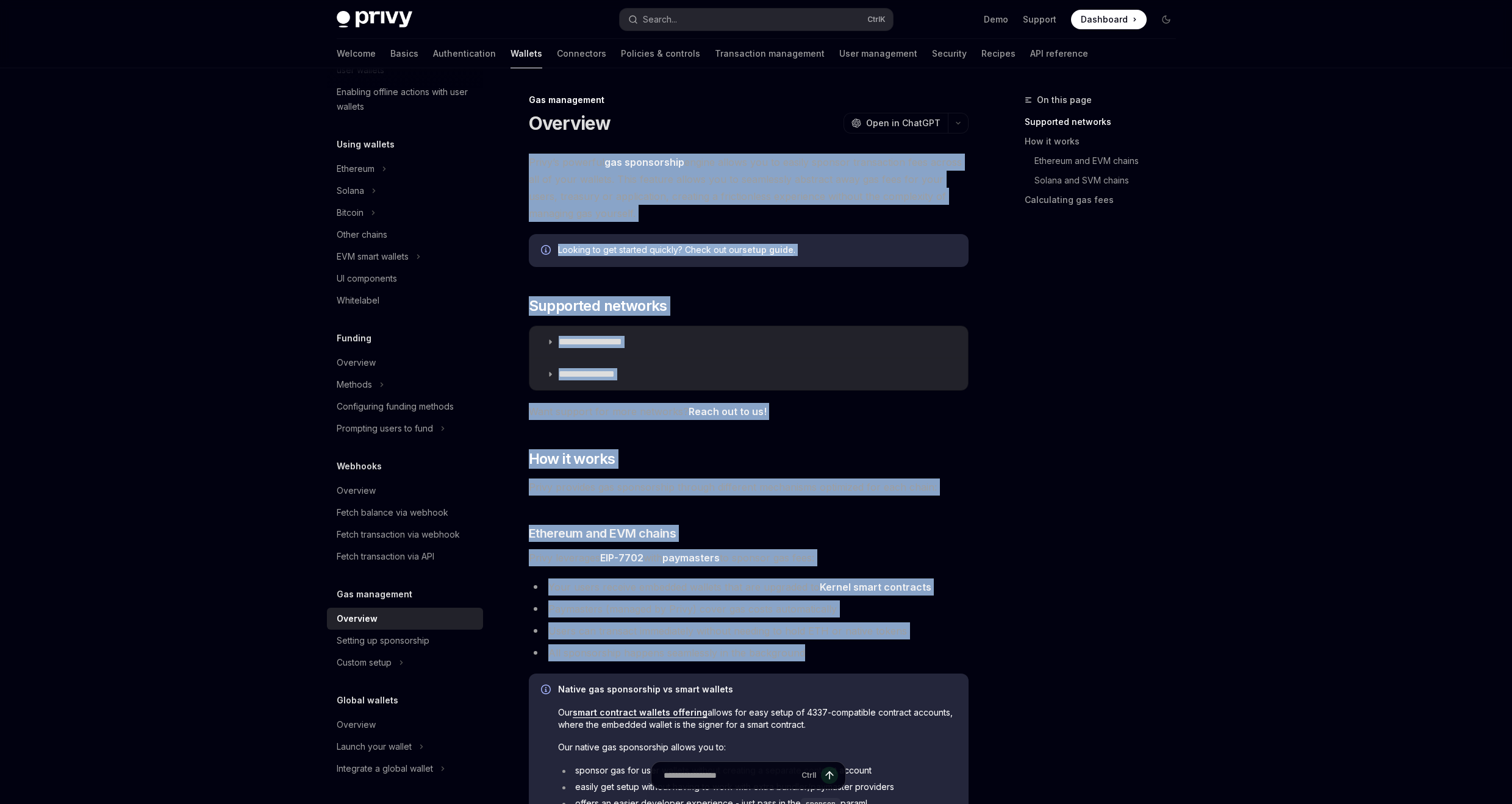
copy div "**********"
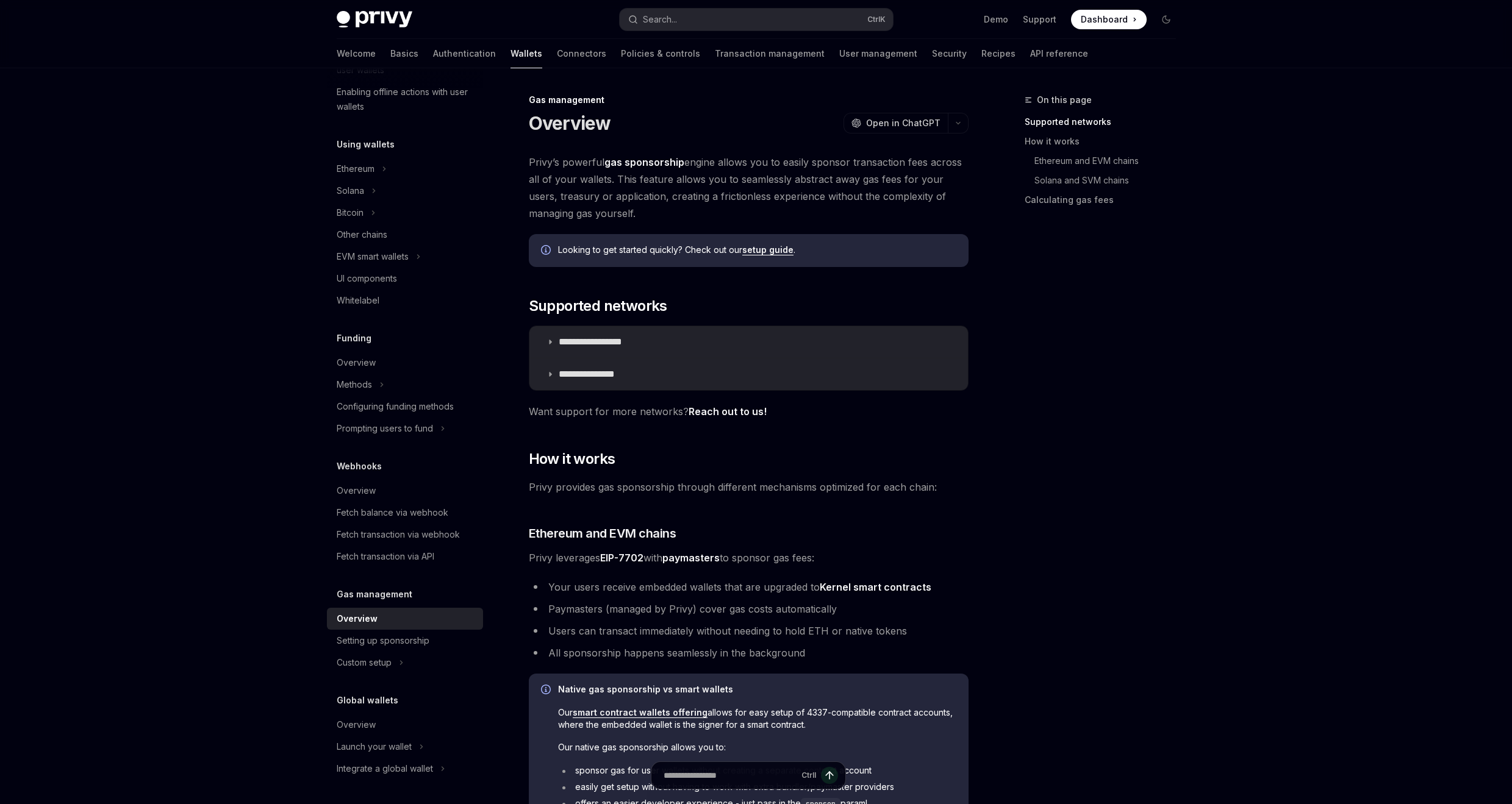
click at [1111, 430] on div "On this page Supported networks How it works Ethereum and EVM chains Solana and…" at bounding box center [1094, 448] width 186 height 711
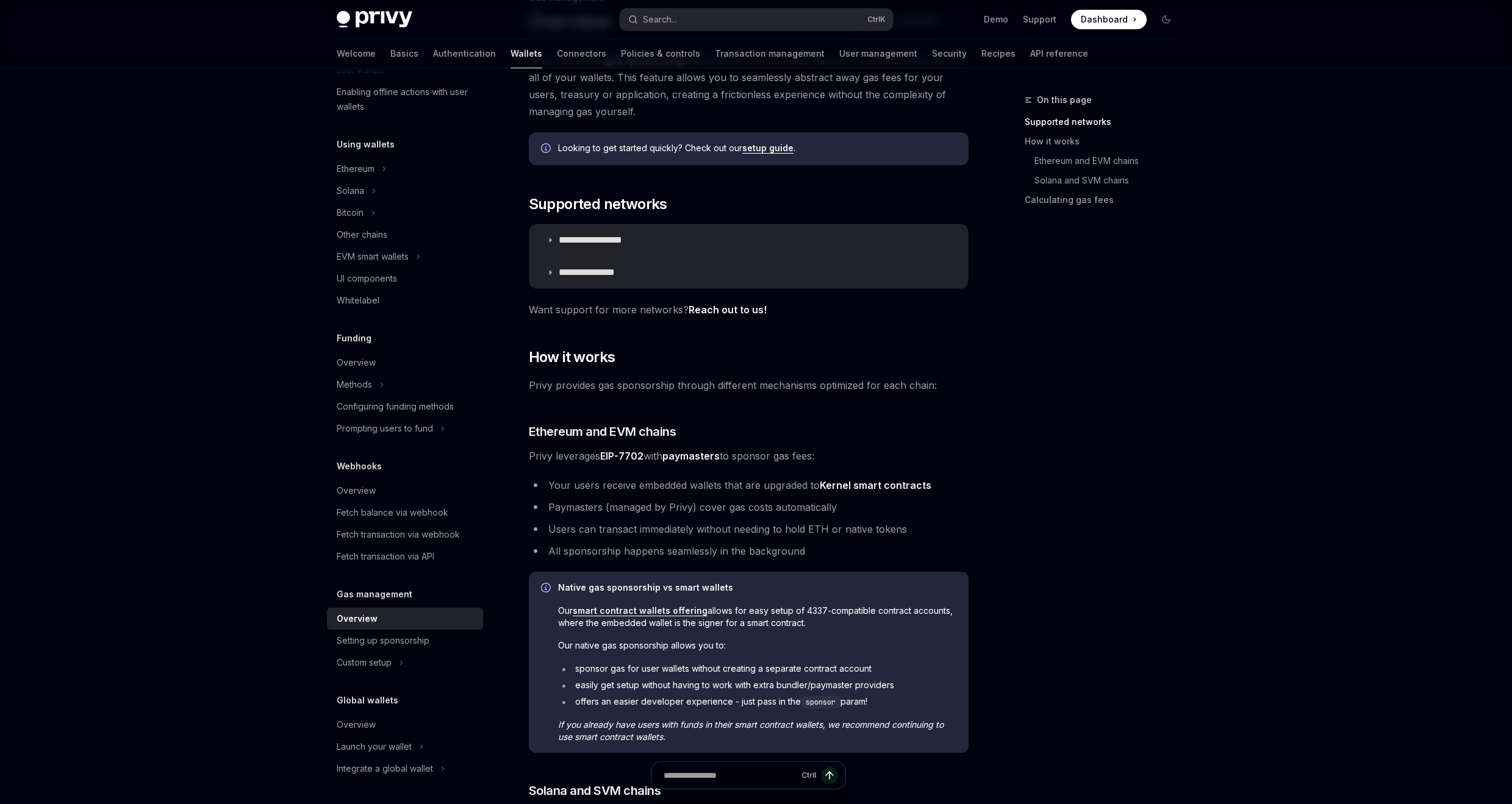
scroll to position [73, 0]
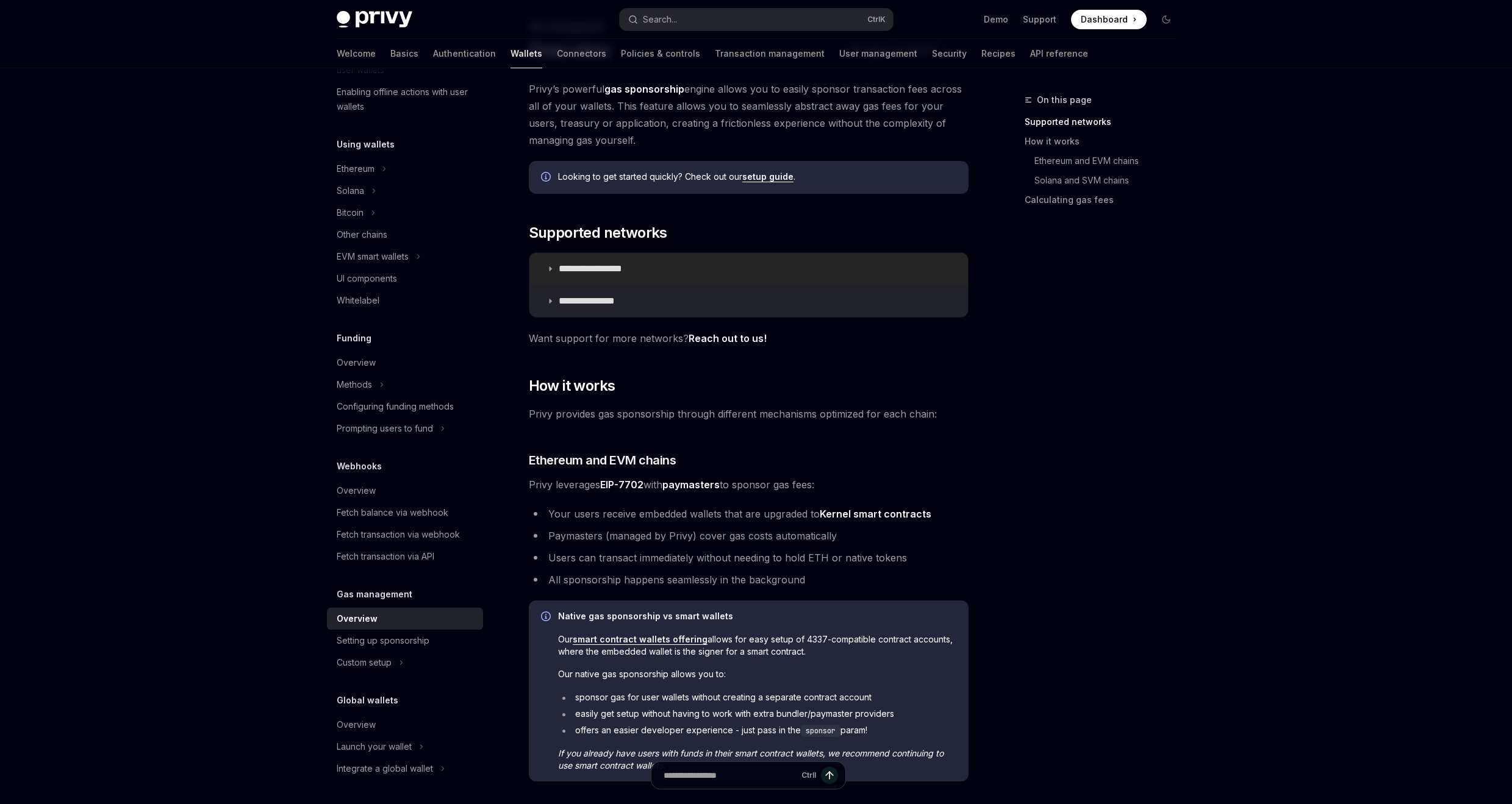
click at [688, 274] on summary "**********" at bounding box center [749, 268] width 439 height 32
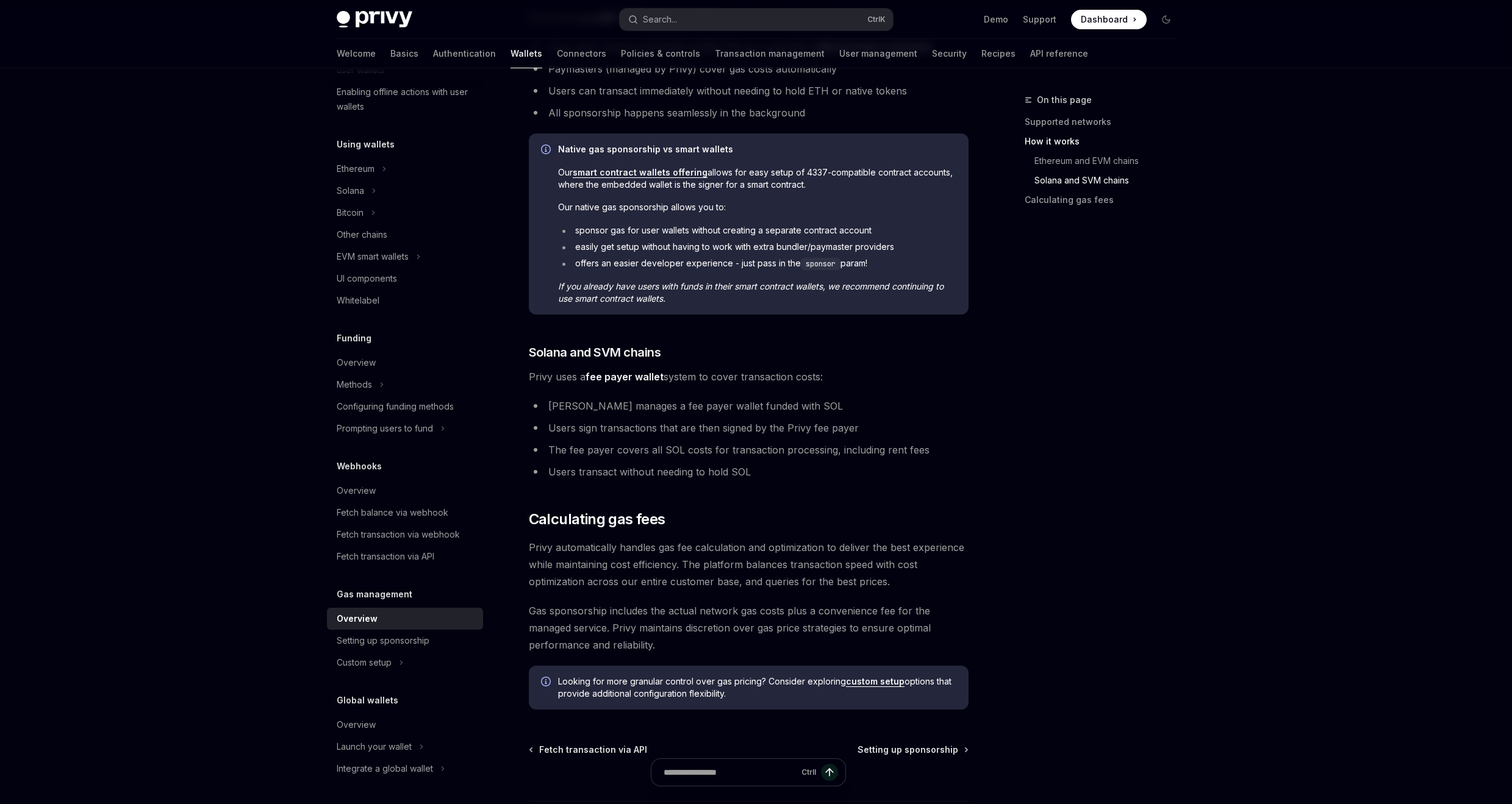
scroll to position [1031, 0]
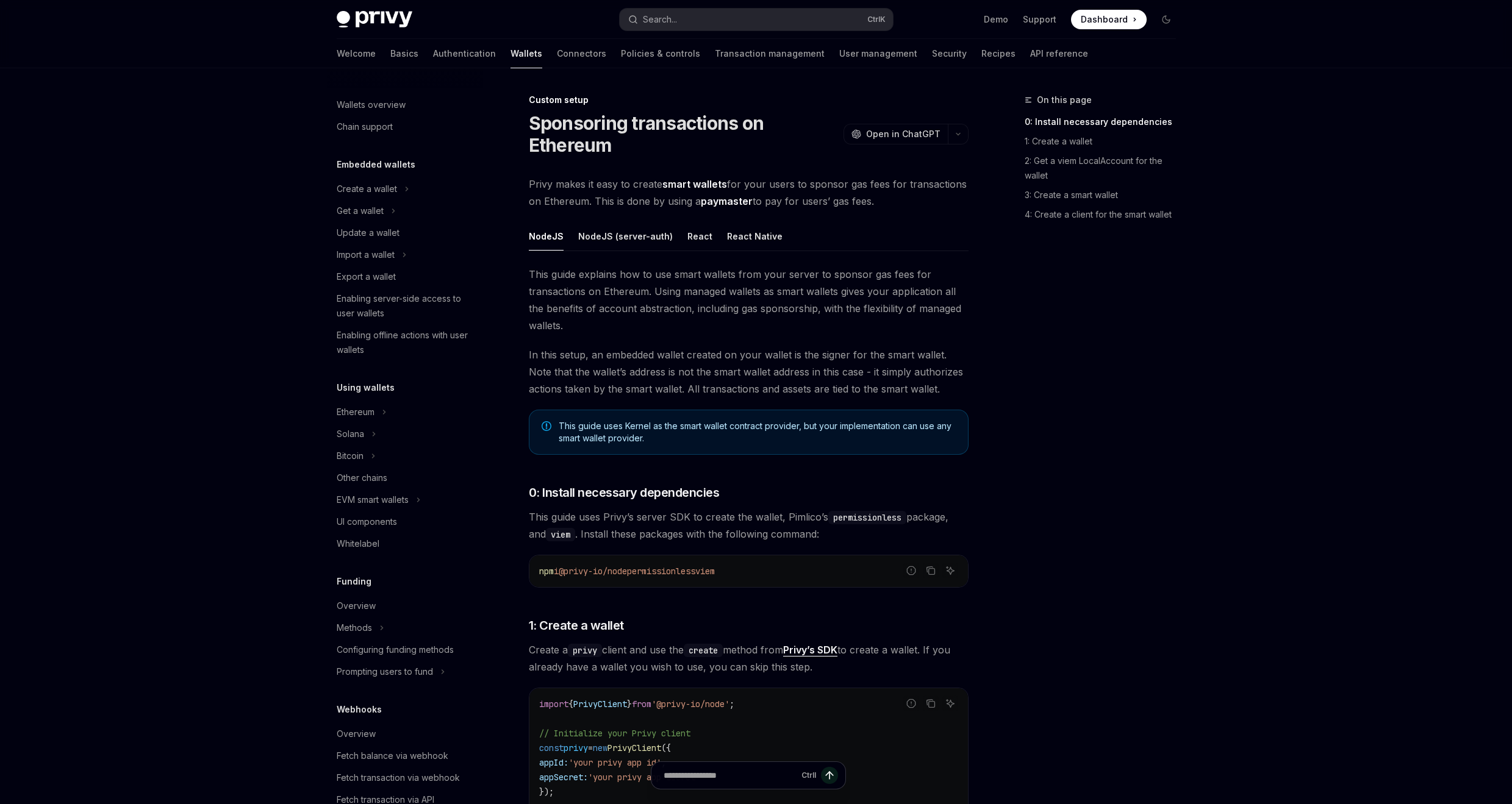
scroll to position [317, 0]
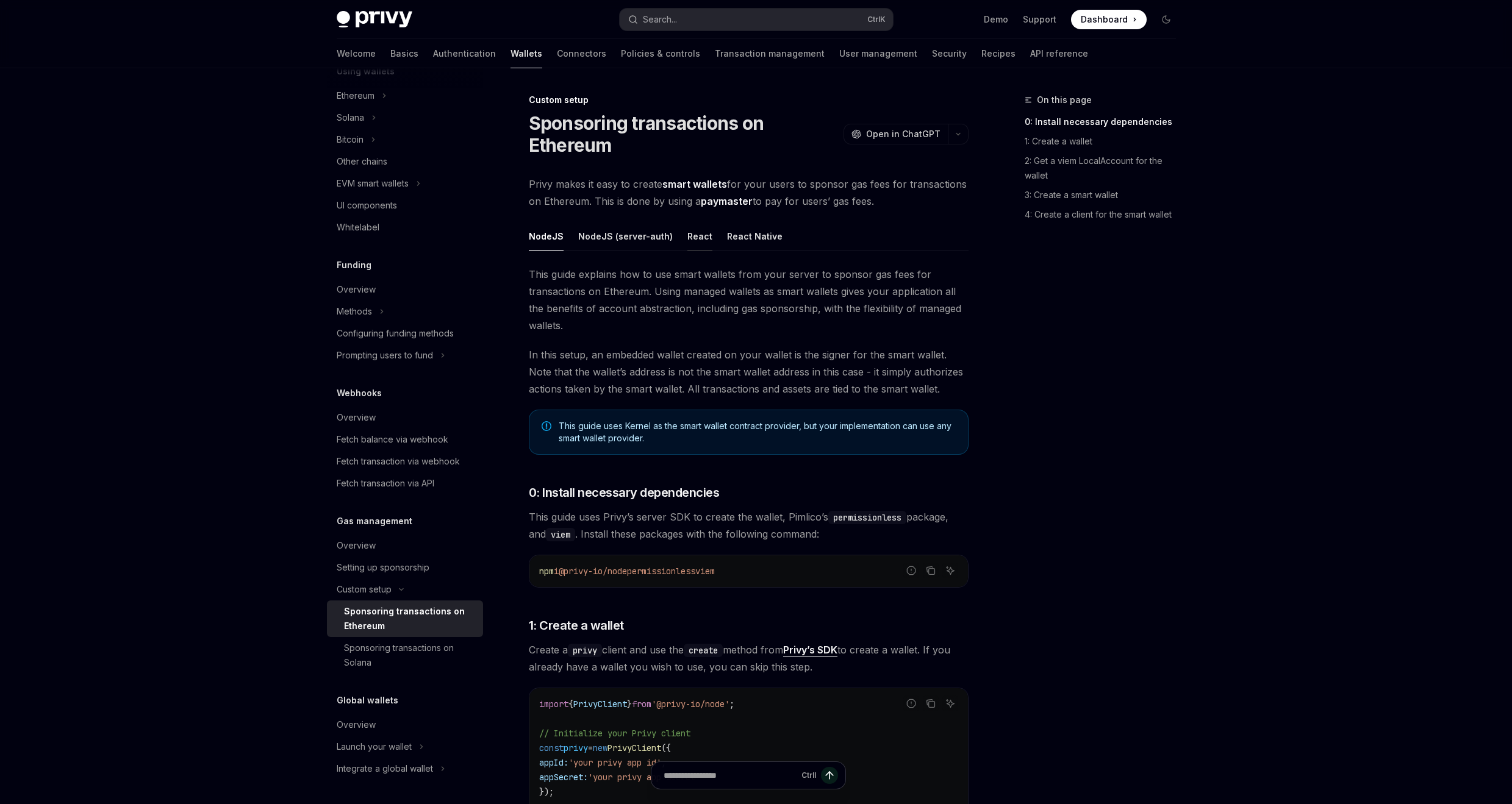
click at [693, 234] on div "React" at bounding box center [700, 236] width 25 height 29
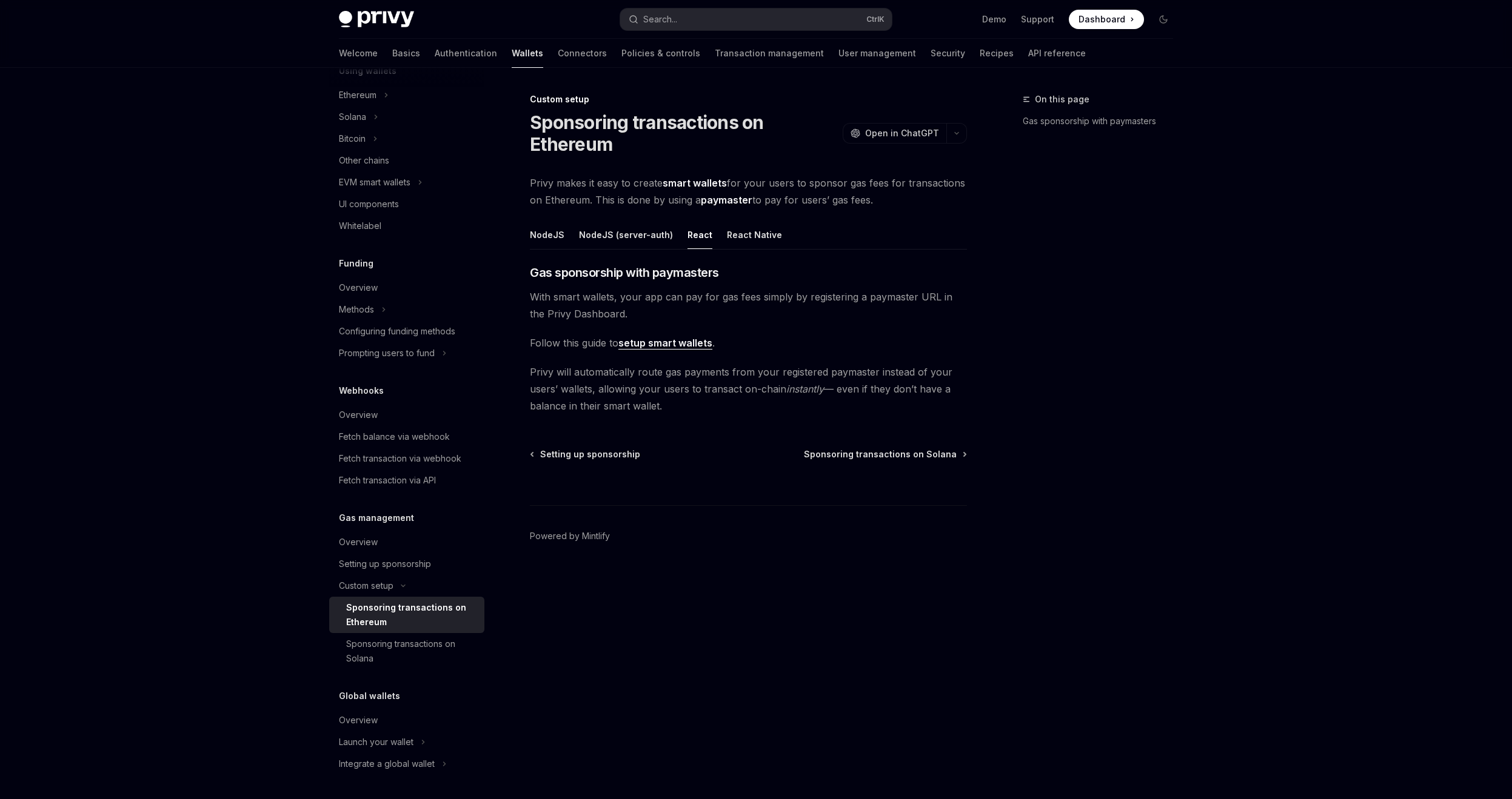
click at [690, 344] on link "setup smart wallets" at bounding box center [665, 342] width 94 height 12
click at [558, 235] on div "NodeJS" at bounding box center [547, 235] width 34 height 29
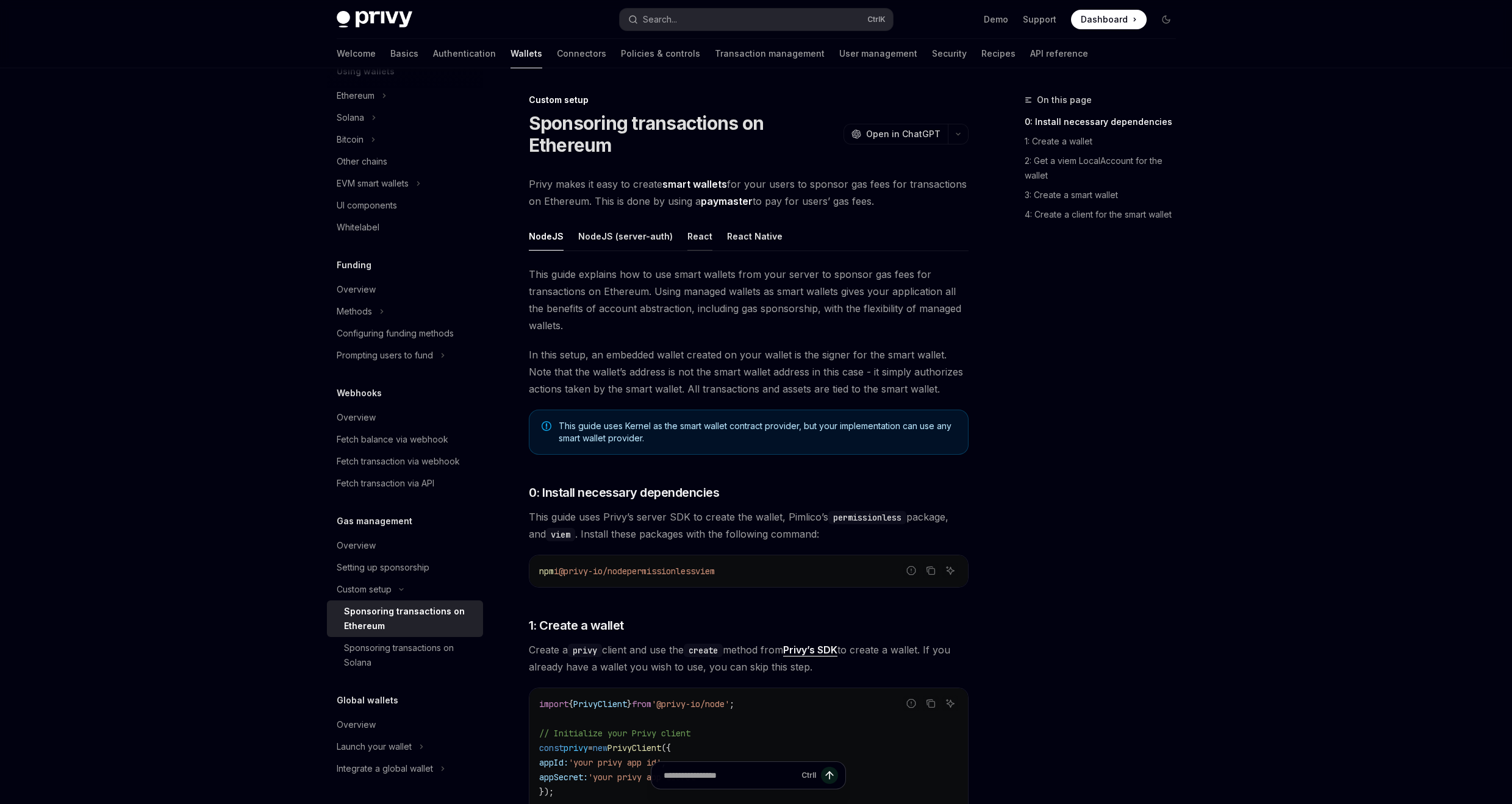
click at [688, 235] on div "React" at bounding box center [700, 236] width 25 height 29
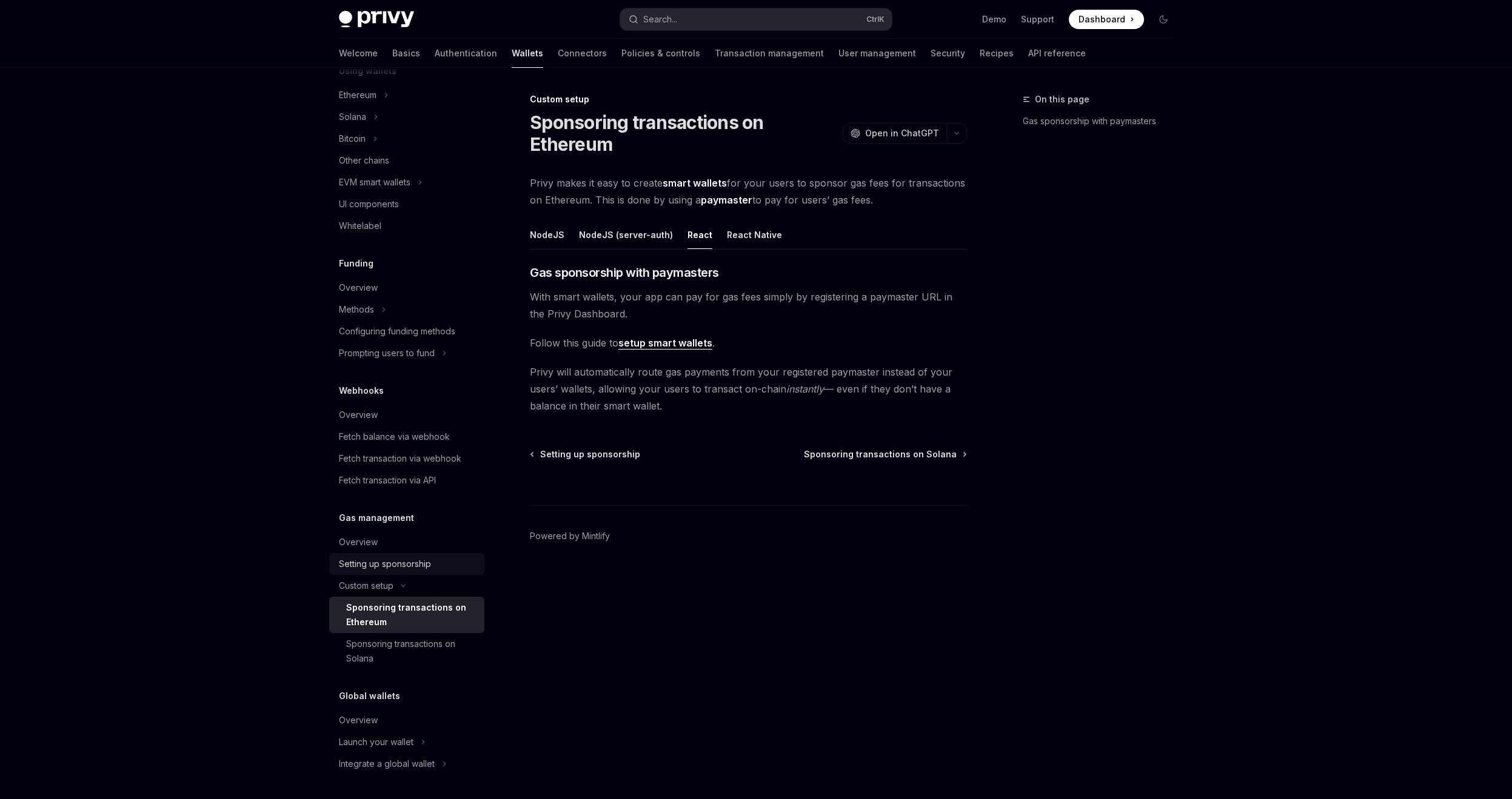
click at [411, 559] on div "Setting up sponsorship" at bounding box center [384, 563] width 92 height 14
type textarea "*"
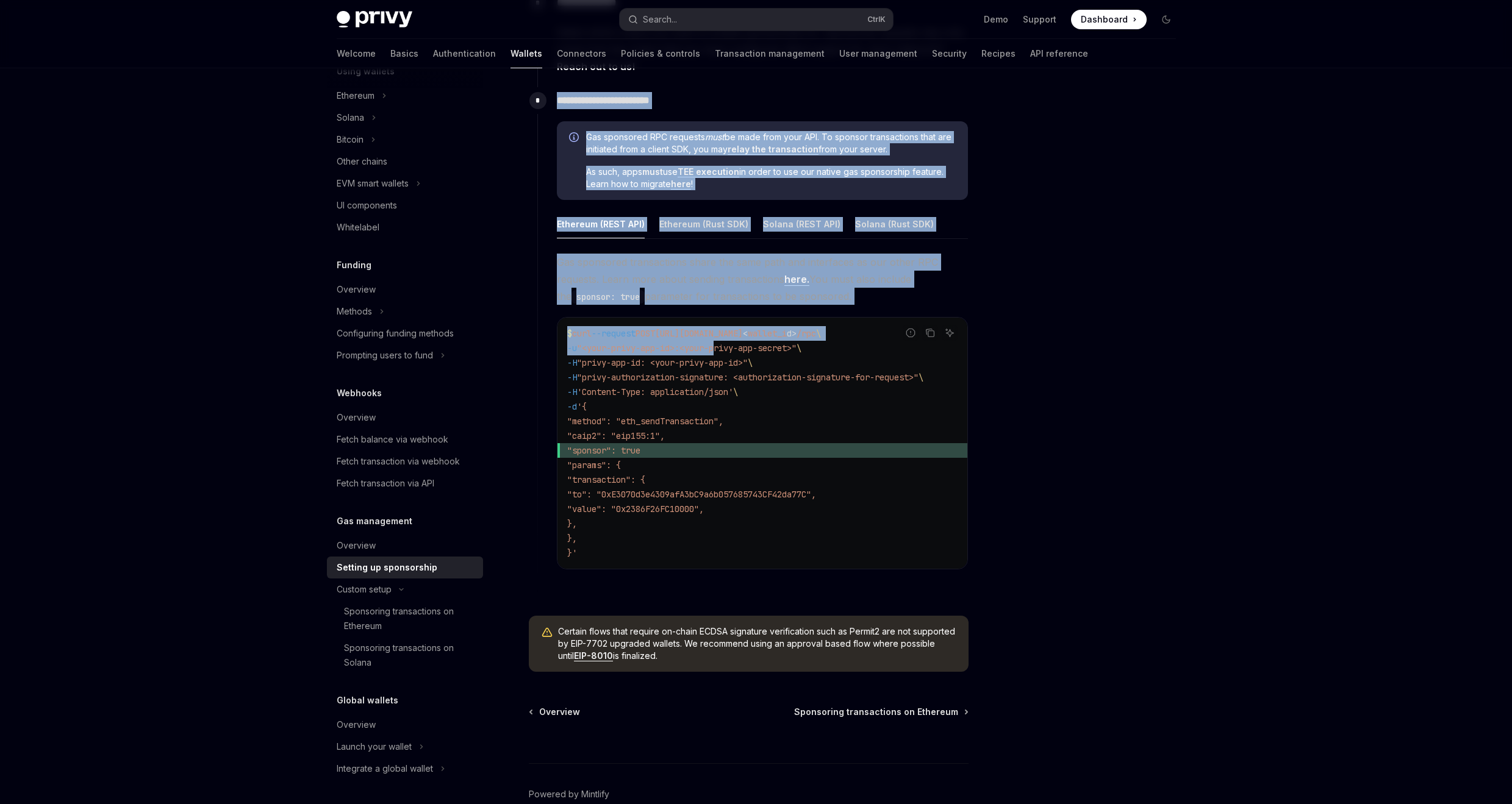
scroll to position [659, 0]
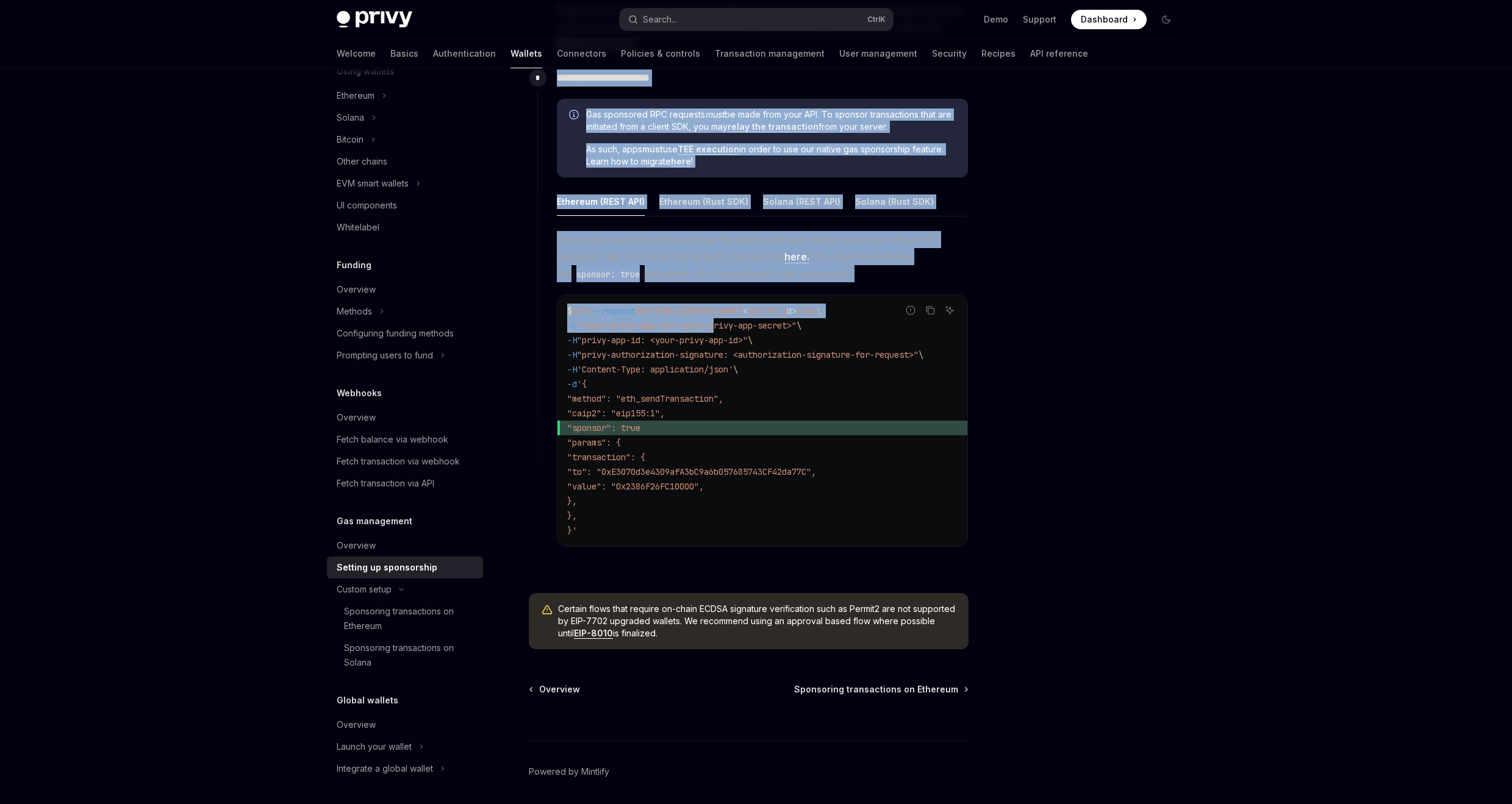
drag, startPoint x: 557, startPoint y: 375, endPoint x: 716, endPoint y: 531, distance: 222.7
click at [716, 531] on div "**********" at bounding box center [753, 316] width 431 height 502
copy div "**********"
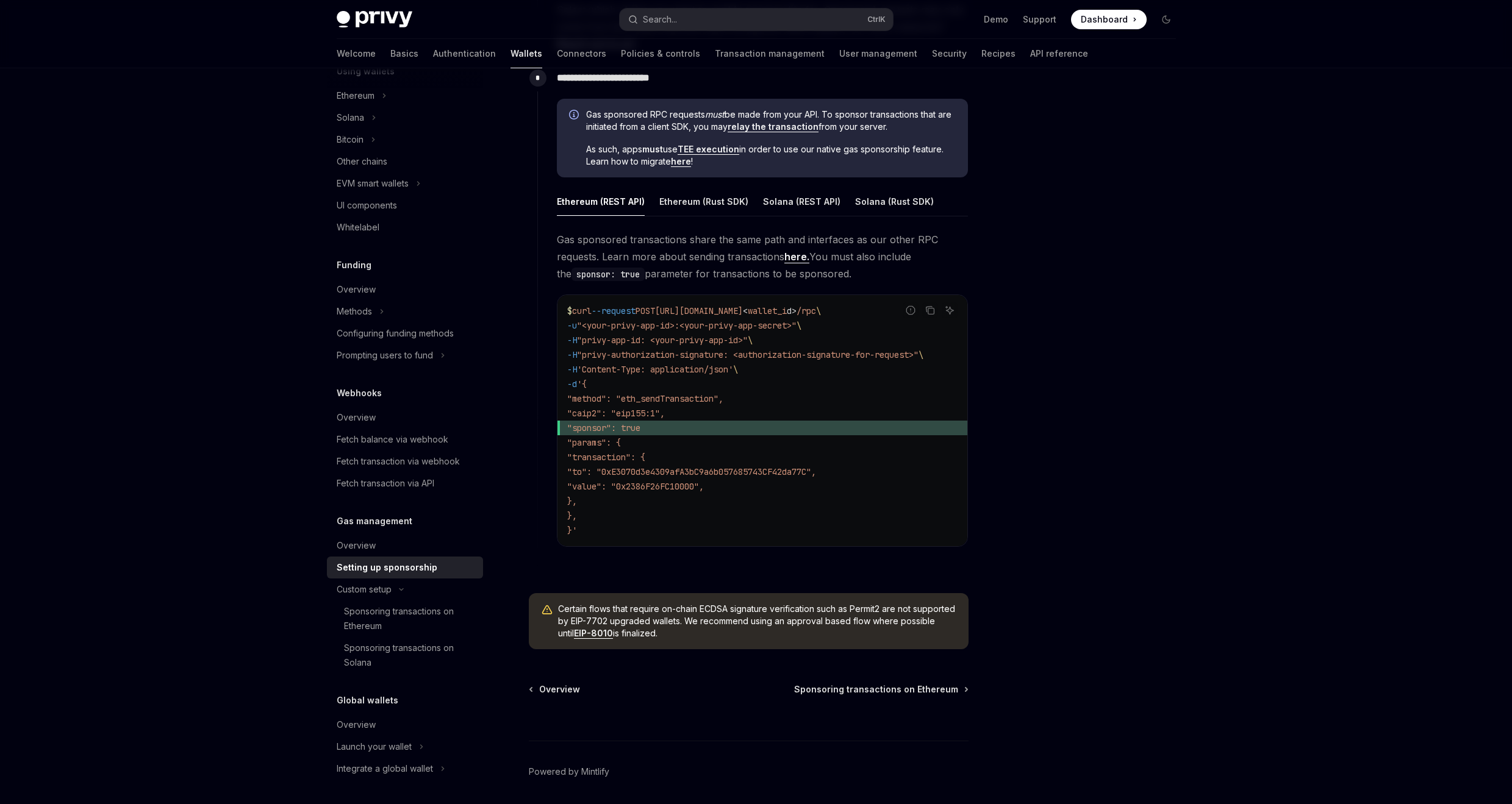
click at [1101, 297] on div at bounding box center [1094, 448] width 186 height 711
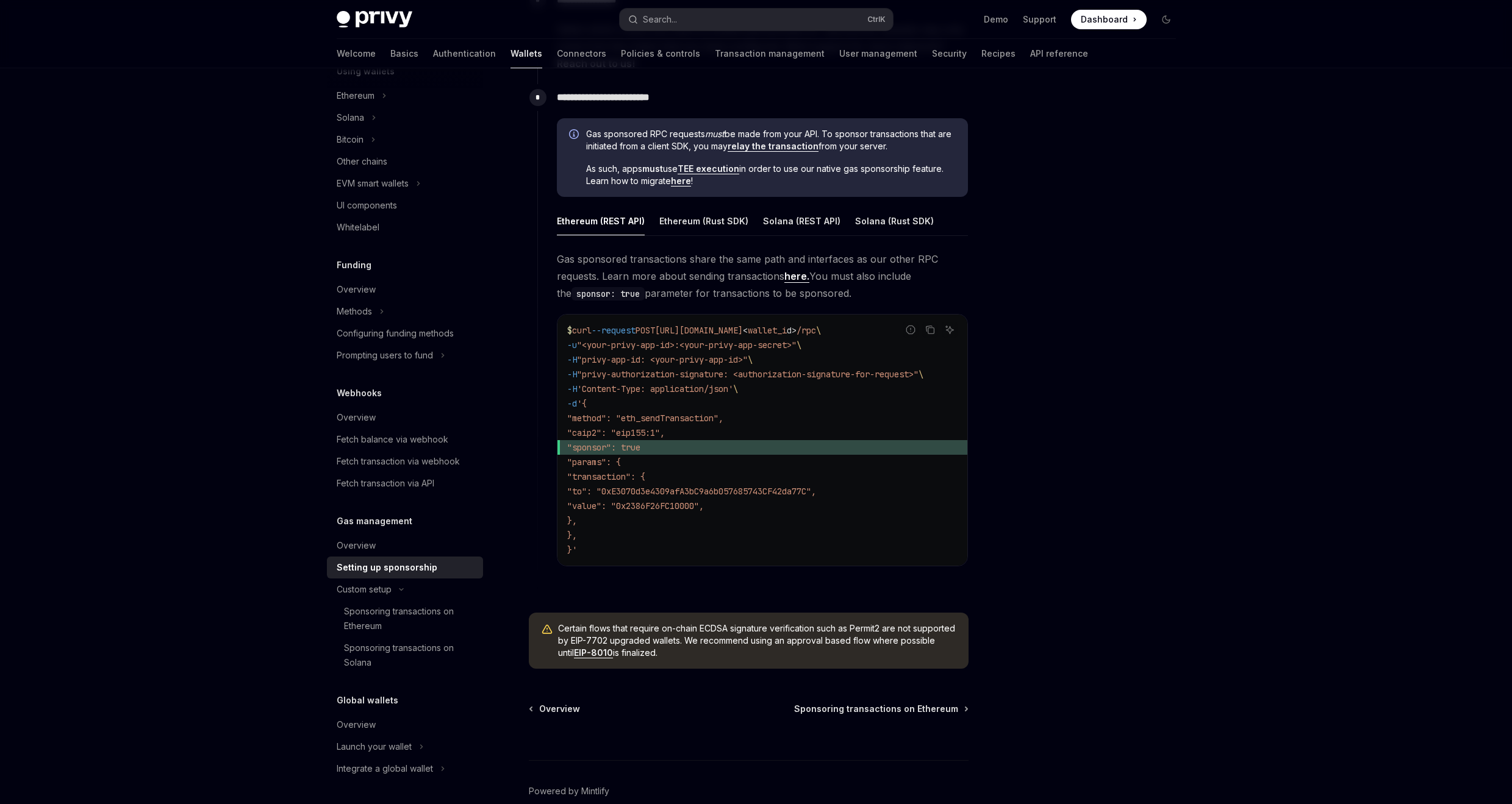
scroll to position [512, 0]
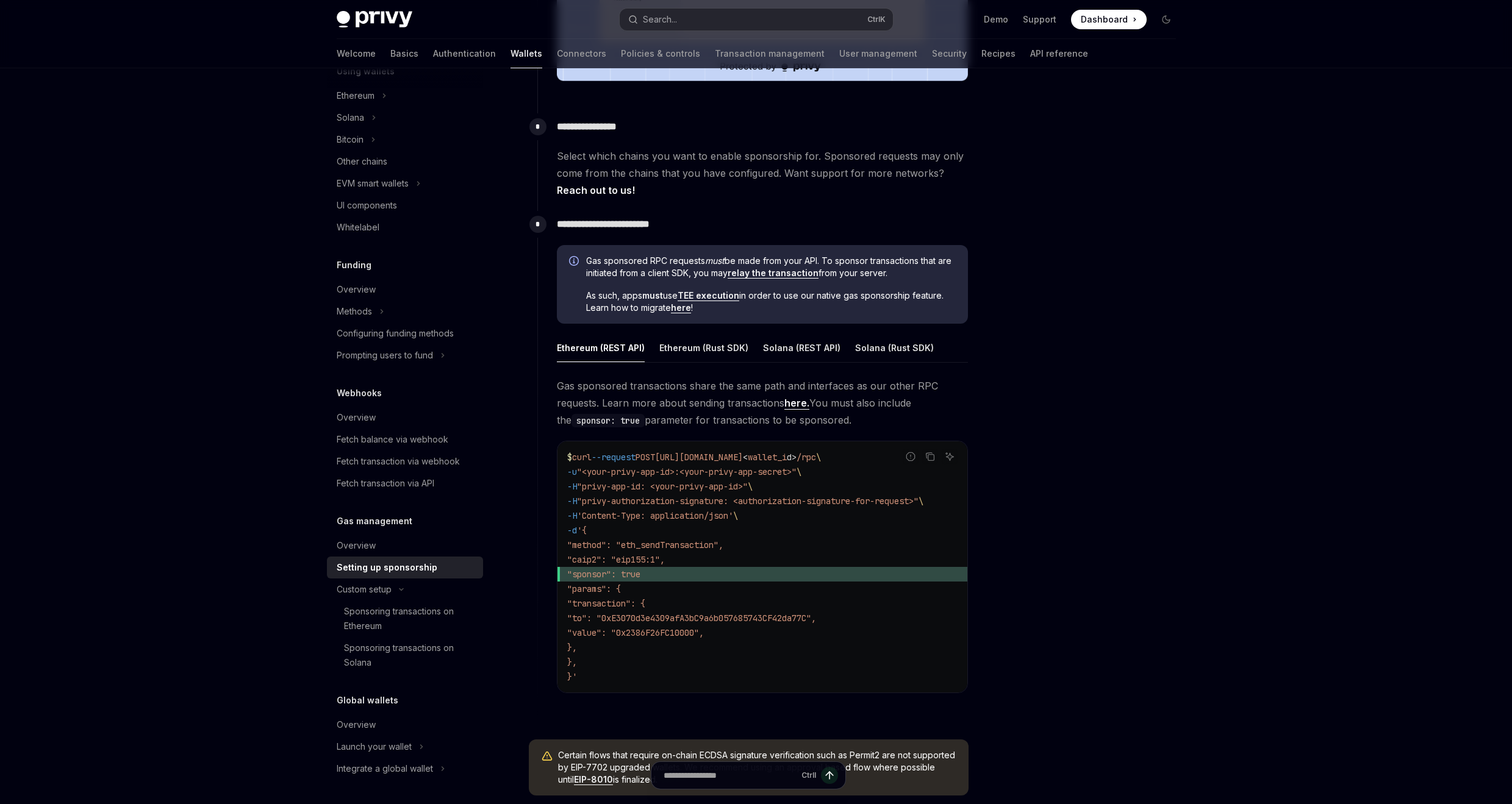
drag, startPoint x: 907, startPoint y: 273, endPoint x: 586, endPoint y: 255, distance: 321.5
click at [586, 255] on span "Gas sponsored RPC requests must be made from your API. To sponsor transactions …" at bounding box center [771, 266] width 370 height 24
copy span "Gas sponsored RPC requests must be made from your API. To sponsor transactions …"
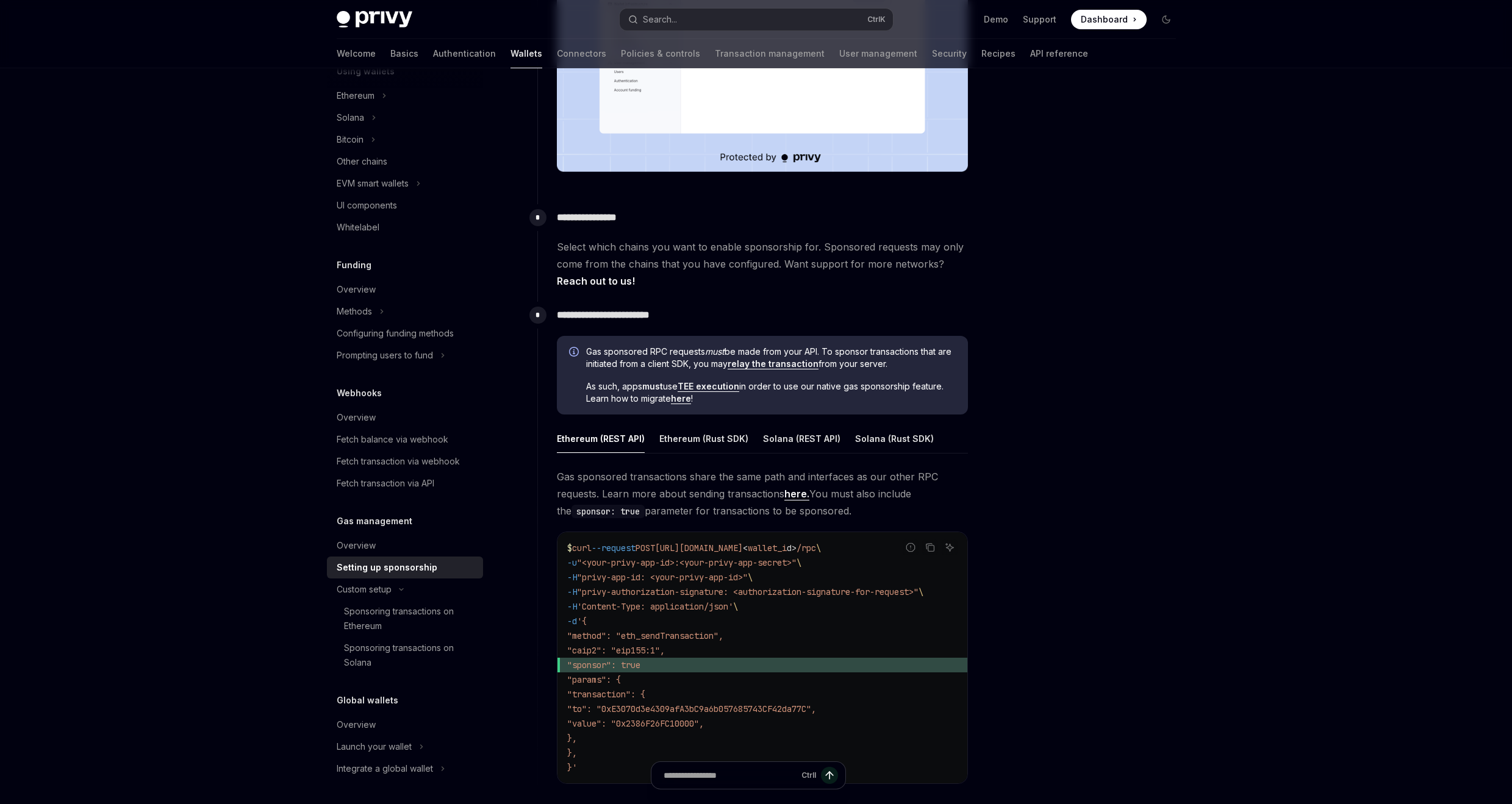
scroll to position [439, 0]
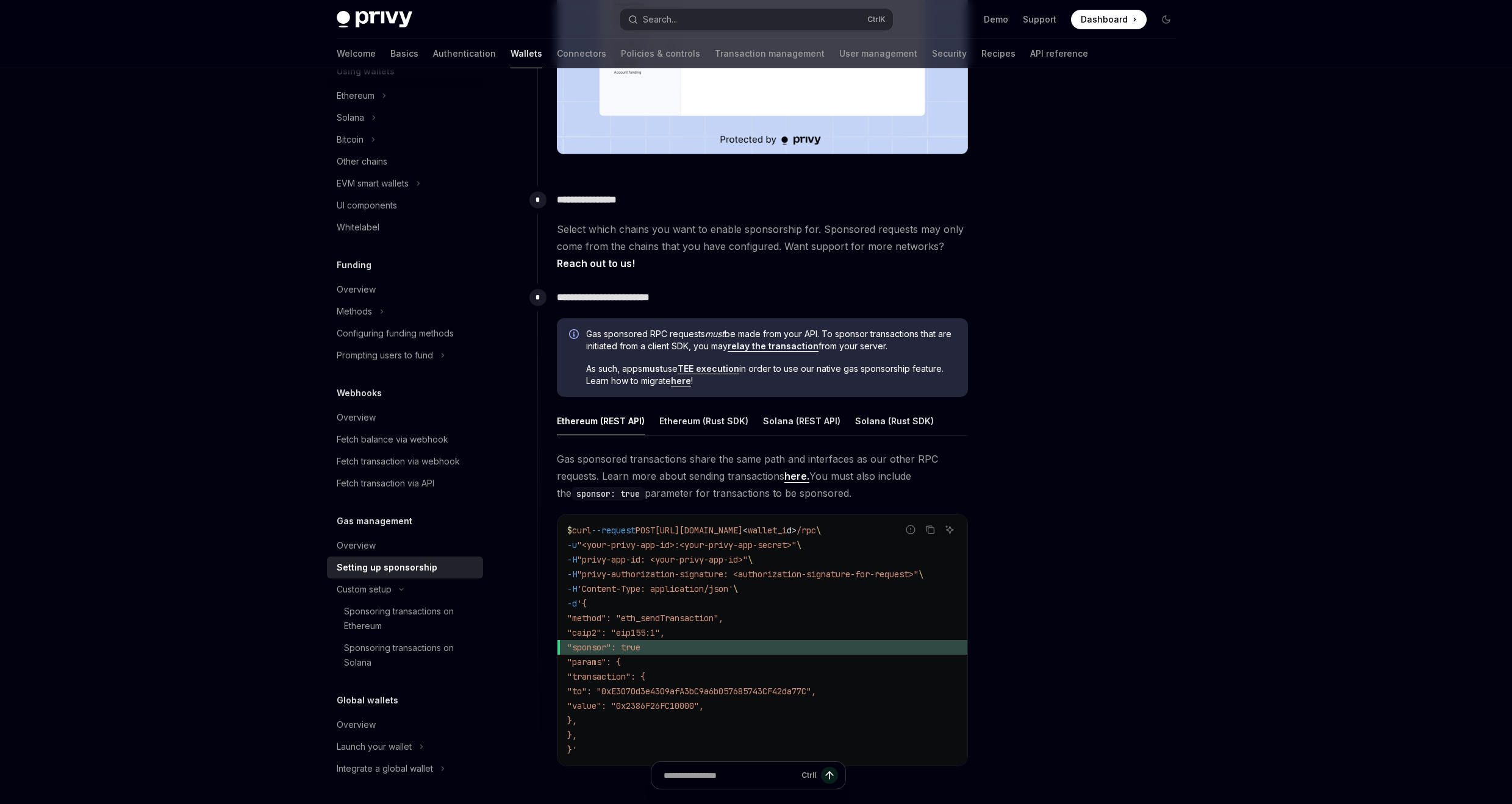
click at [746, 385] on span "As such, apps must use TEE execution in order to use our native gas sponsorship…" at bounding box center [771, 374] width 370 height 24
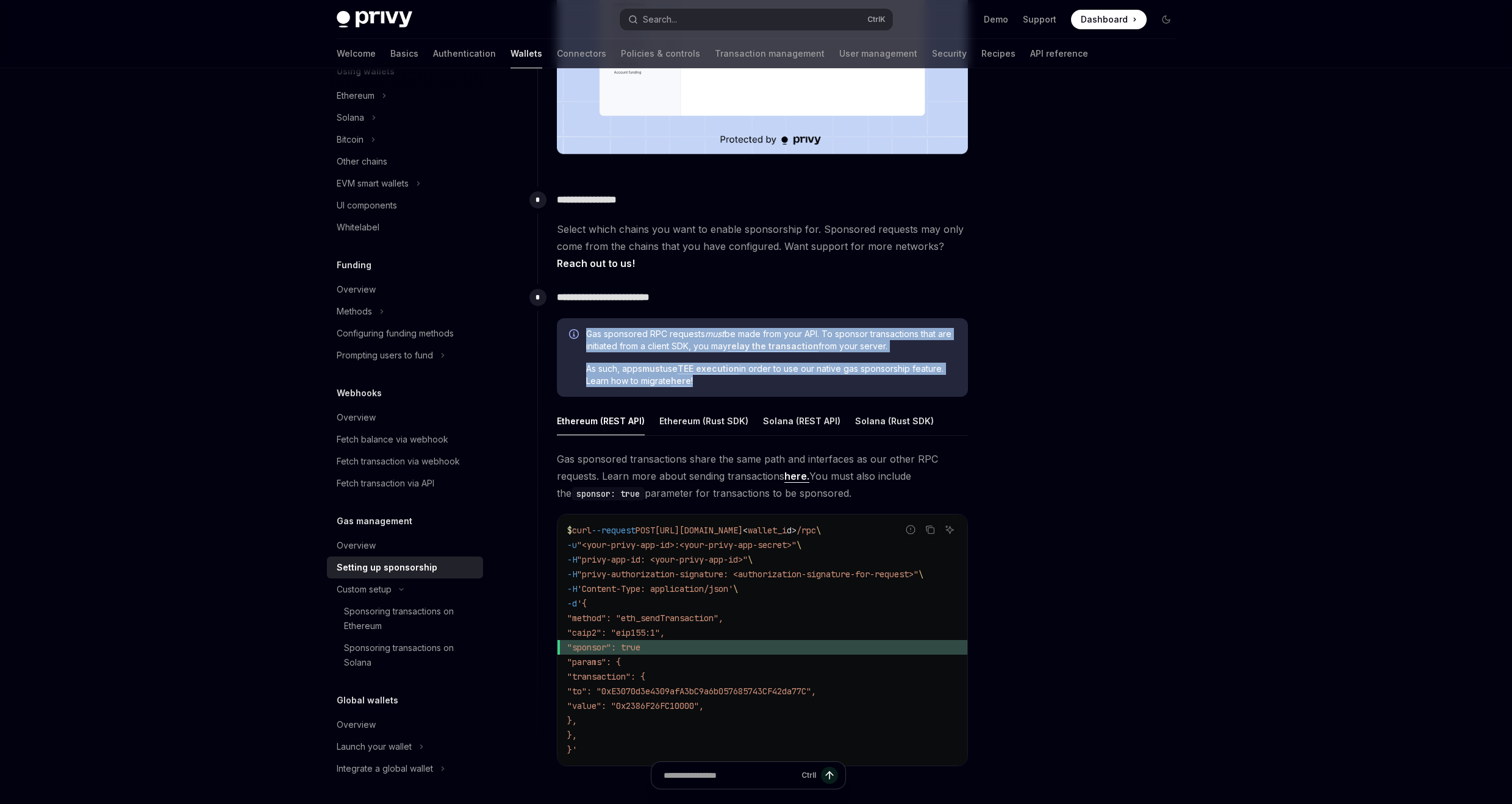
drag, startPoint x: 810, startPoint y: 382, endPoint x: 585, endPoint y: 329, distance: 231.2
click at [586, 329] on div "Gas sponsored RPC requests must be made from your API. To sponsor transactions …" at bounding box center [771, 358] width 370 height 59
copy div "Gas sponsored RPC requests must be made from your API. To sponsor transactions …"
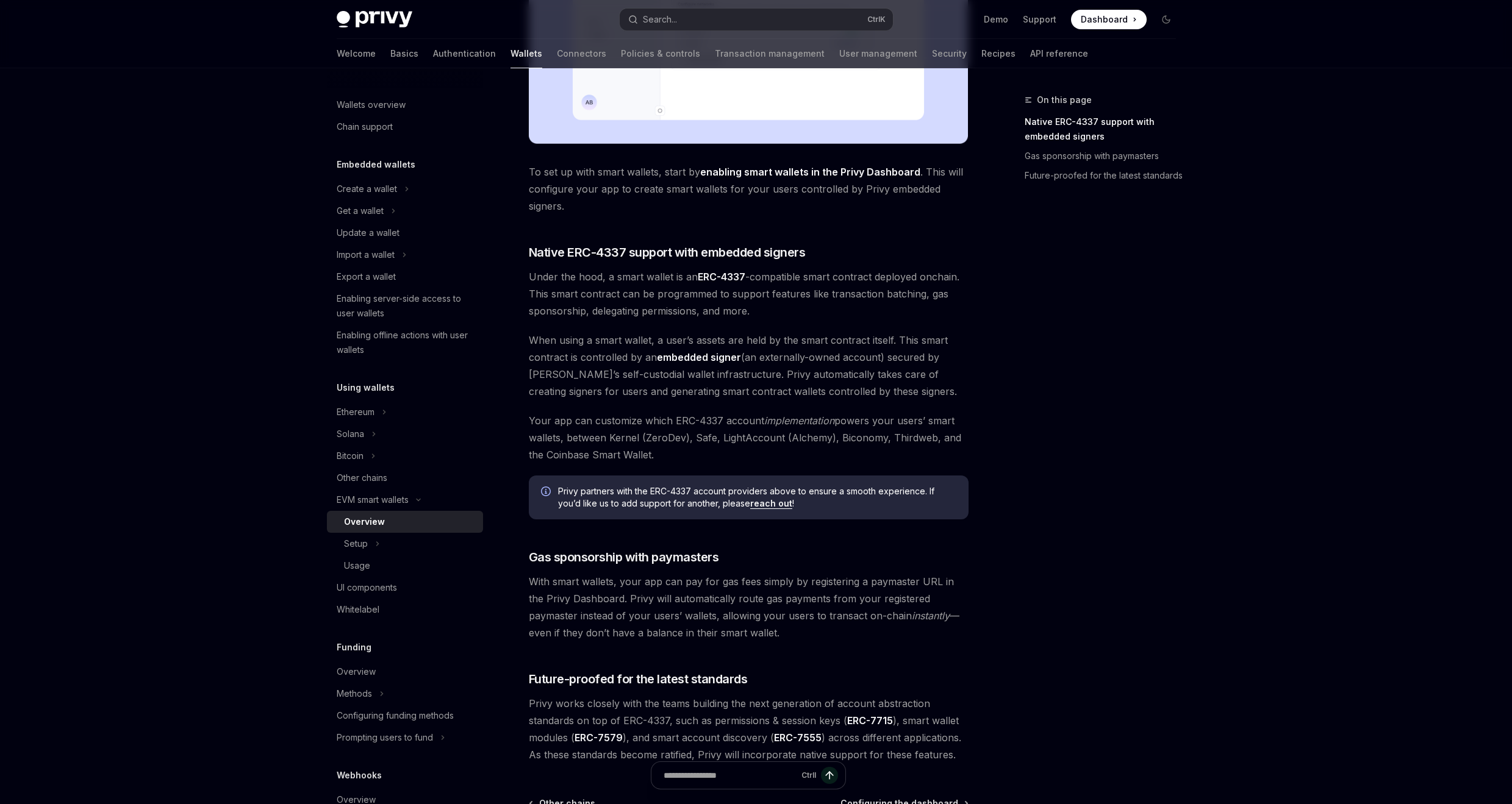
scroll to position [512, 0]
click at [385, 544] on button "Setup" at bounding box center [404, 544] width 156 height 22
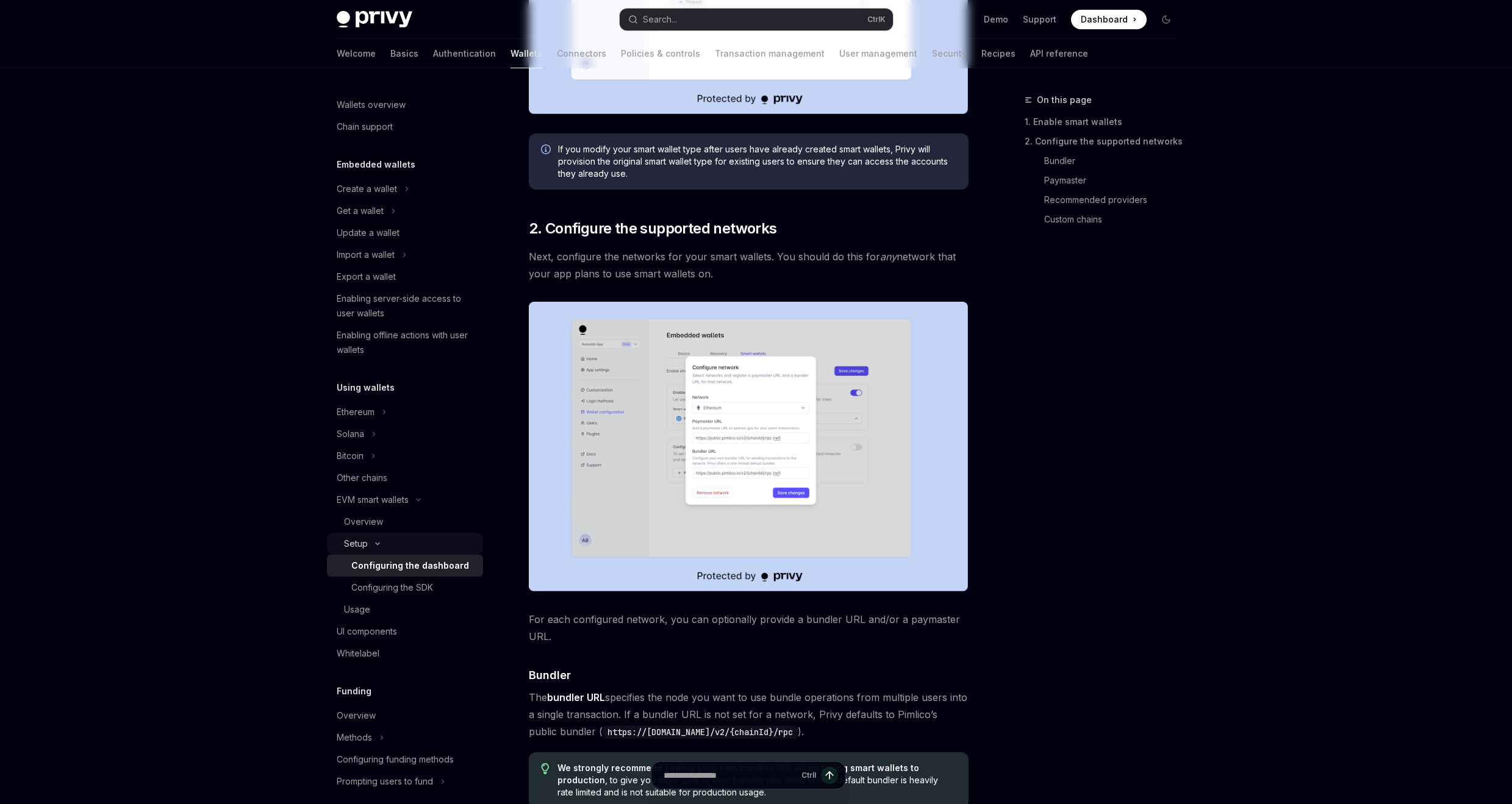
type textarea "*"
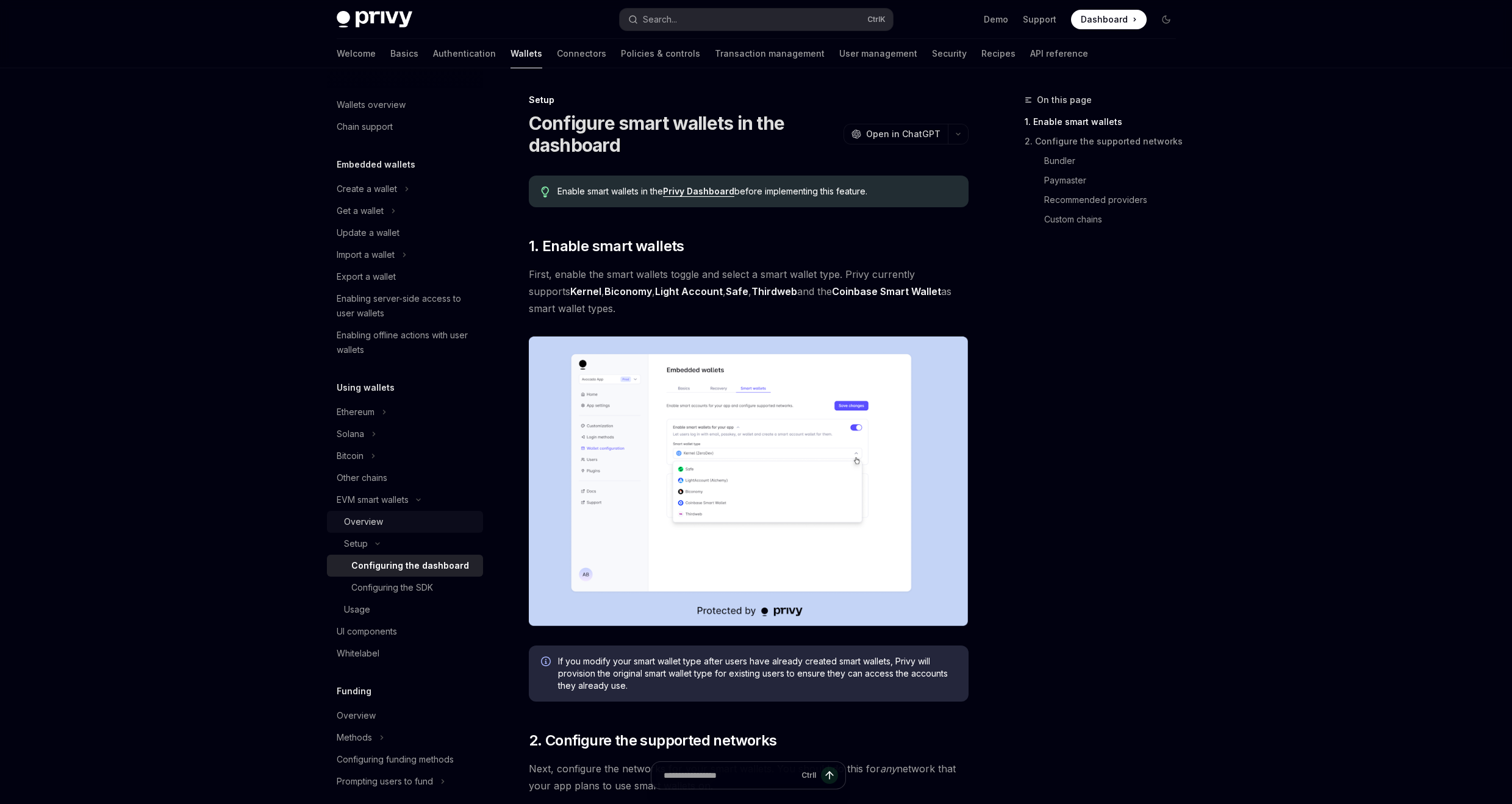
click at [395, 522] on div "Overview" at bounding box center [410, 522] width 132 height 14
type textarea "*"
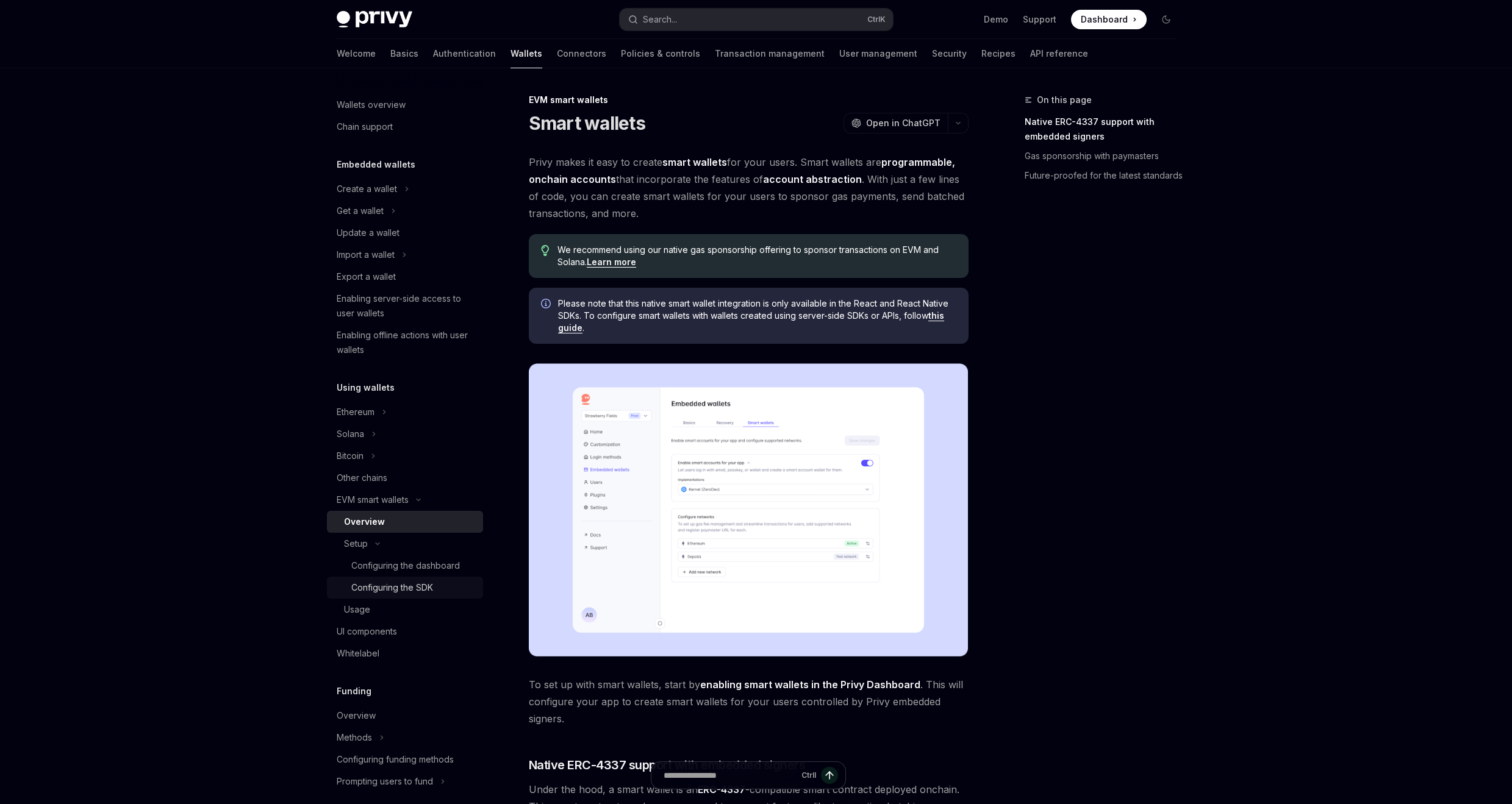
click at [422, 590] on div "Configuring the SDK" at bounding box center [392, 587] width 81 height 14
click at [424, 572] on div "Configuring the dashboard" at bounding box center [405, 566] width 108 height 14
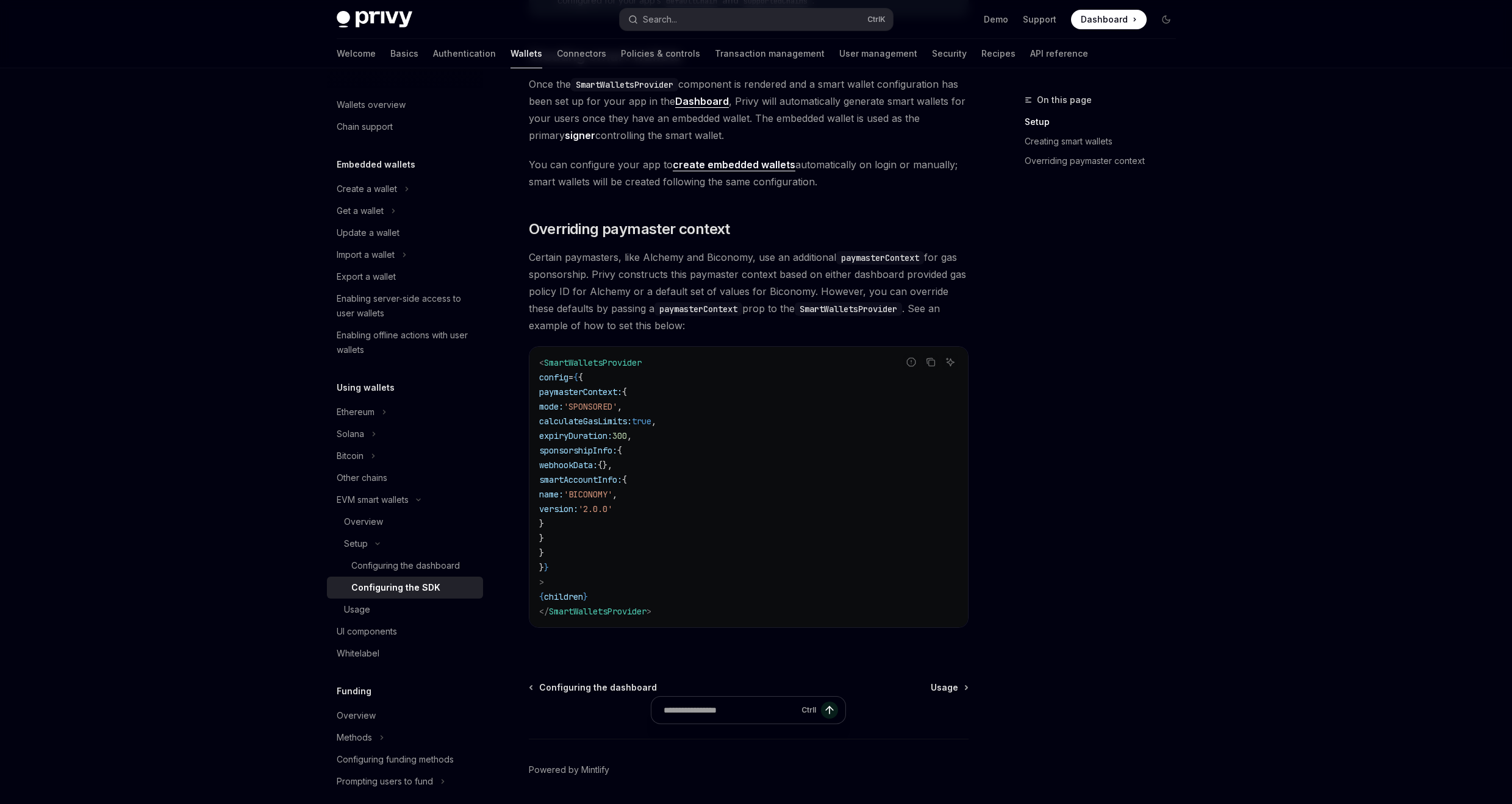
scroll to position [799, 0]
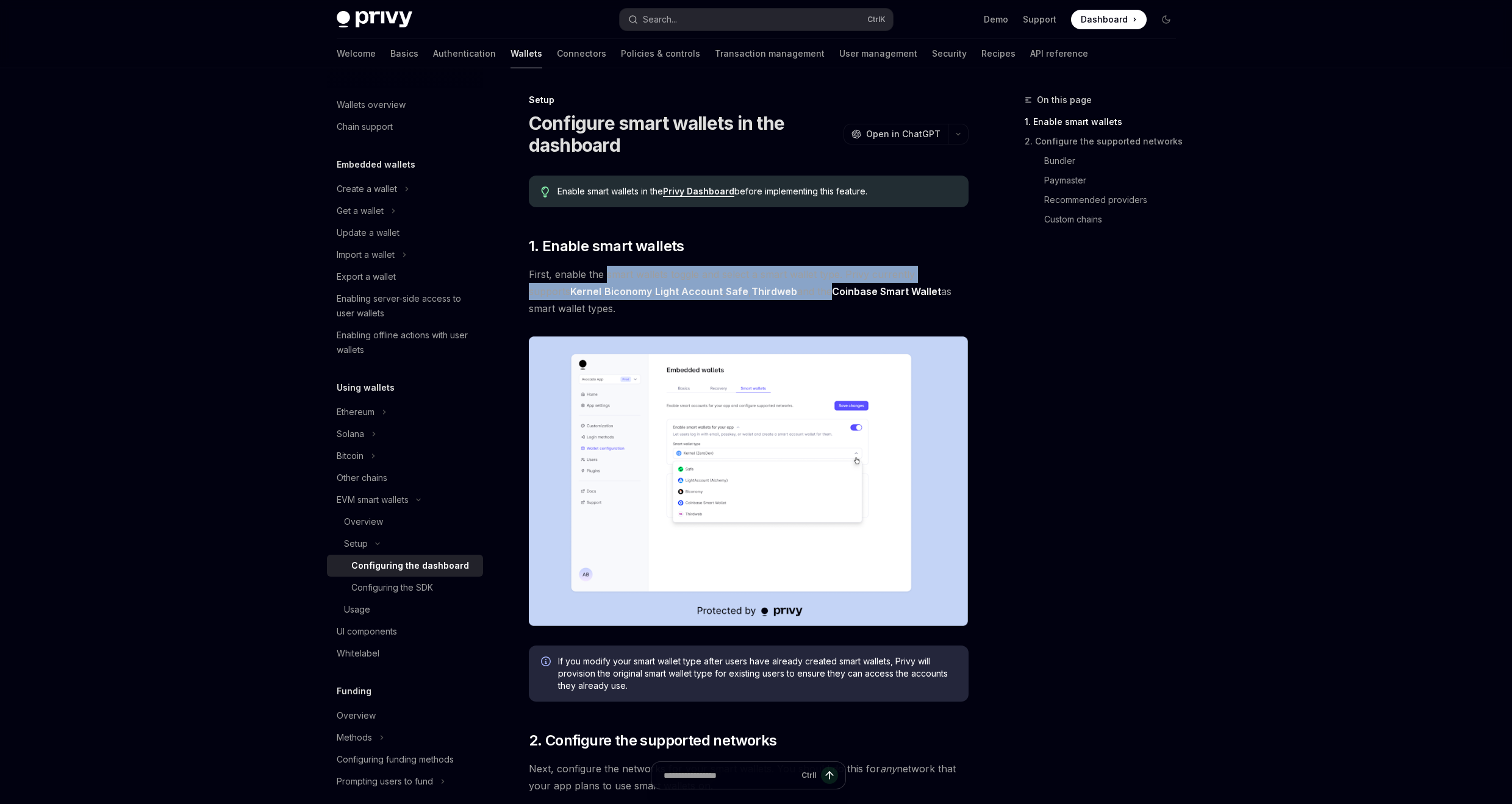
drag, startPoint x: 607, startPoint y: 273, endPoint x: 794, endPoint y: 288, distance: 187.6
click at [794, 288] on span "First, enable the smart wallets toggle and select a smart wallet type. Privy cu…" at bounding box center [748, 292] width 440 height 52
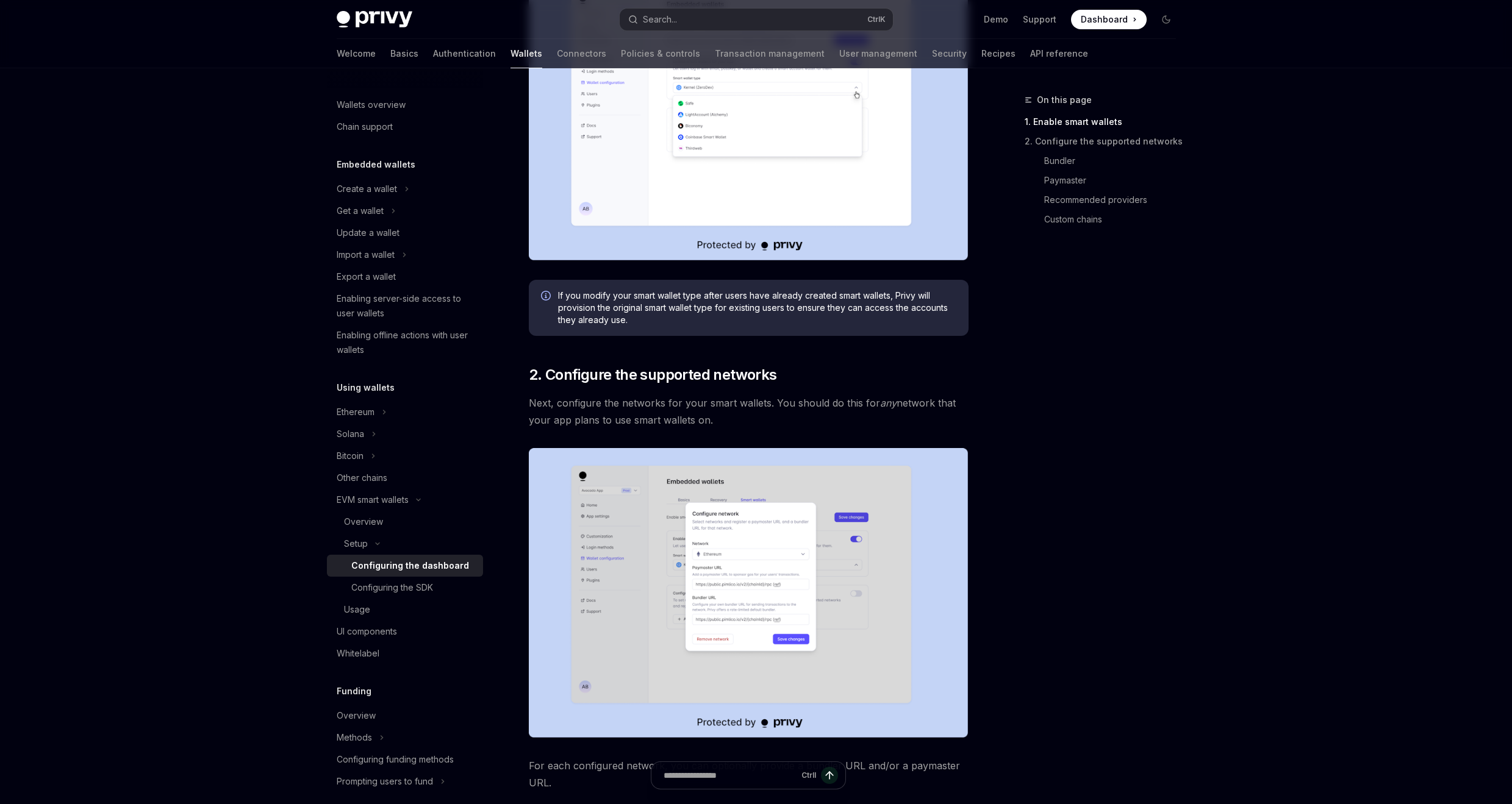
scroll to position [439, 0]
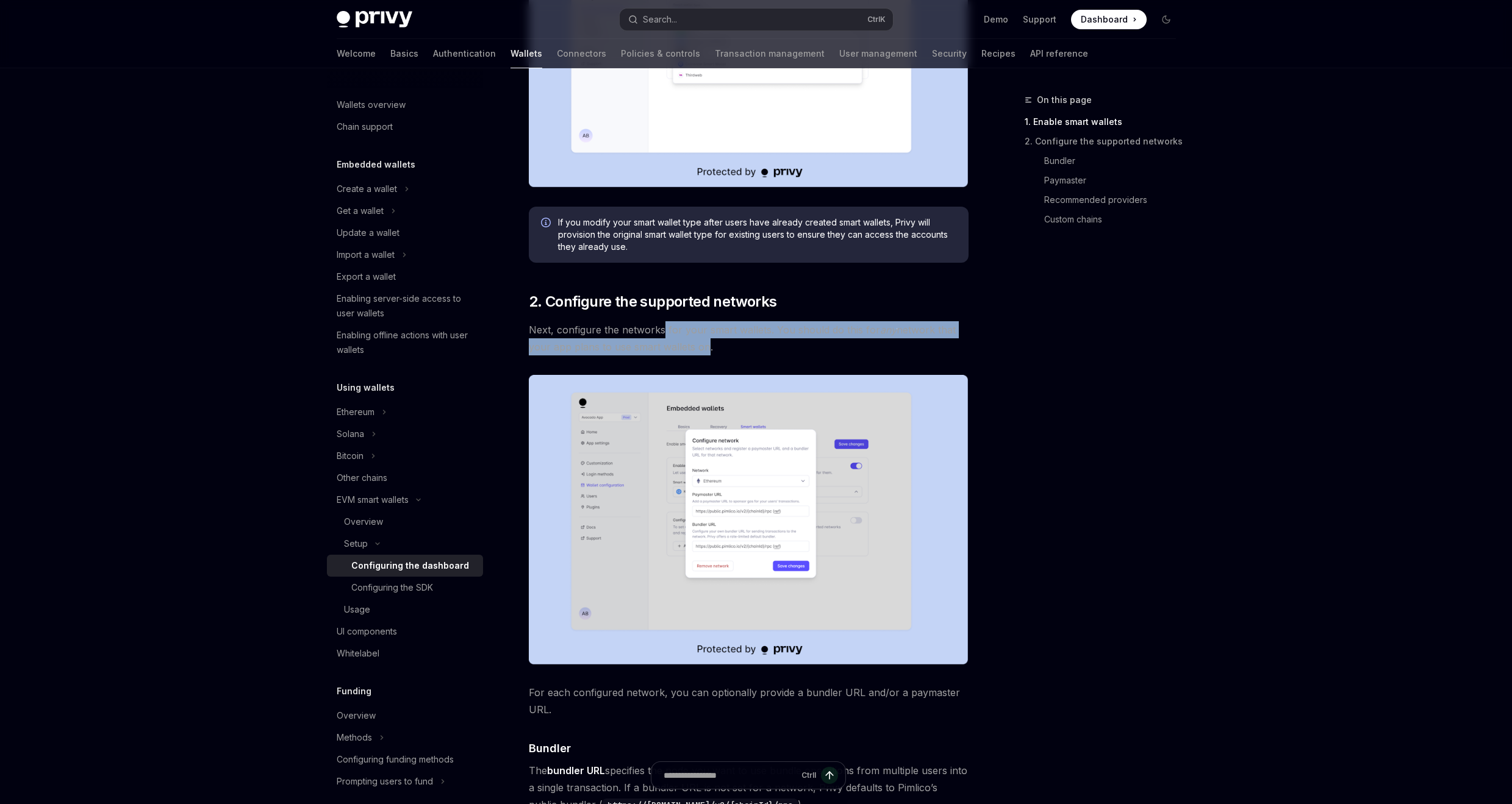
drag, startPoint x: 663, startPoint y: 334, endPoint x: 699, endPoint y: 347, distance: 38.3
click at [699, 347] on span "Next, configure the networks for your smart wallets. You should do this for any…" at bounding box center [748, 339] width 440 height 34
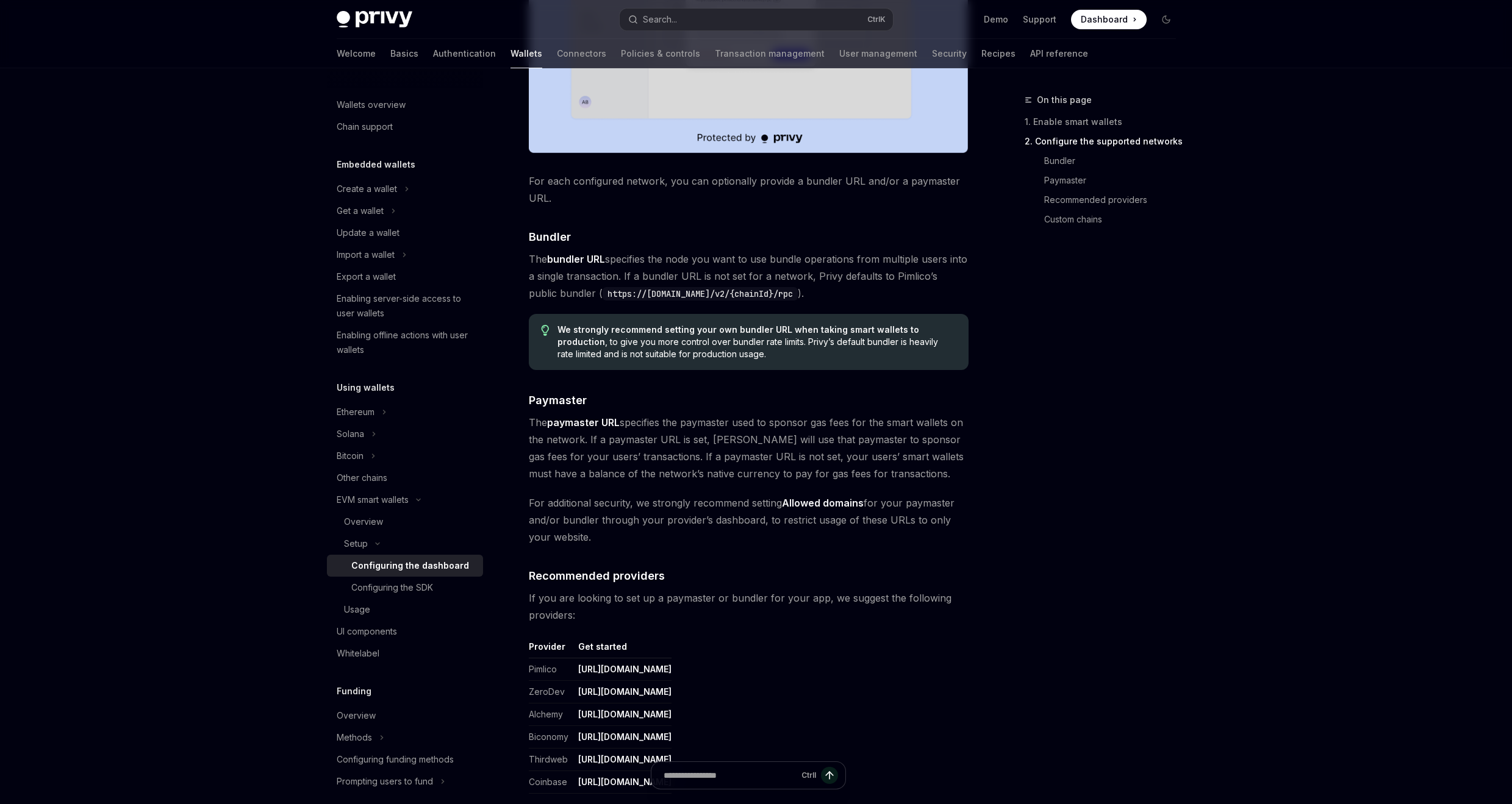
scroll to position [951, 0]
drag, startPoint x: 616, startPoint y: 327, endPoint x: 702, endPoint y: 346, distance: 88.1
click at [702, 346] on span "We strongly recommend setting your own bundler URL when taking smart wallets to…" at bounding box center [756, 342] width 398 height 36
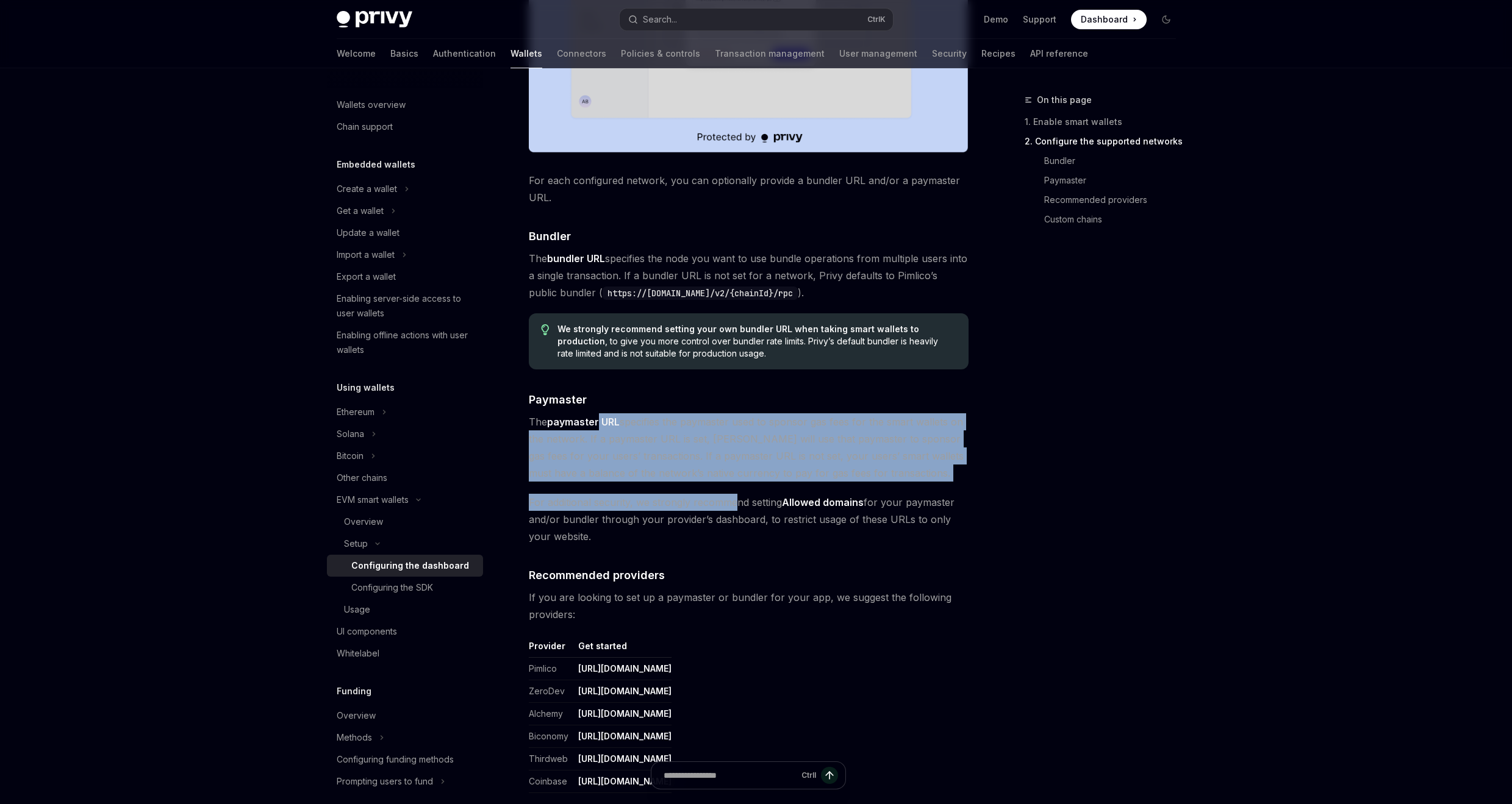
drag, startPoint x: 598, startPoint y: 422, endPoint x: 735, endPoint y: 497, distance: 156.2
click at [735, 497] on div "Enable smart wallets in the Privy Dashboard before implementing this feature. ​…" at bounding box center [748, 131] width 440 height 1814
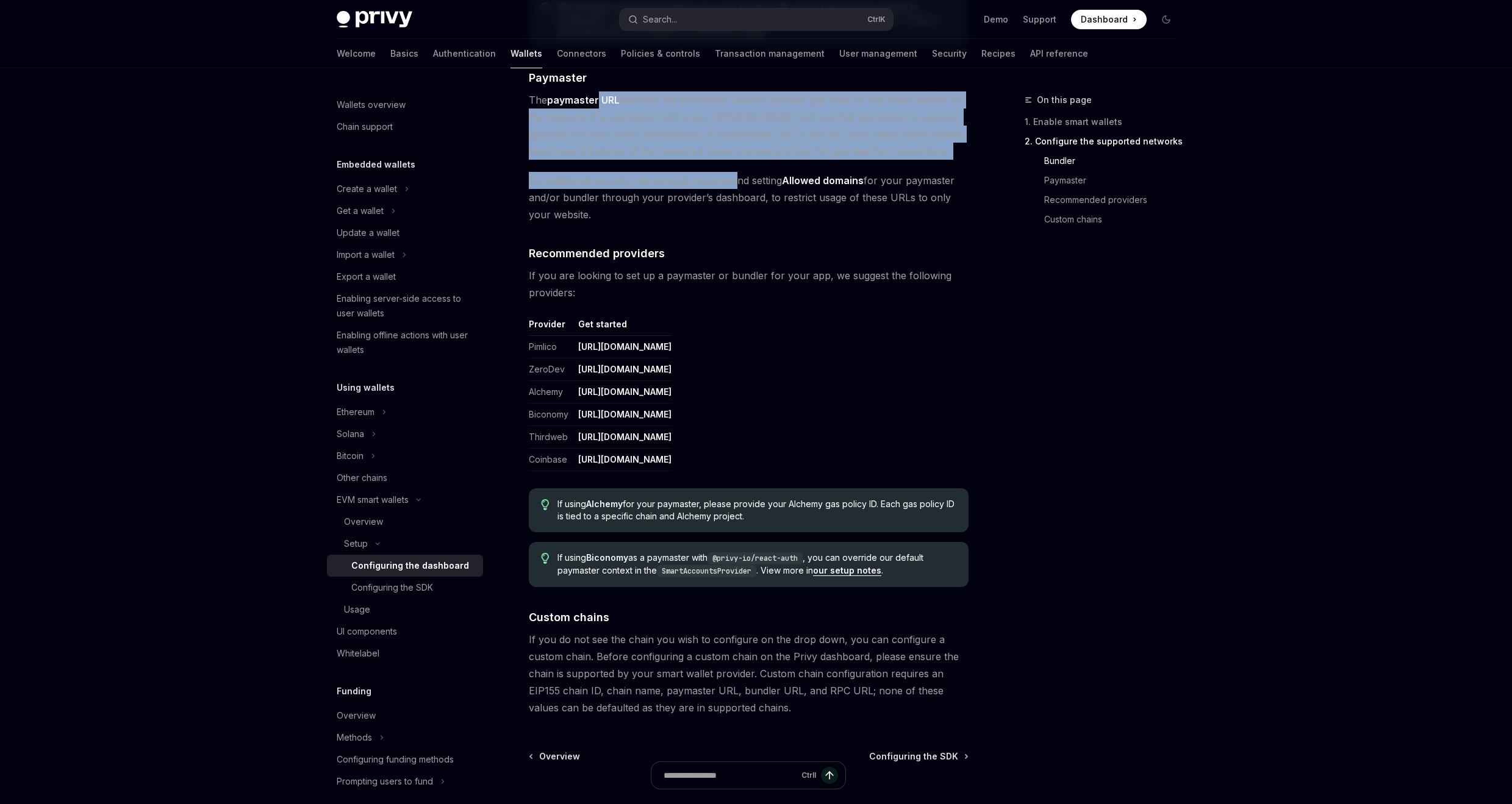
scroll to position [1317, 0]
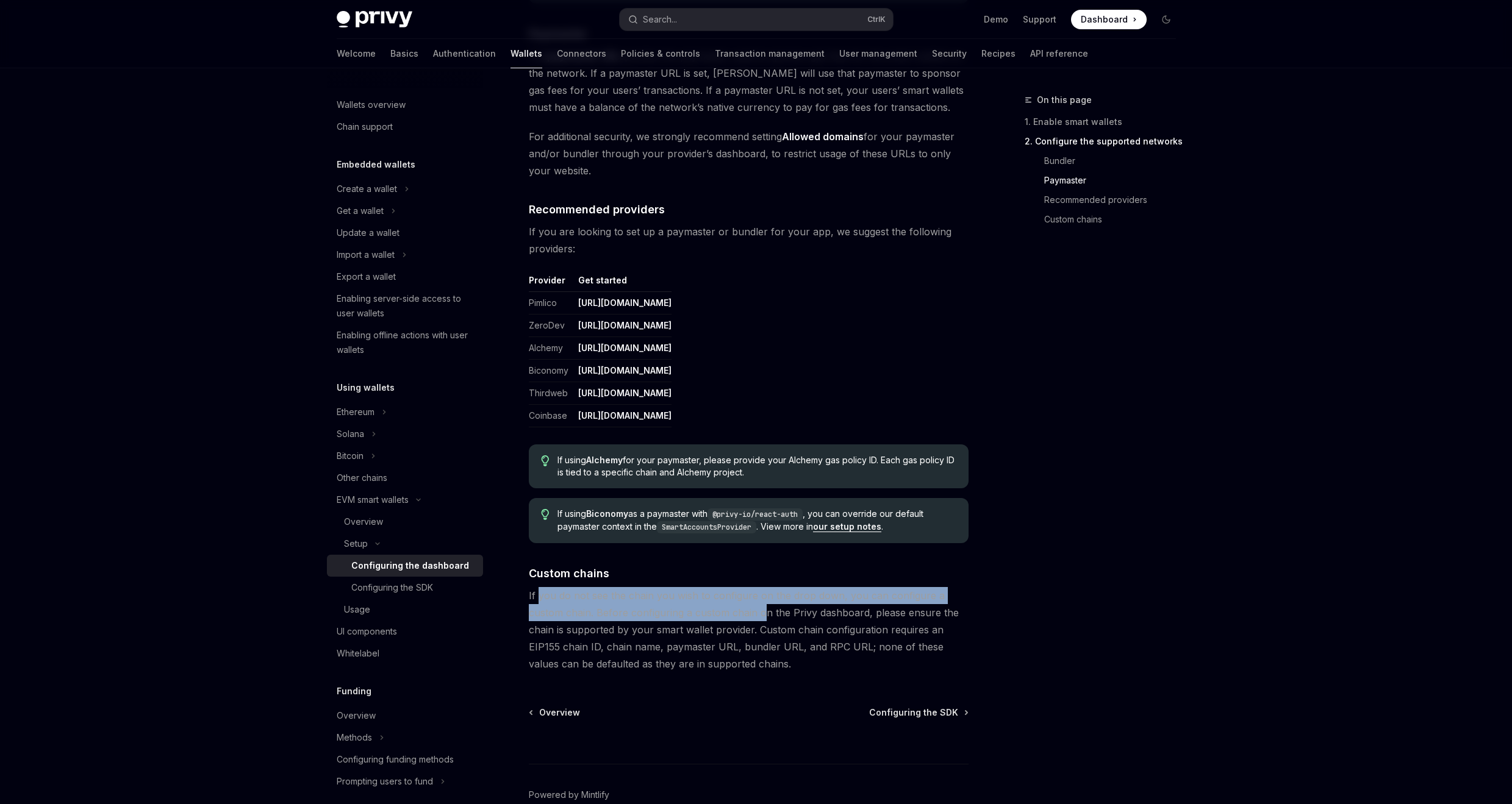
drag, startPoint x: 539, startPoint y: 597, endPoint x: 762, endPoint y: 611, distance: 223.4
click at [762, 611] on span "If you do not see the chain you wish to configure on the drop down, you can con…" at bounding box center [748, 629] width 440 height 85
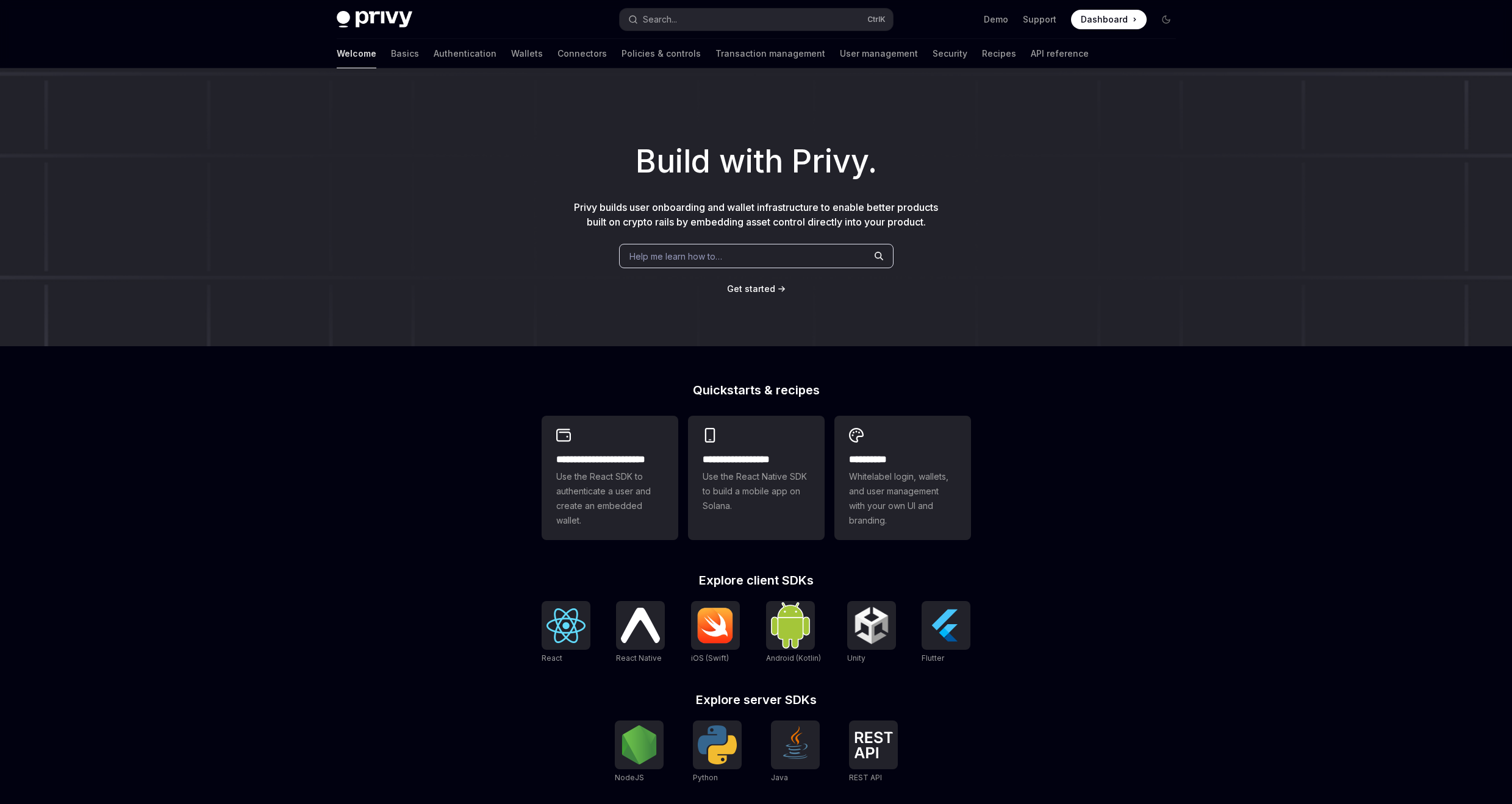
click at [744, 250] on div "Help me learn how to…" at bounding box center [756, 256] width 275 height 24
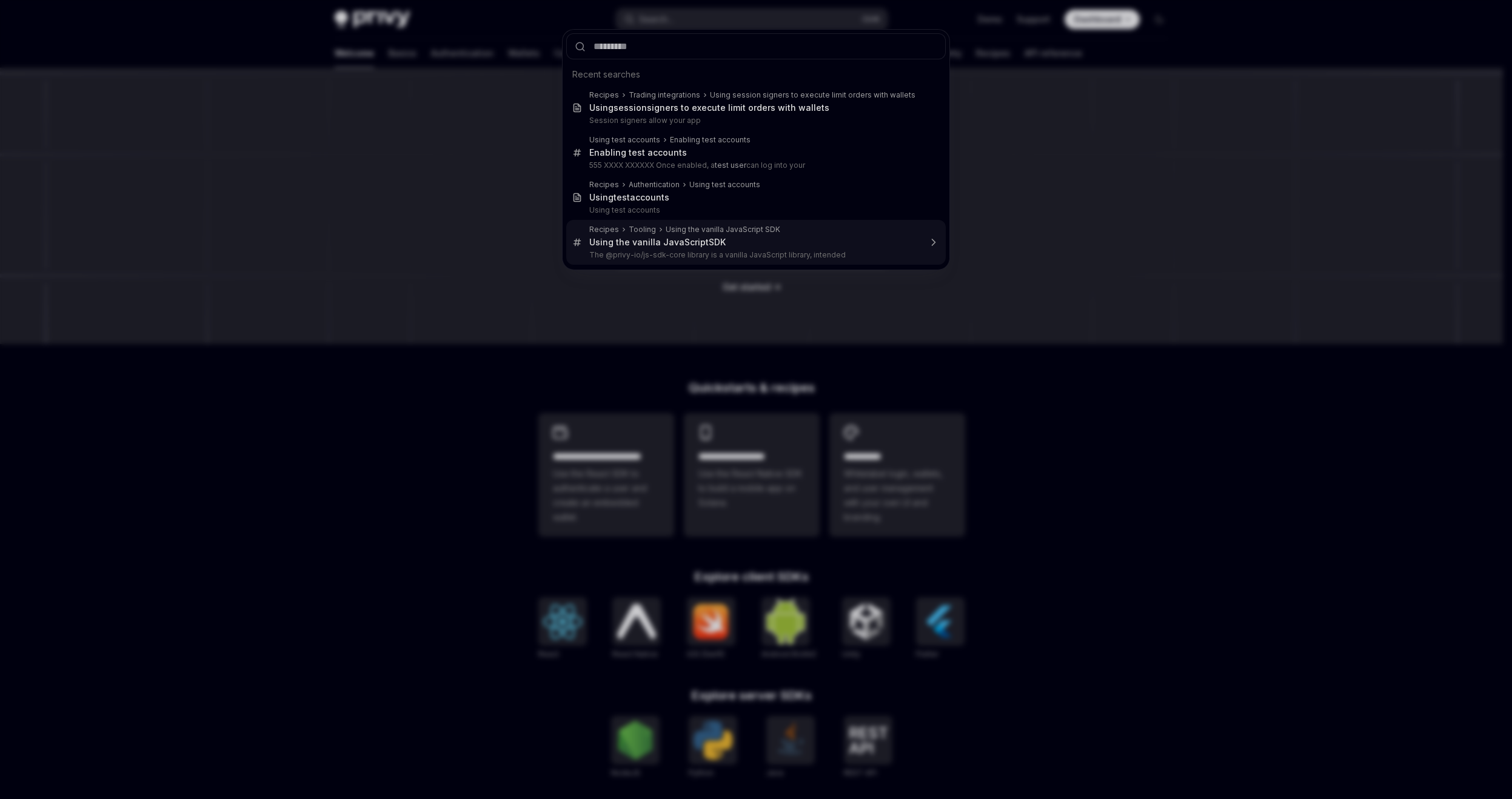
type input "**********"
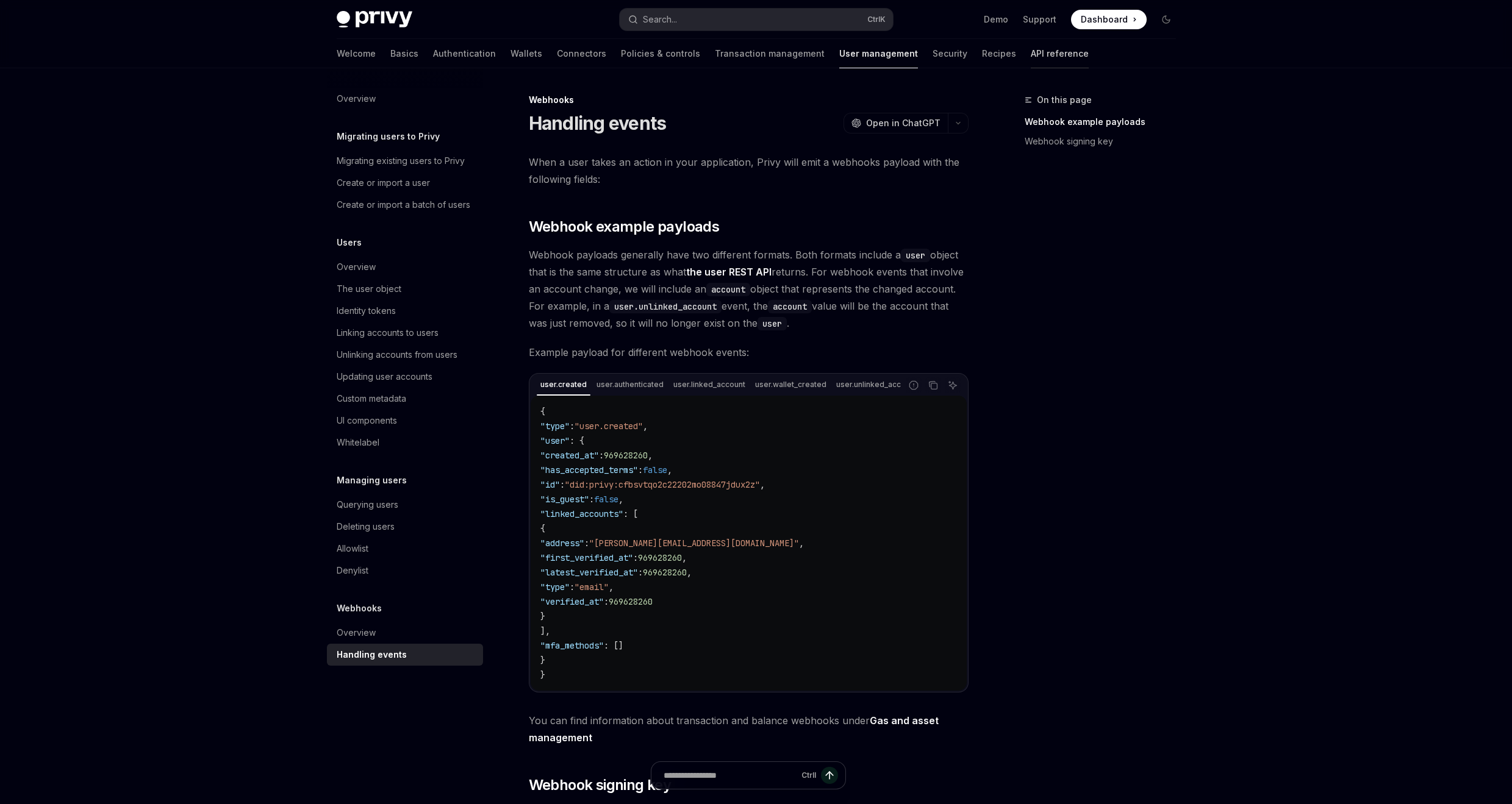
click at [1031, 56] on link "API reference" at bounding box center [1060, 54] width 58 height 30
type textarea "*"
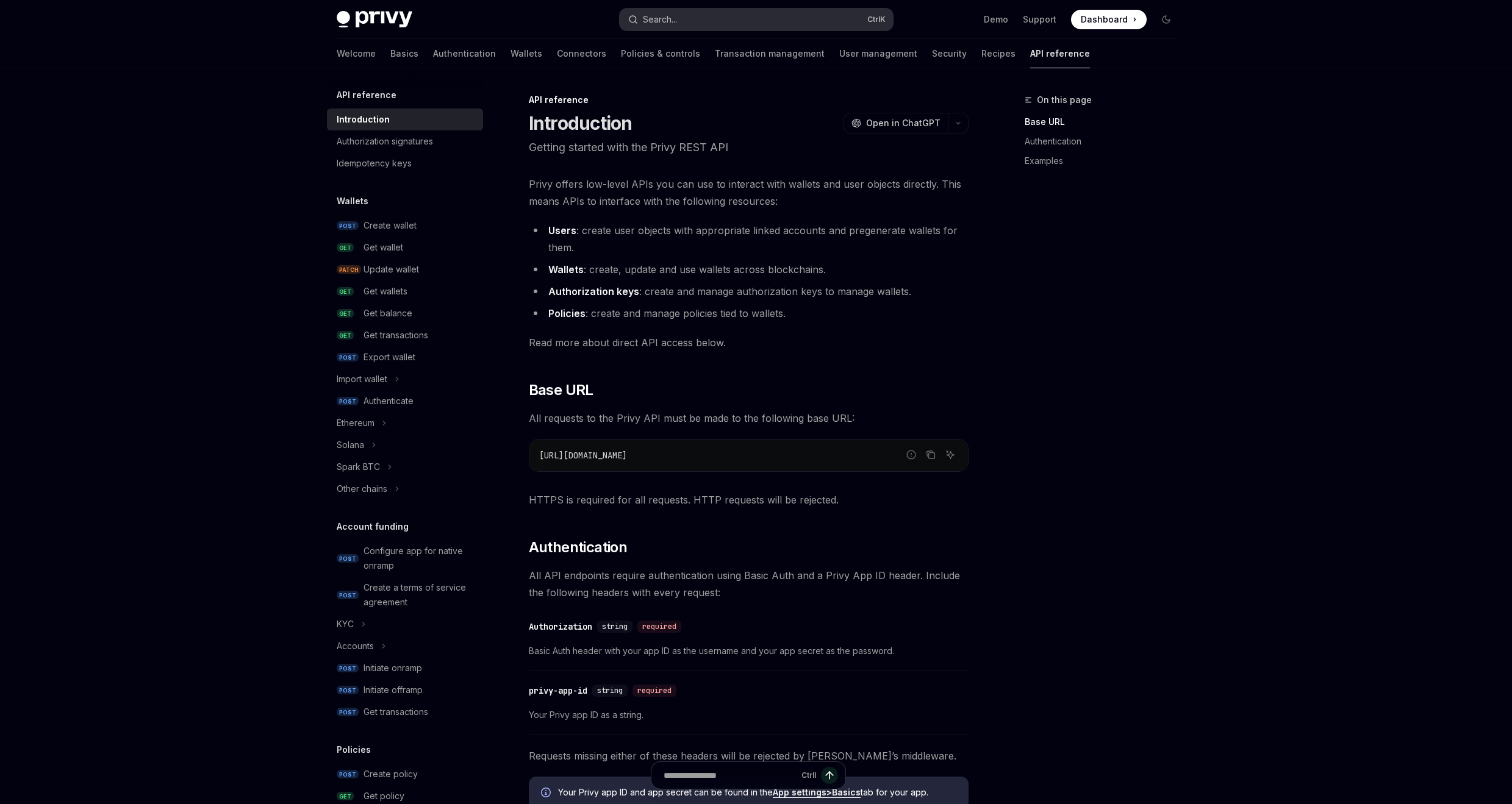
click at [752, 20] on button "Search... Ctrl K" at bounding box center [756, 19] width 273 height 22
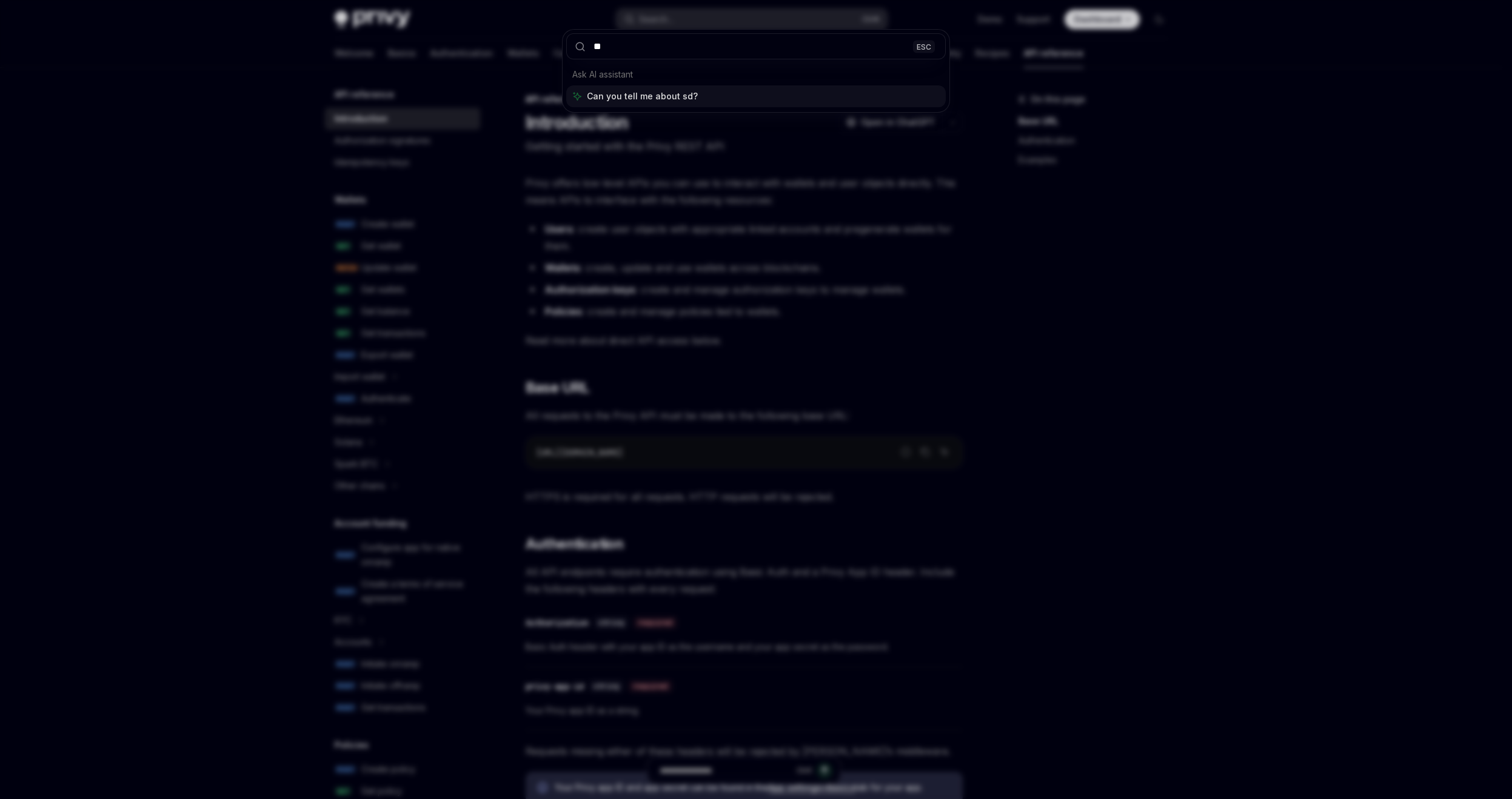
type input "***"
type textarea "*"
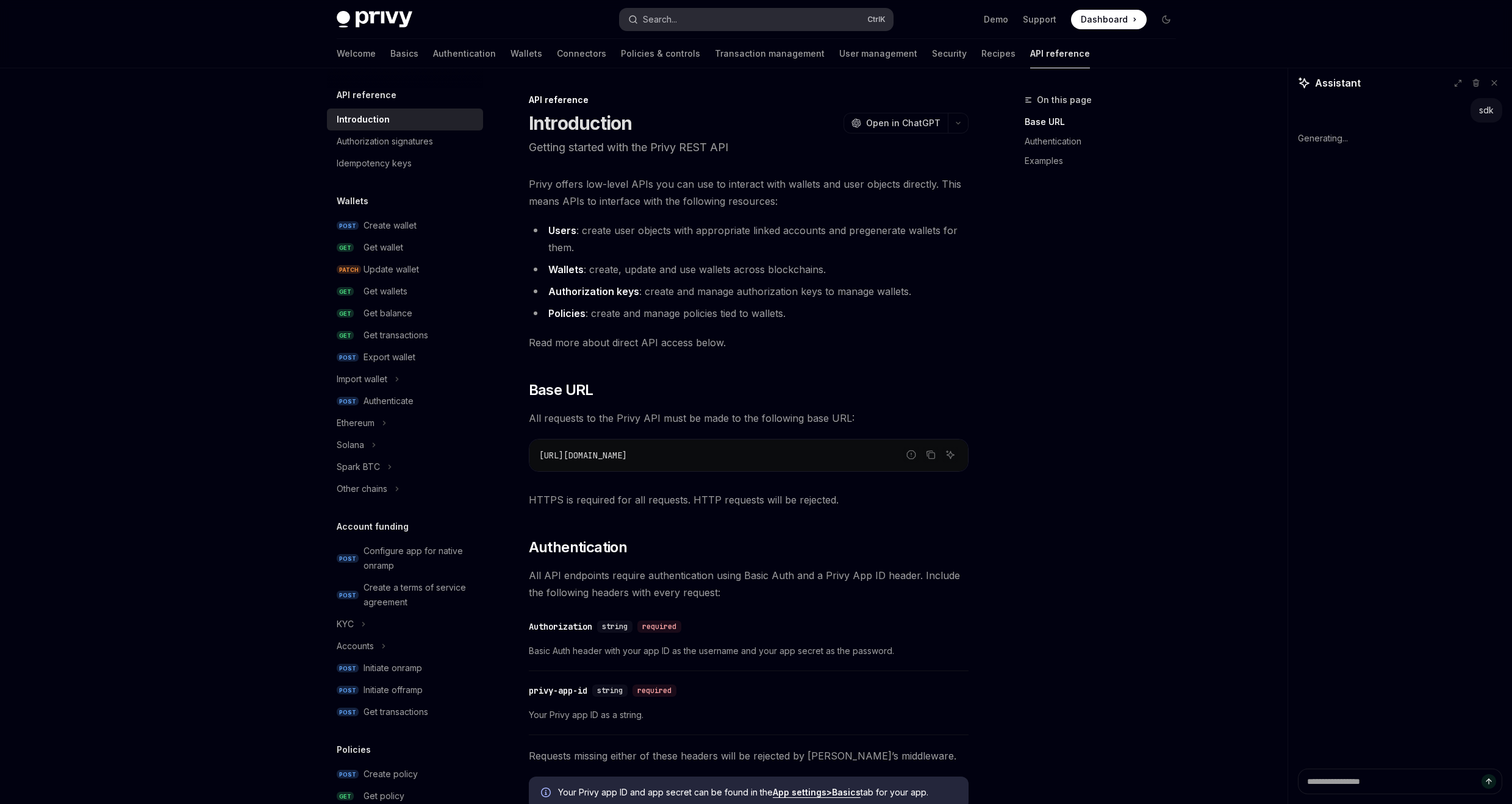
click at [684, 16] on button "Search... Ctrl K" at bounding box center [756, 19] width 273 height 22
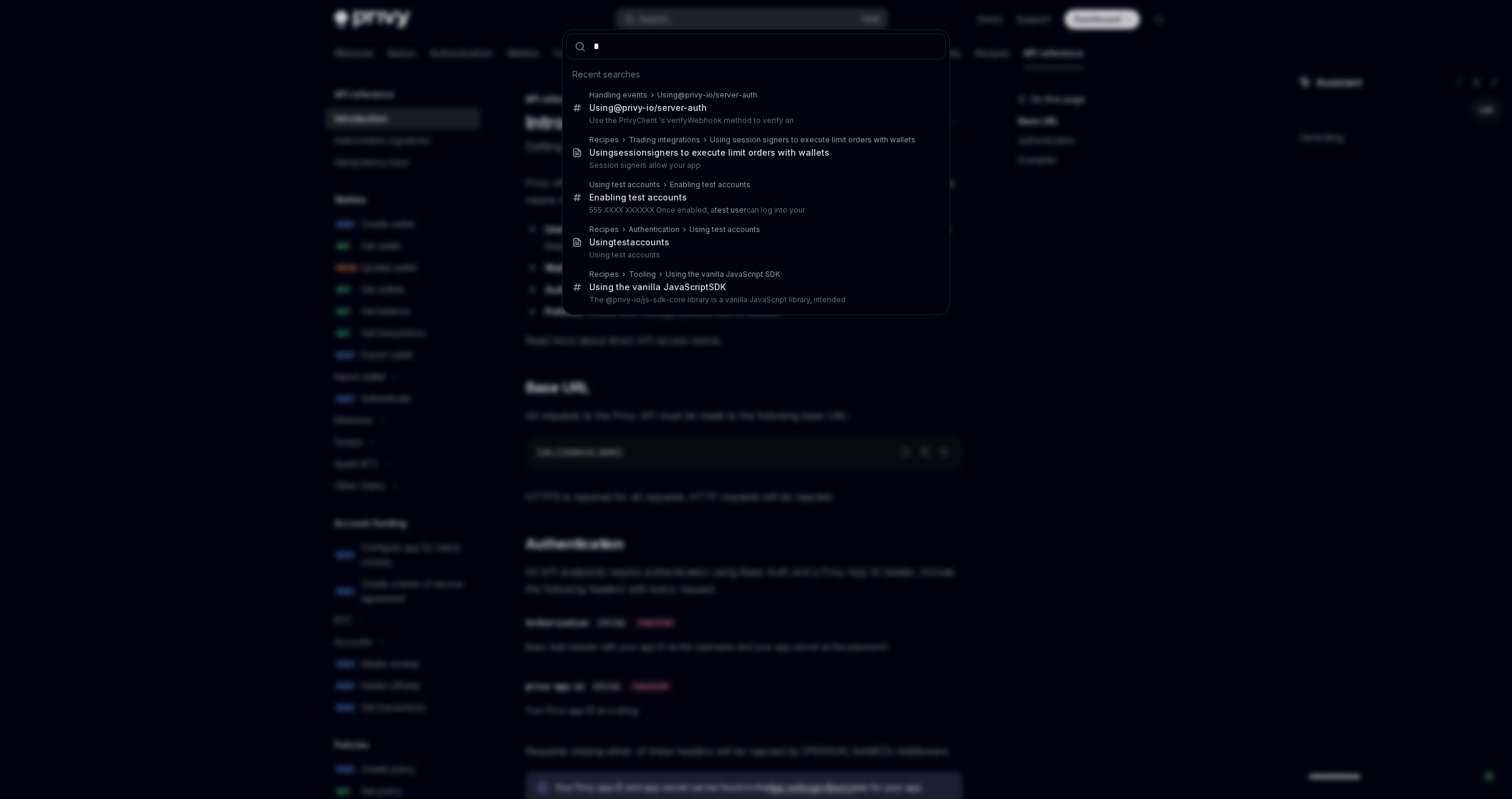
type input "**"
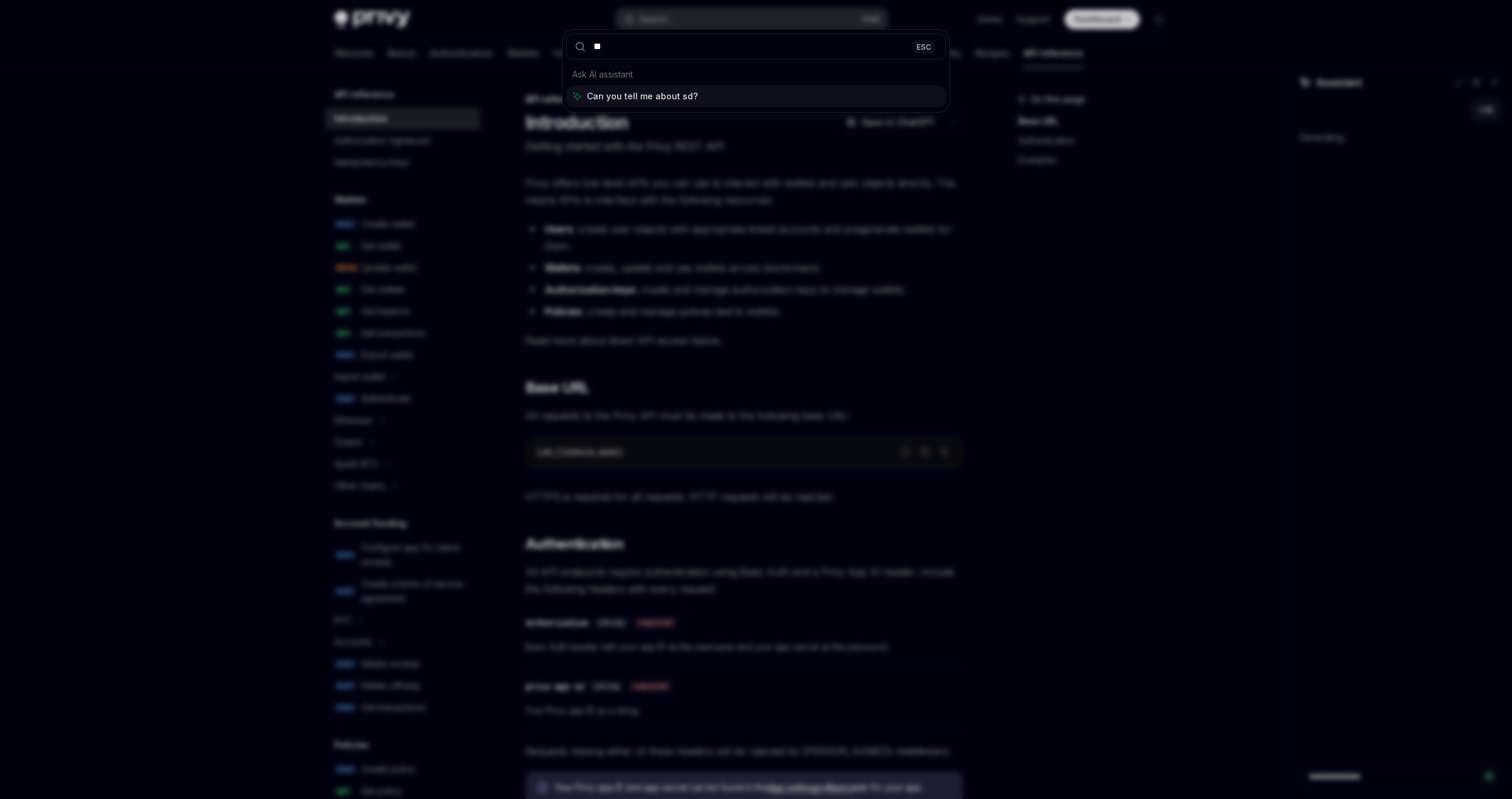
type textarea "*"
type input "***"
type textarea "*"
type input "***"
click at [866, 261] on div "*** ESC Ask AI assistant Can you tell me about sdk?" at bounding box center [756, 400] width 1512 height 799
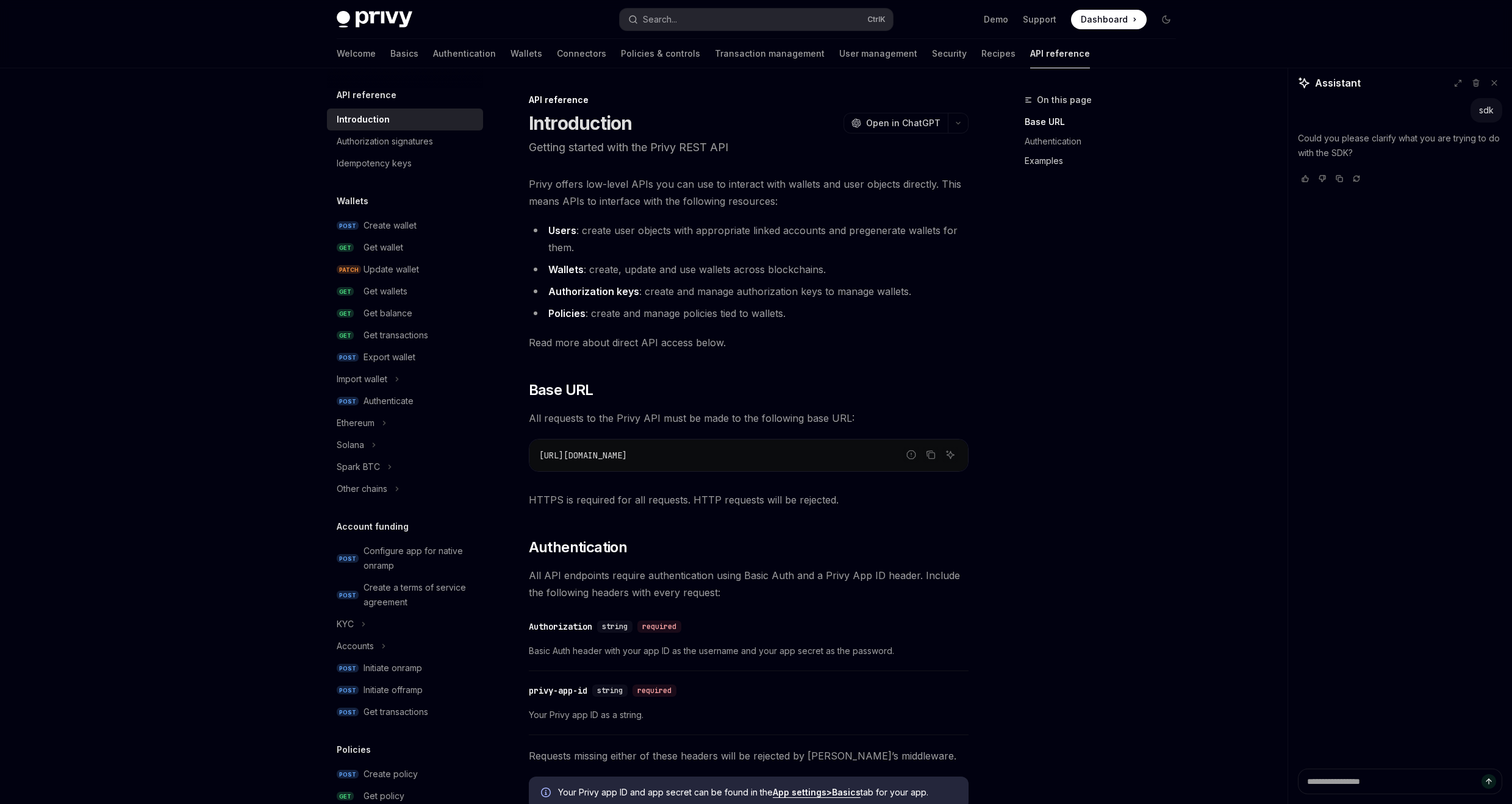
click at [1035, 165] on link "Examples" at bounding box center [1105, 161] width 161 height 19
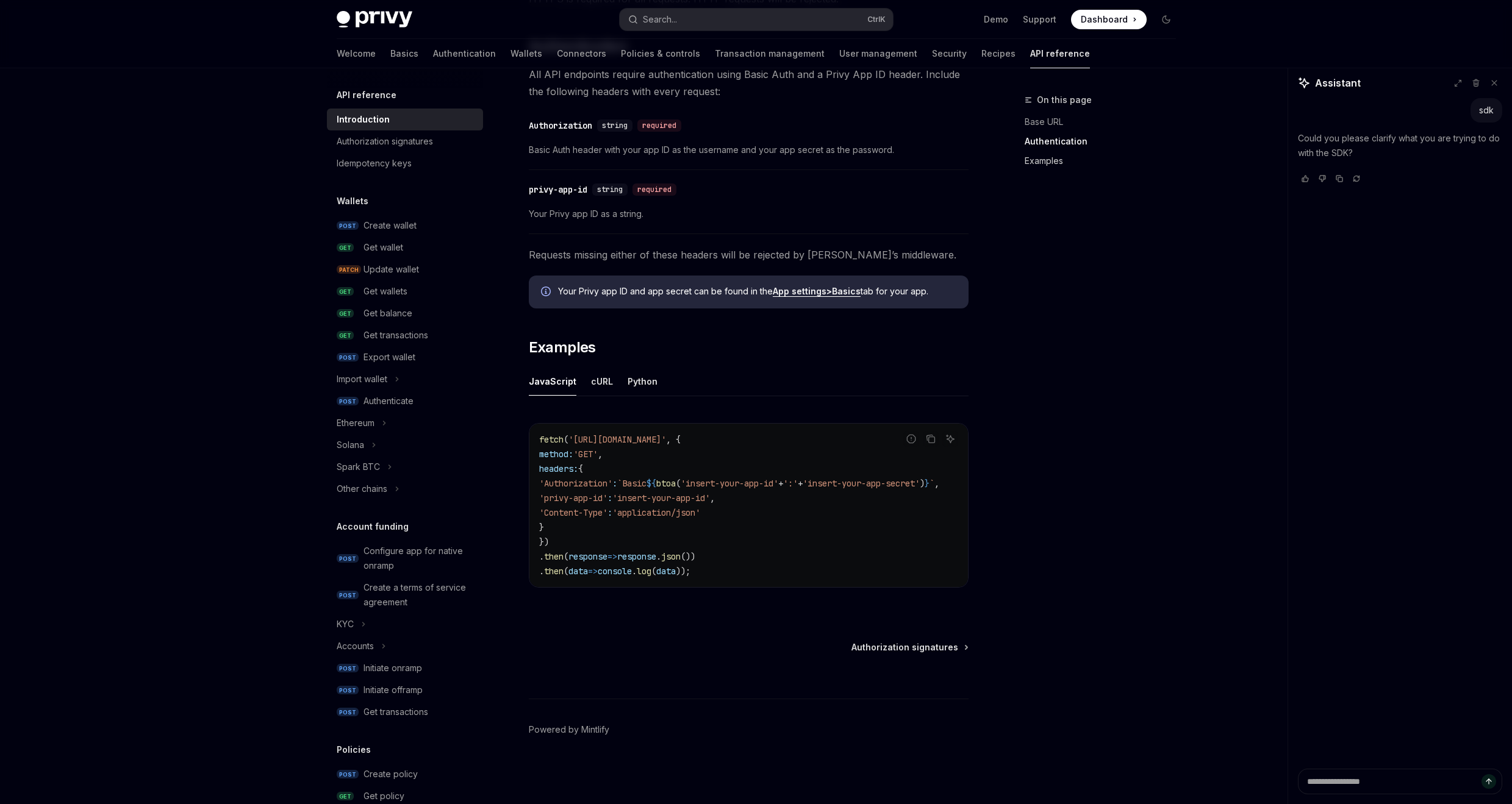
scroll to position [506, 0]
click at [734, 19] on button "Search... Ctrl K" at bounding box center [756, 19] width 273 height 22
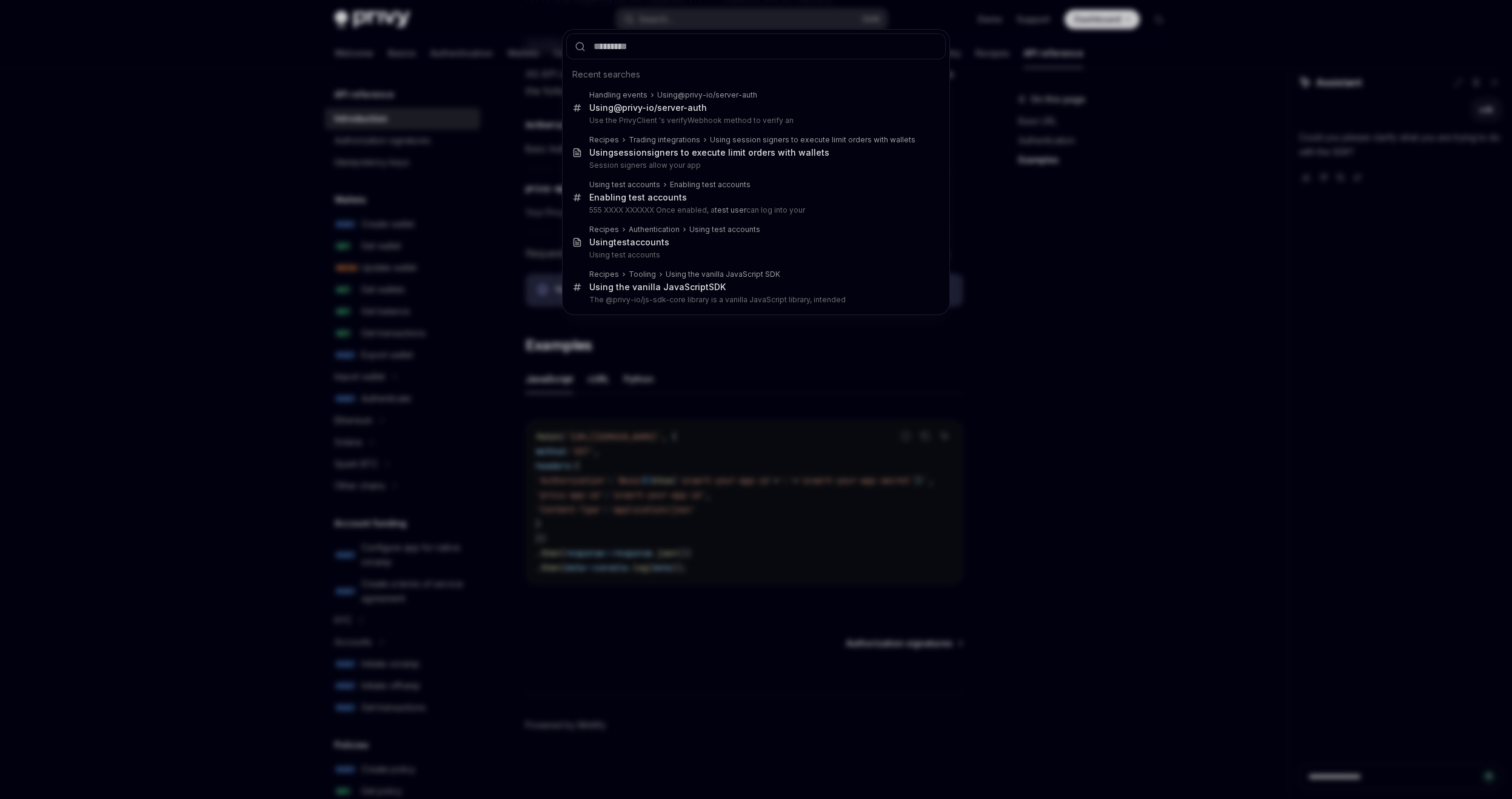
click at [1007, 294] on div "Recent searches Handling events Using @privy-io/server-auth Using @privy-io/ser…" at bounding box center [756, 400] width 1512 height 799
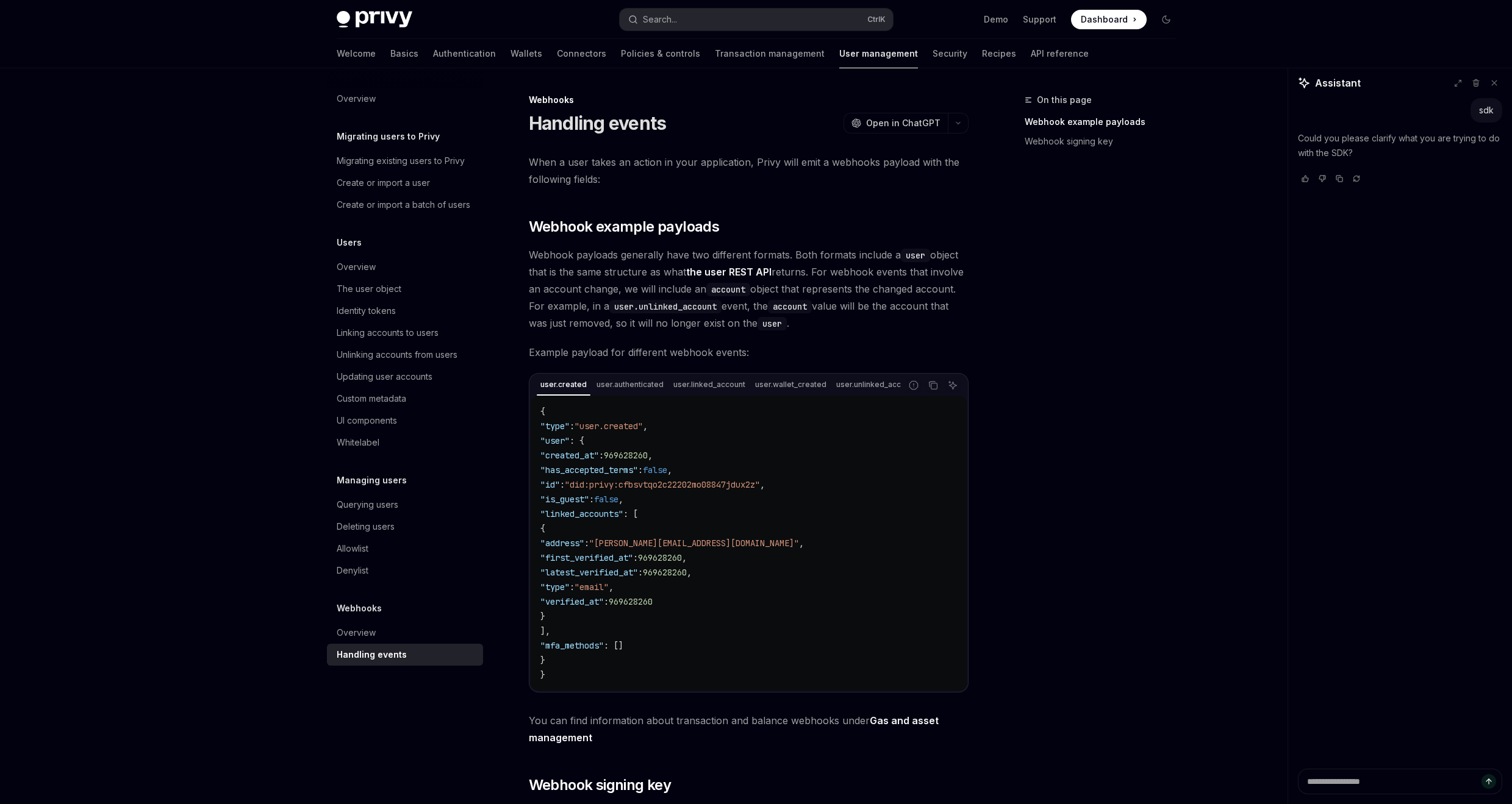
type textarea "*"
